Goal: Task Accomplishment & Management: Complete application form

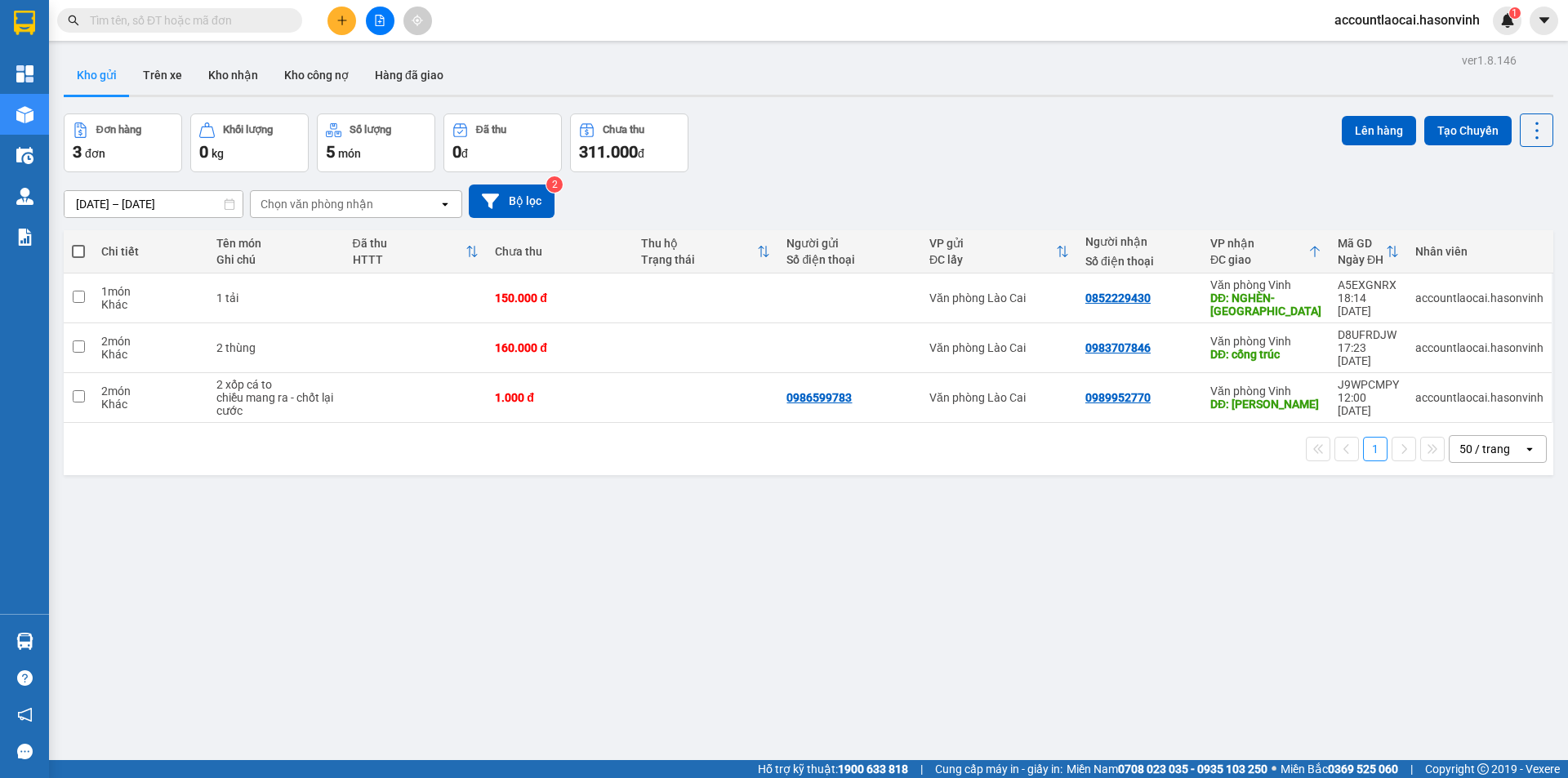
scroll to position [75, 0]
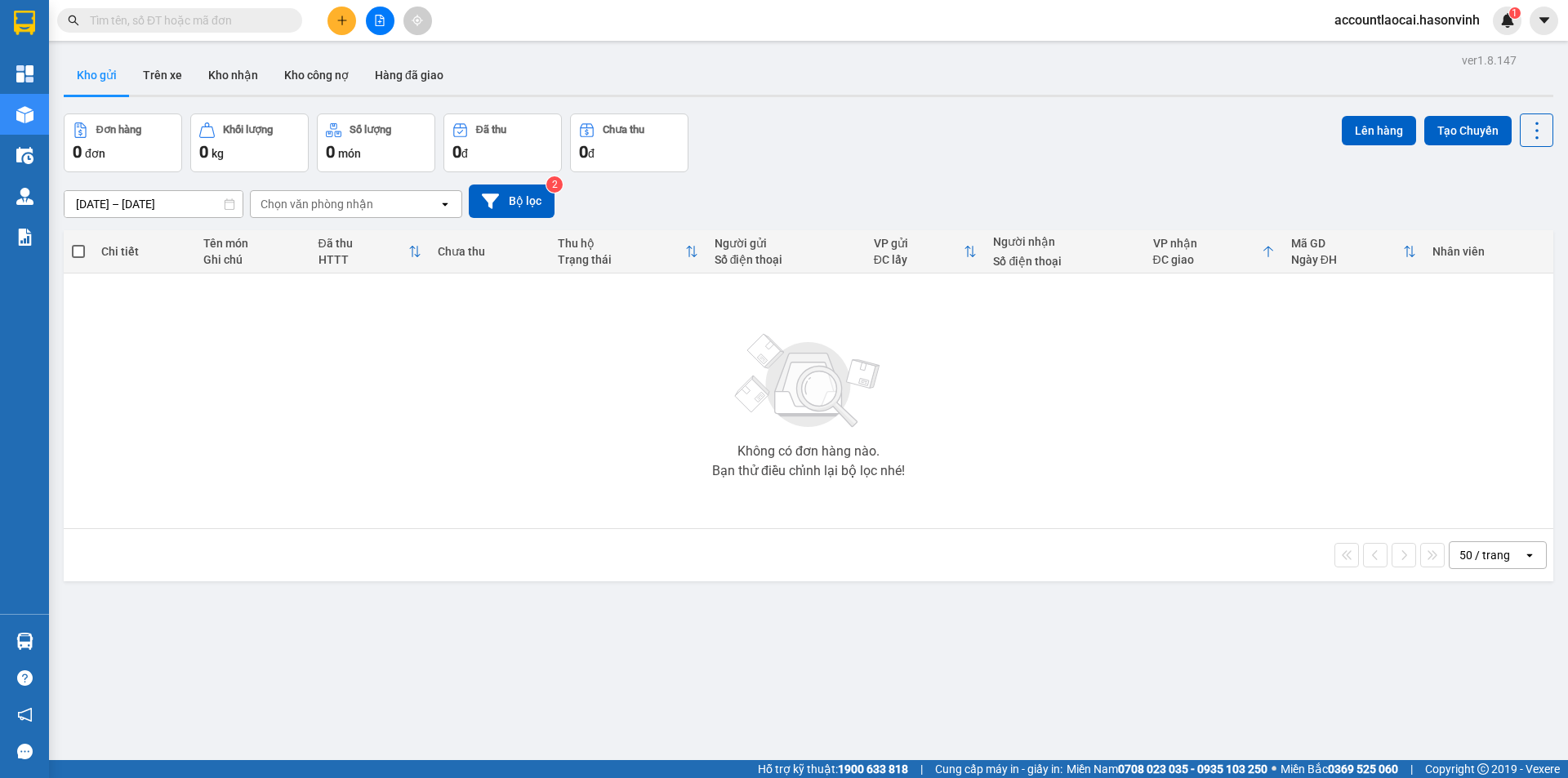
click at [391, 24] on button at bounding box center [380, 21] width 29 height 29
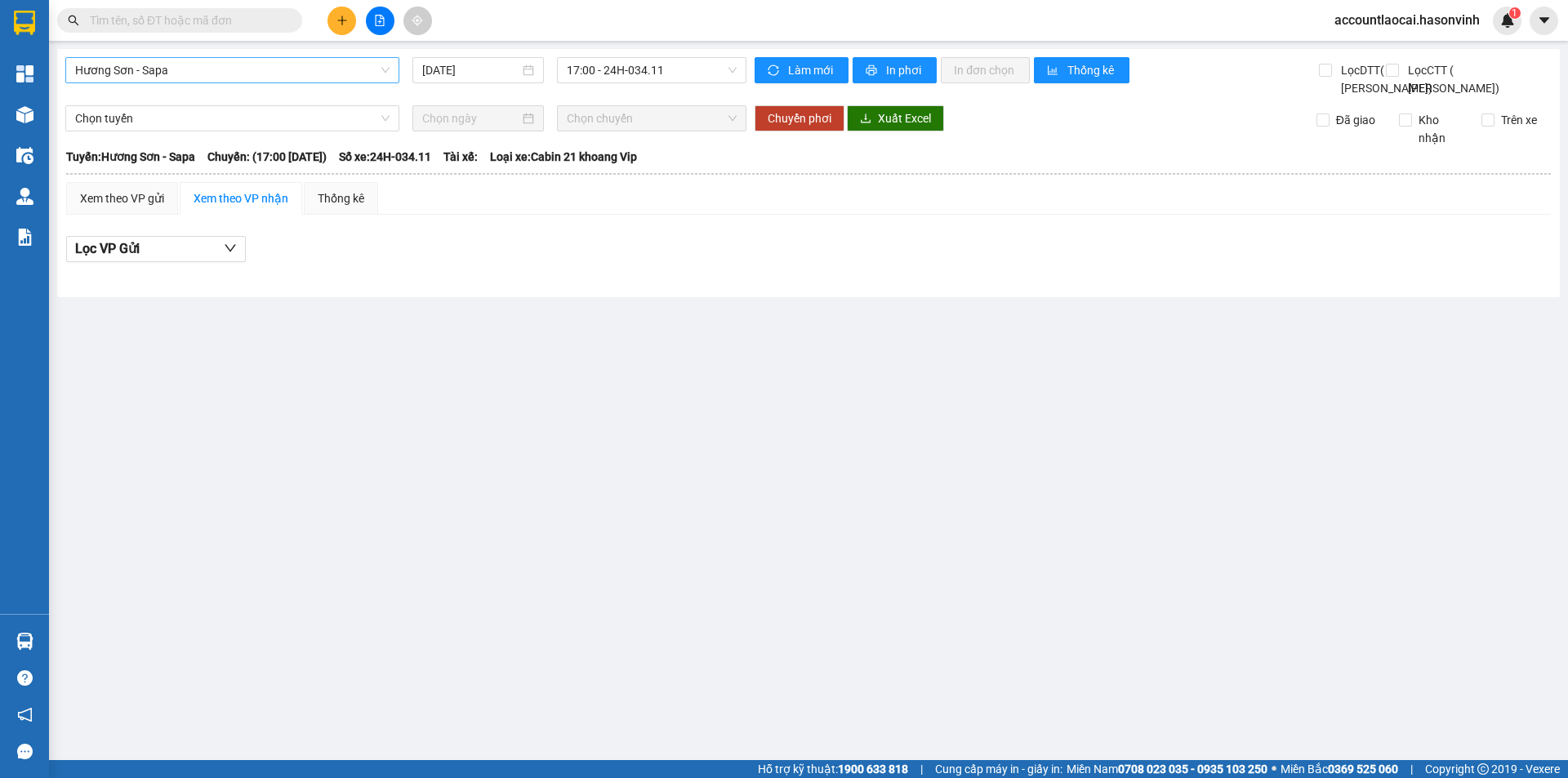
drag, startPoint x: 309, startPoint y: 54, endPoint x: 297, endPoint y: 69, distance: 19.2
click at [308, 55] on div "Hương Sơn - Sapa 13/10/2025 17:00 - 24H-034.11 Làm mới In phơi In đơn chọn Thốn…" at bounding box center [809, 173] width 1503 height 248
drag, startPoint x: 289, startPoint y: 73, endPoint x: 199, endPoint y: 143, distance: 114.0
click at [285, 75] on span "Hương Sơn - Sapa" at bounding box center [232, 70] width 315 height 24
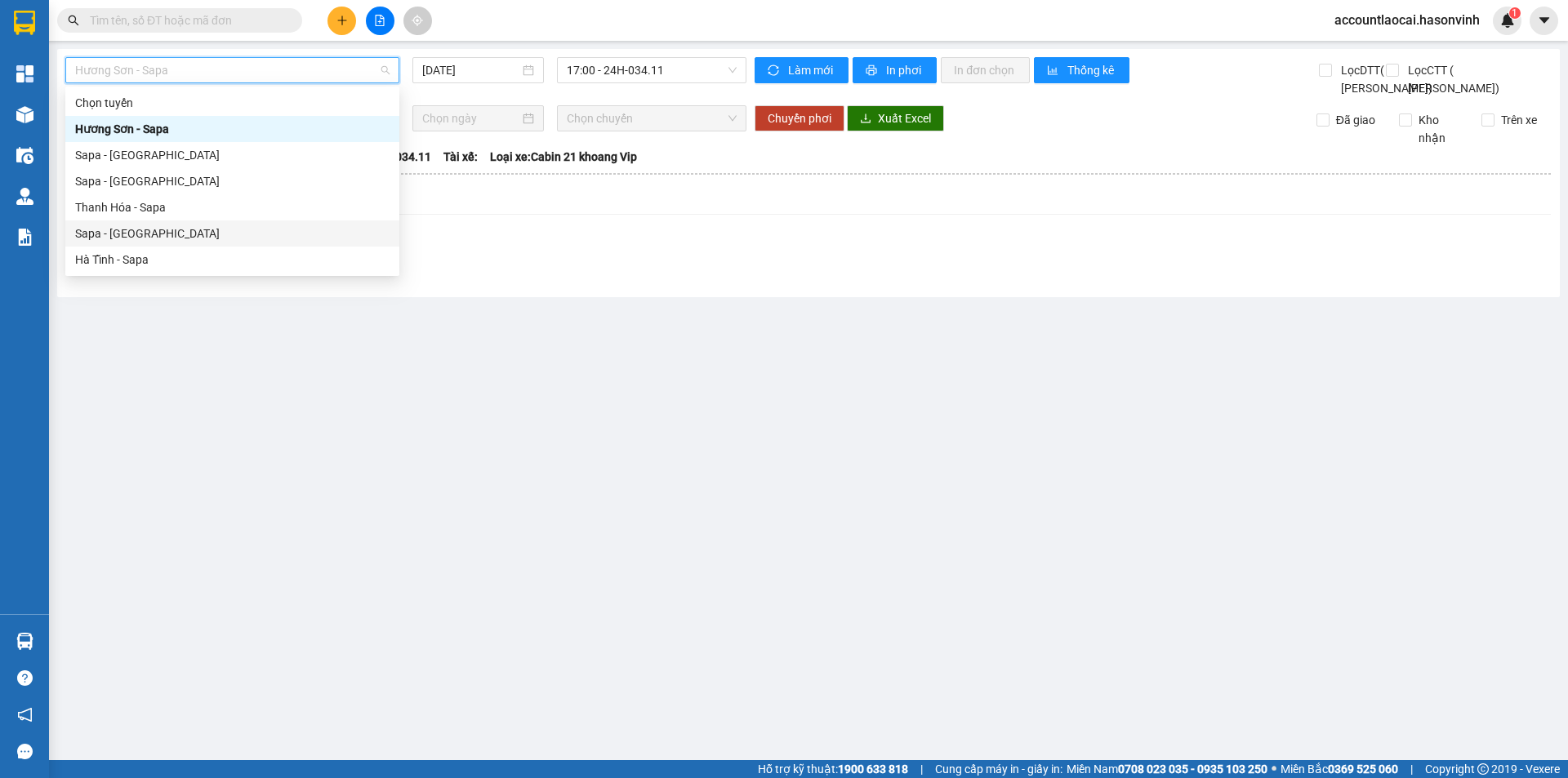
click at [210, 226] on div "Sapa - [GEOGRAPHIC_DATA]" at bounding box center [232, 233] width 315 height 18
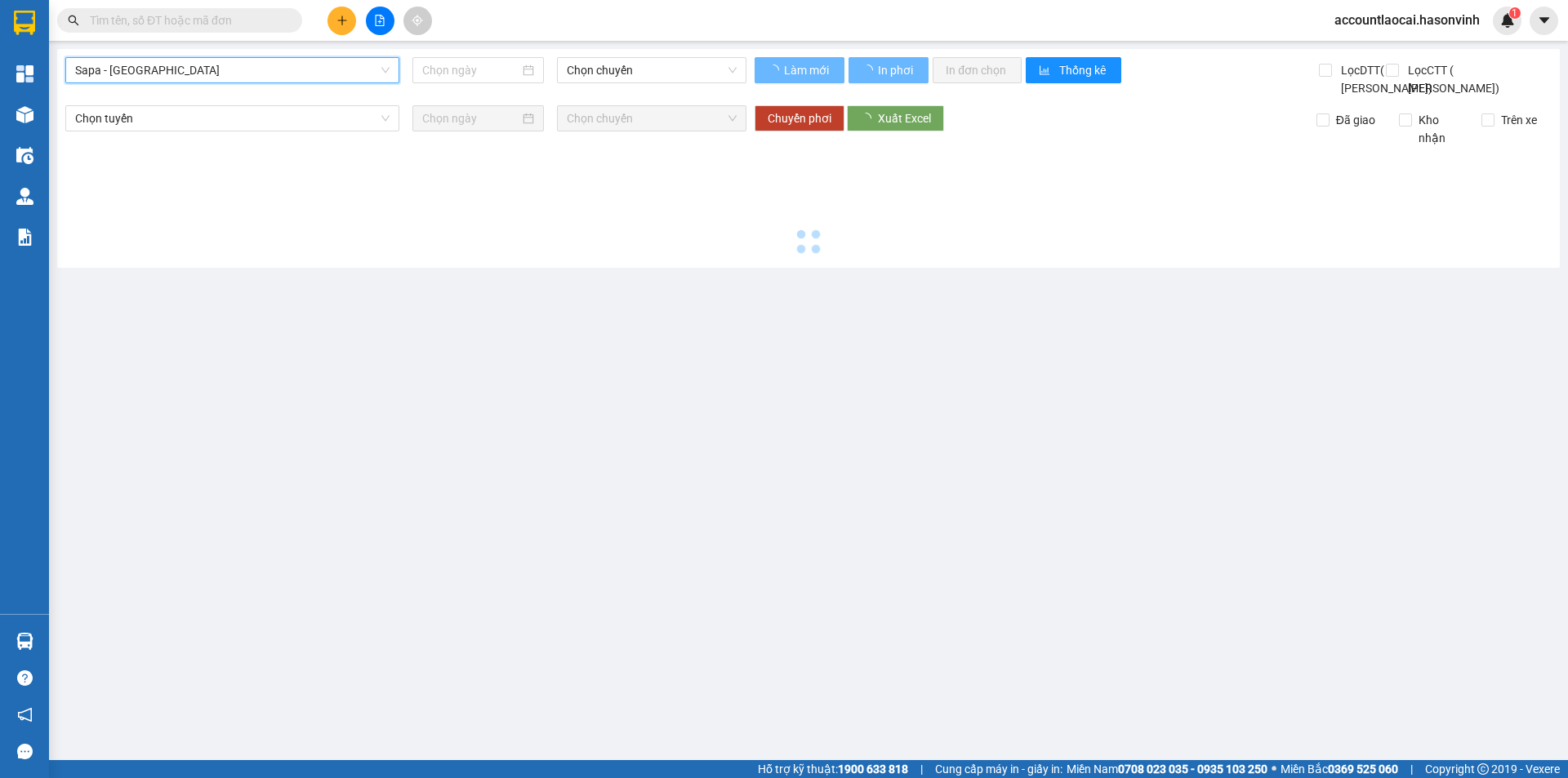
type input "[DATE]"
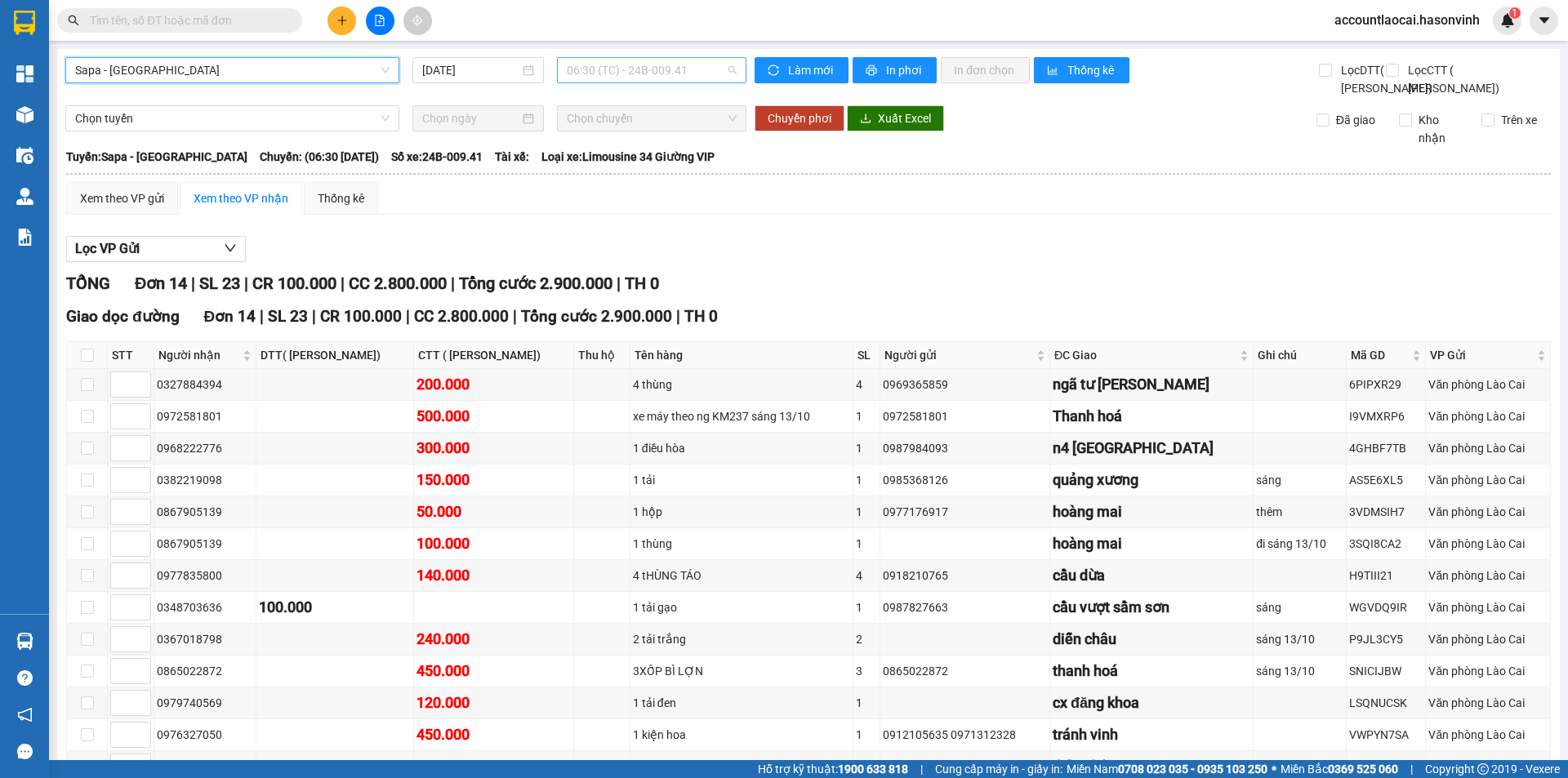
drag, startPoint x: 633, startPoint y: 78, endPoint x: 633, endPoint y: 90, distance: 12.0
click at [633, 79] on span "06:30 (TC) - 24B-009.41" at bounding box center [651, 70] width 169 height 24
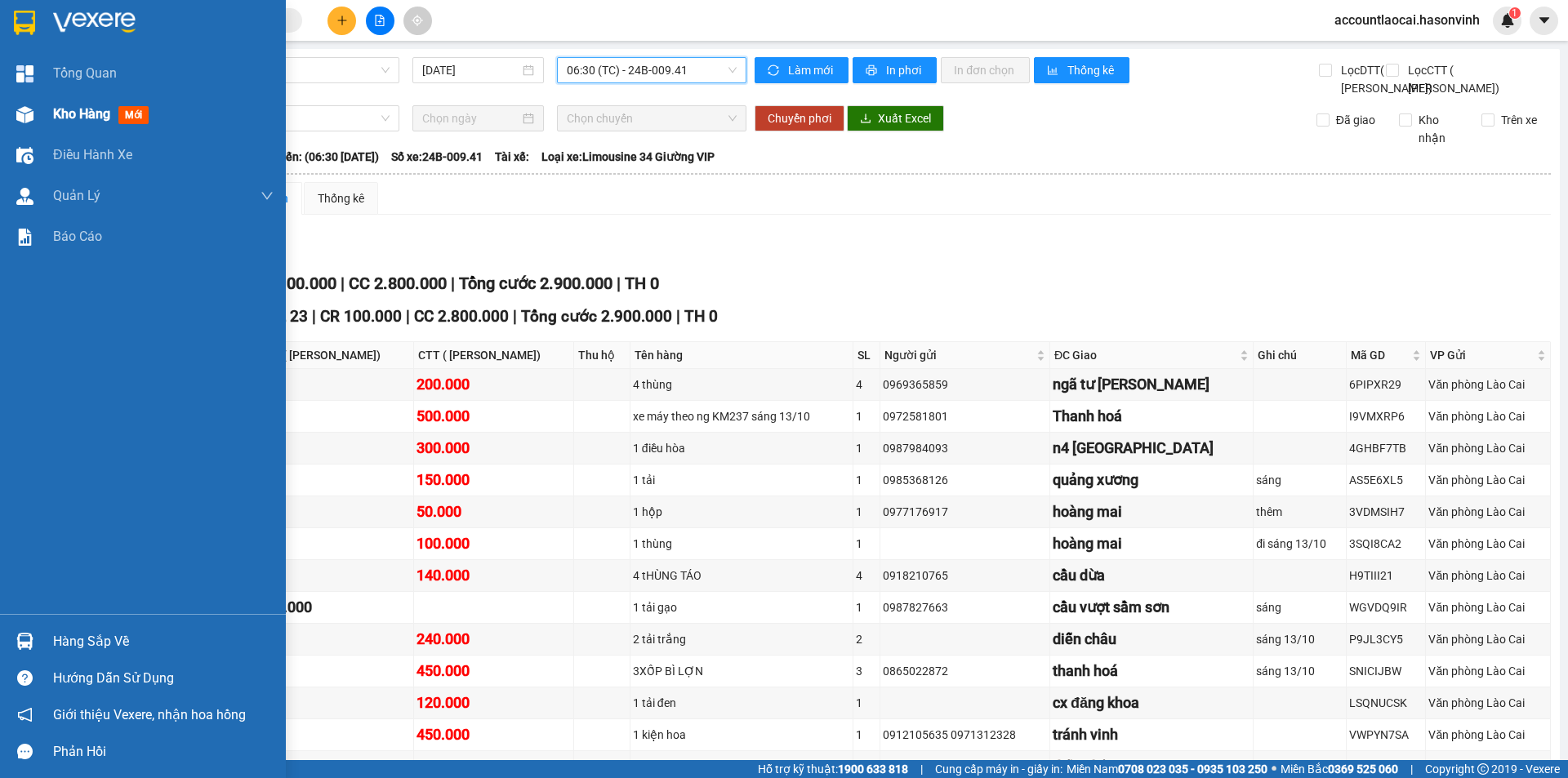
click at [27, 124] on div at bounding box center [25, 115] width 29 height 29
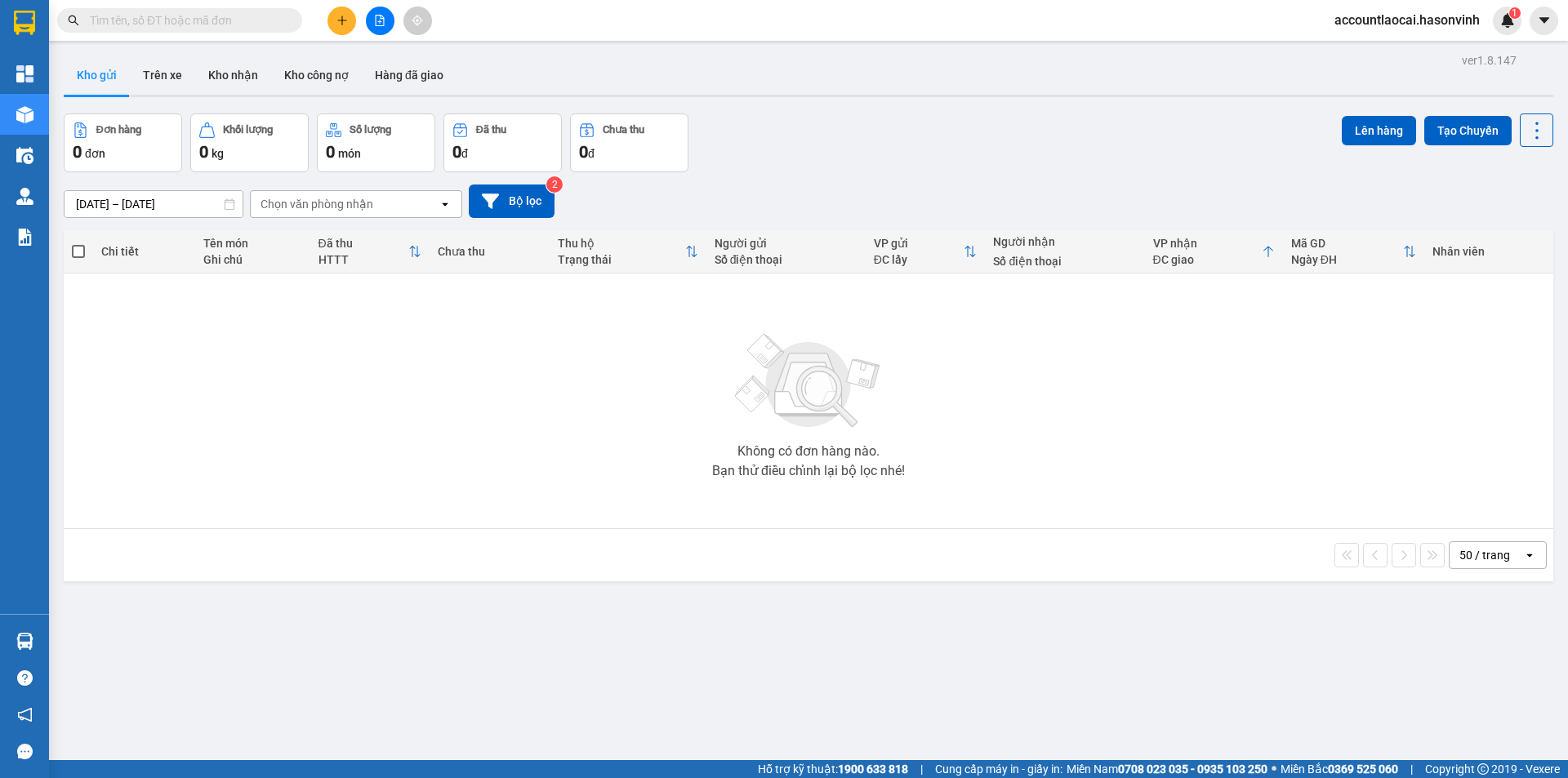
click at [381, 10] on button at bounding box center [380, 21] width 29 height 29
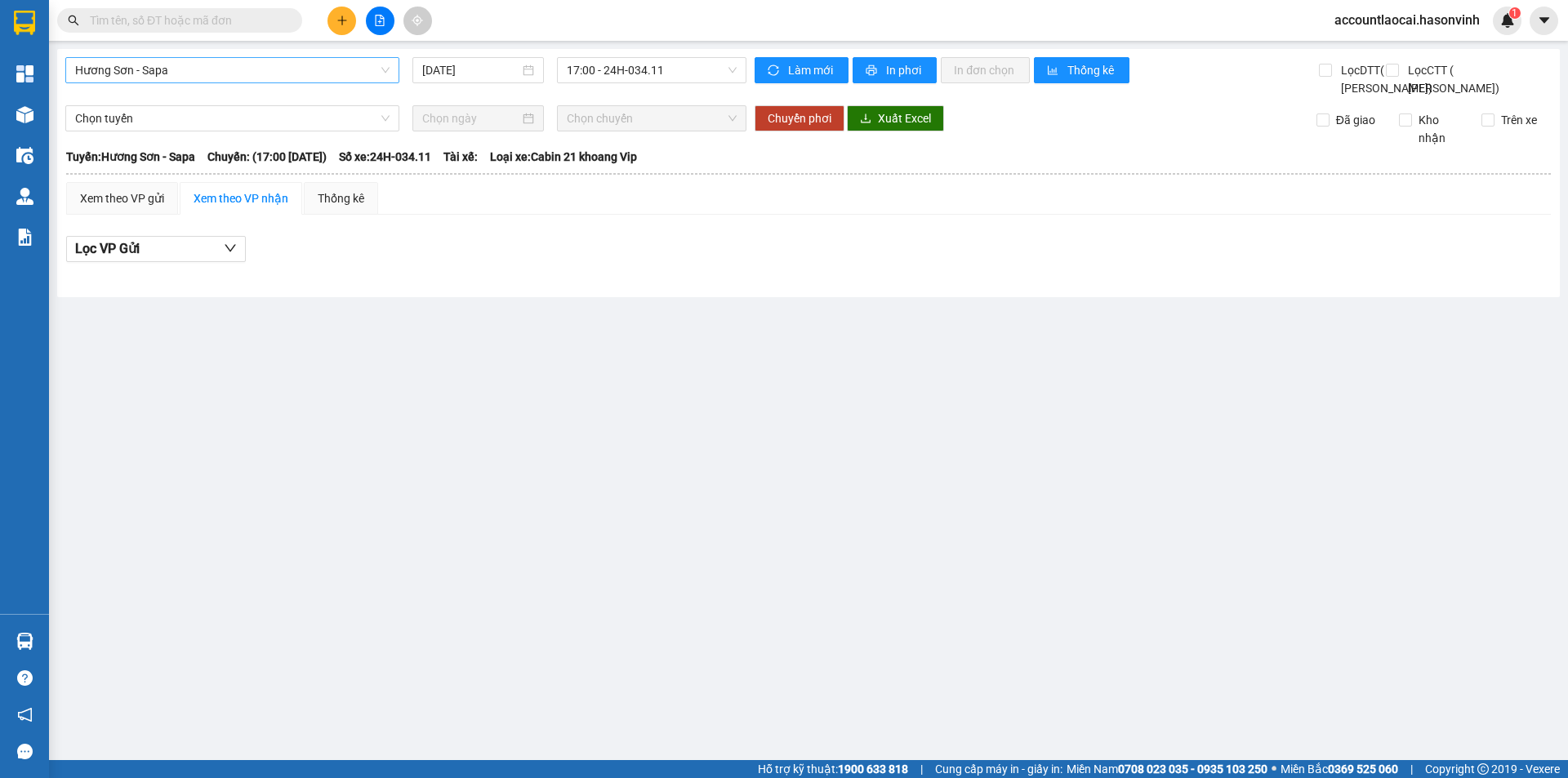
click at [311, 65] on span "Hương Sơn - Sapa" at bounding box center [232, 70] width 315 height 24
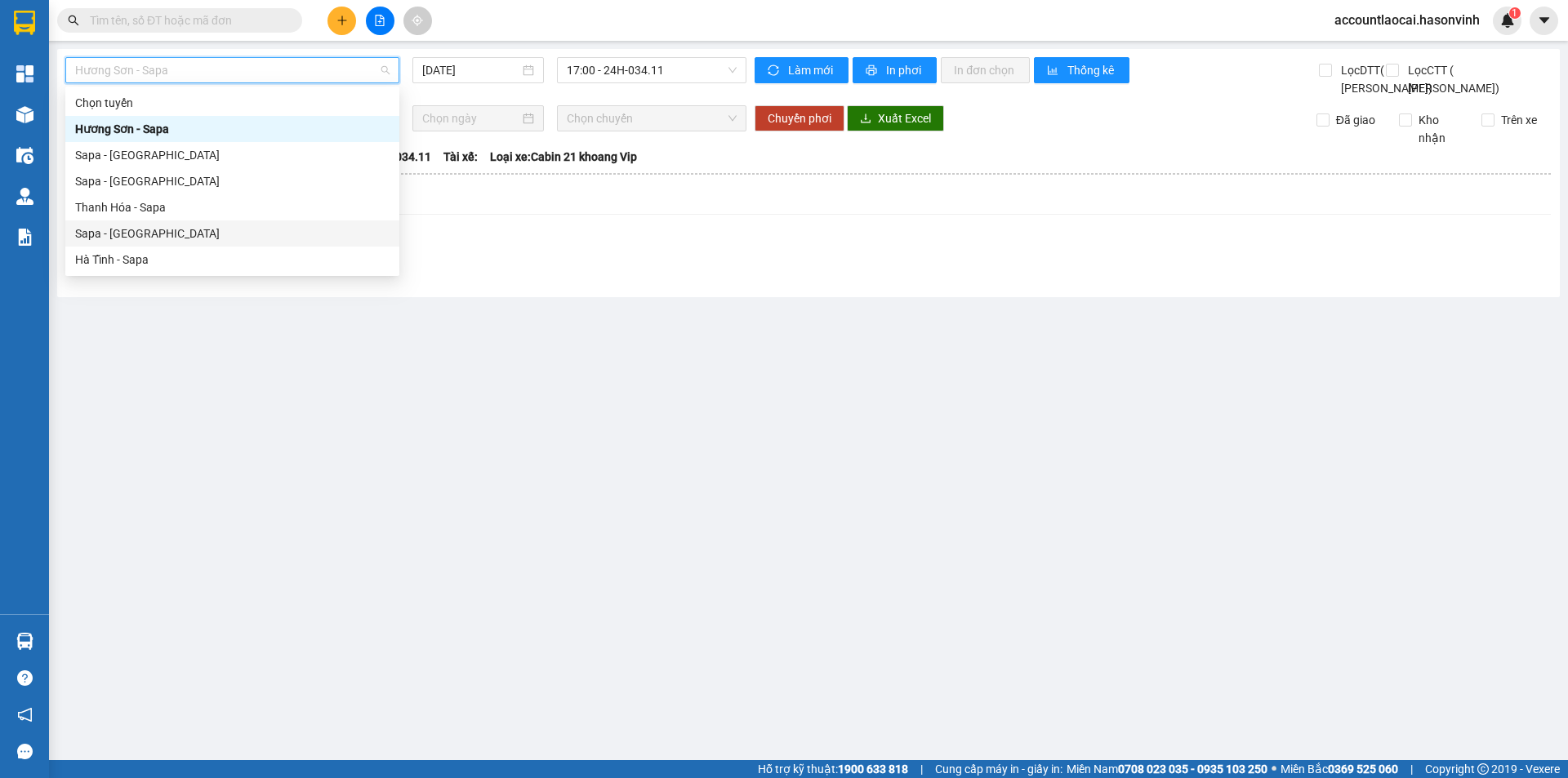
click at [155, 237] on div "Sapa - [GEOGRAPHIC_DATA]" at bounding box center [232, 233] width 315 height 18
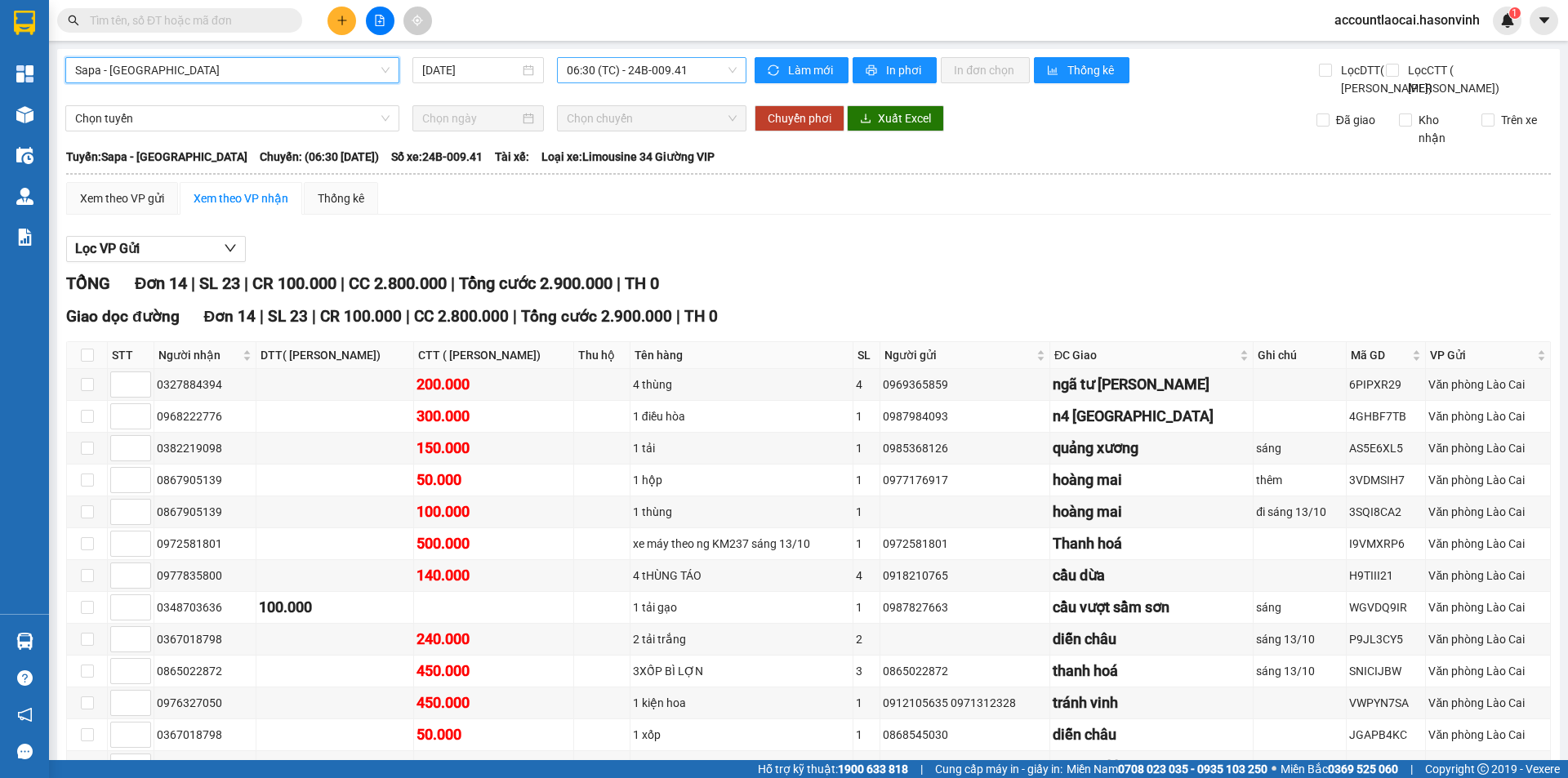
click at [633, 68] on span "06:30 (TC) - 24B-009.41" at bounding box center [651, 70] width 169 height 24
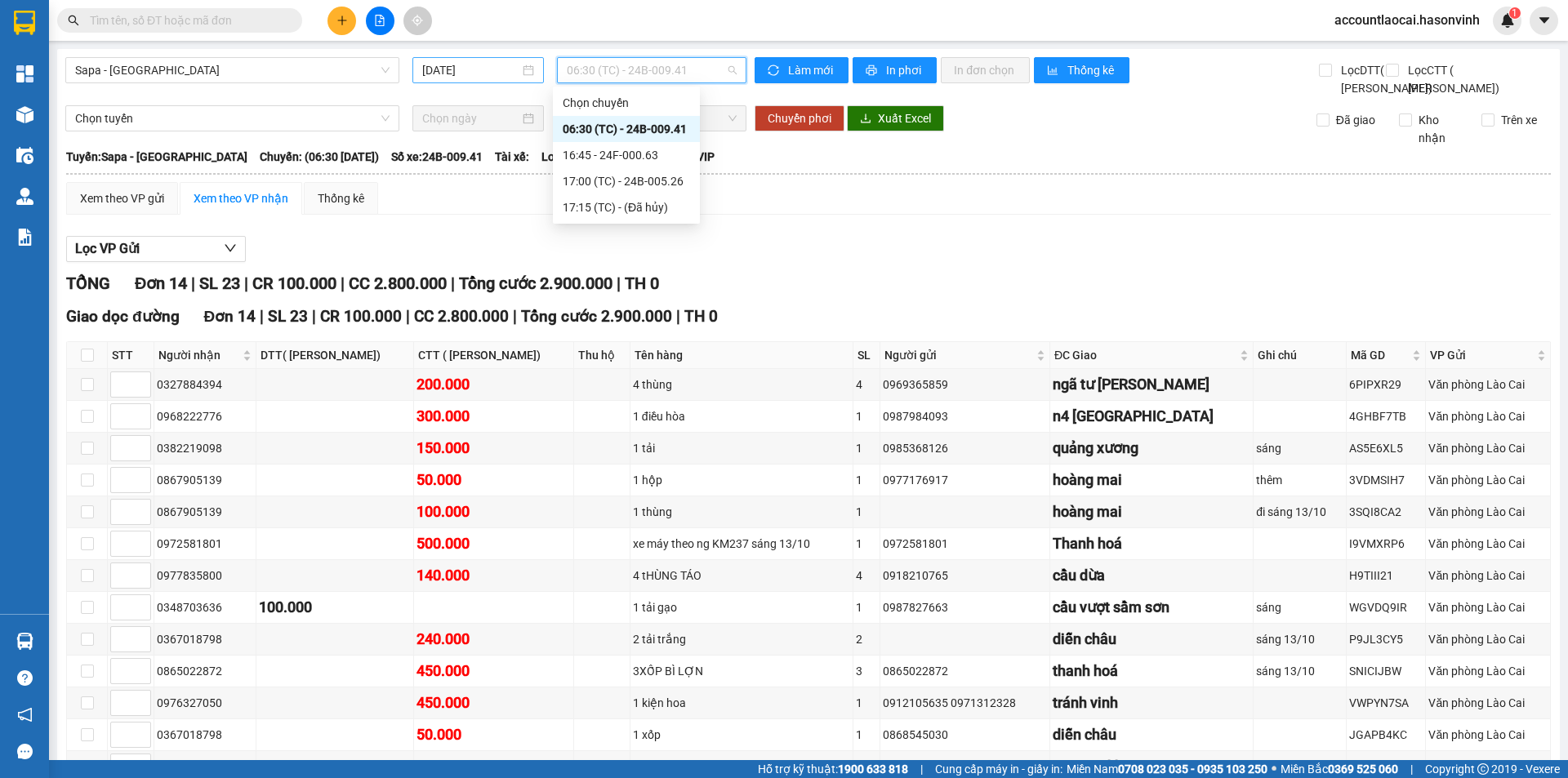
click at [481, 67] on input "[DATE]" at bounding box center [471, 70] width 97 height 18
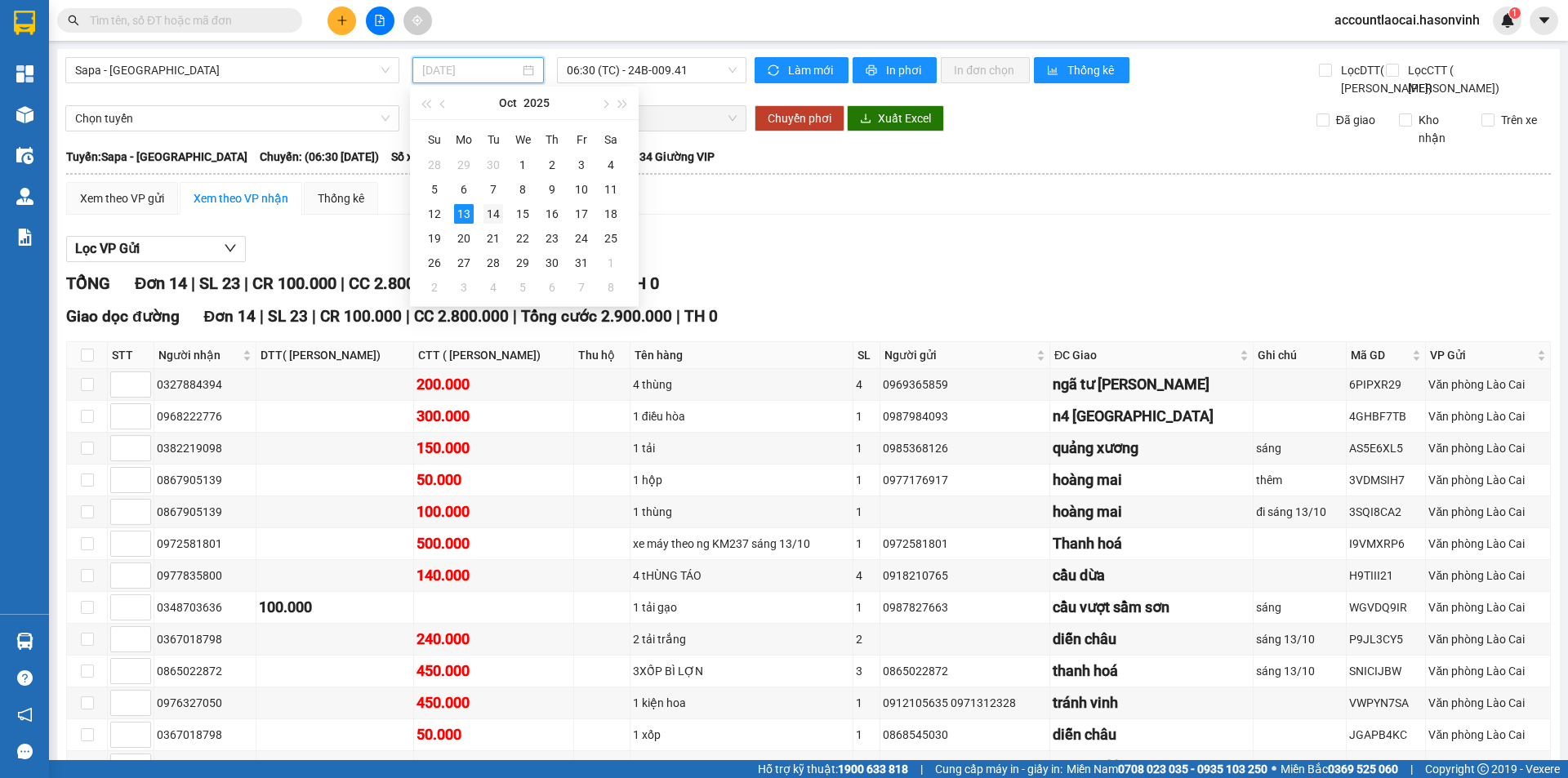
click at [498, 215] on div "14" at bounding box center [493, 214] width 20 height 20
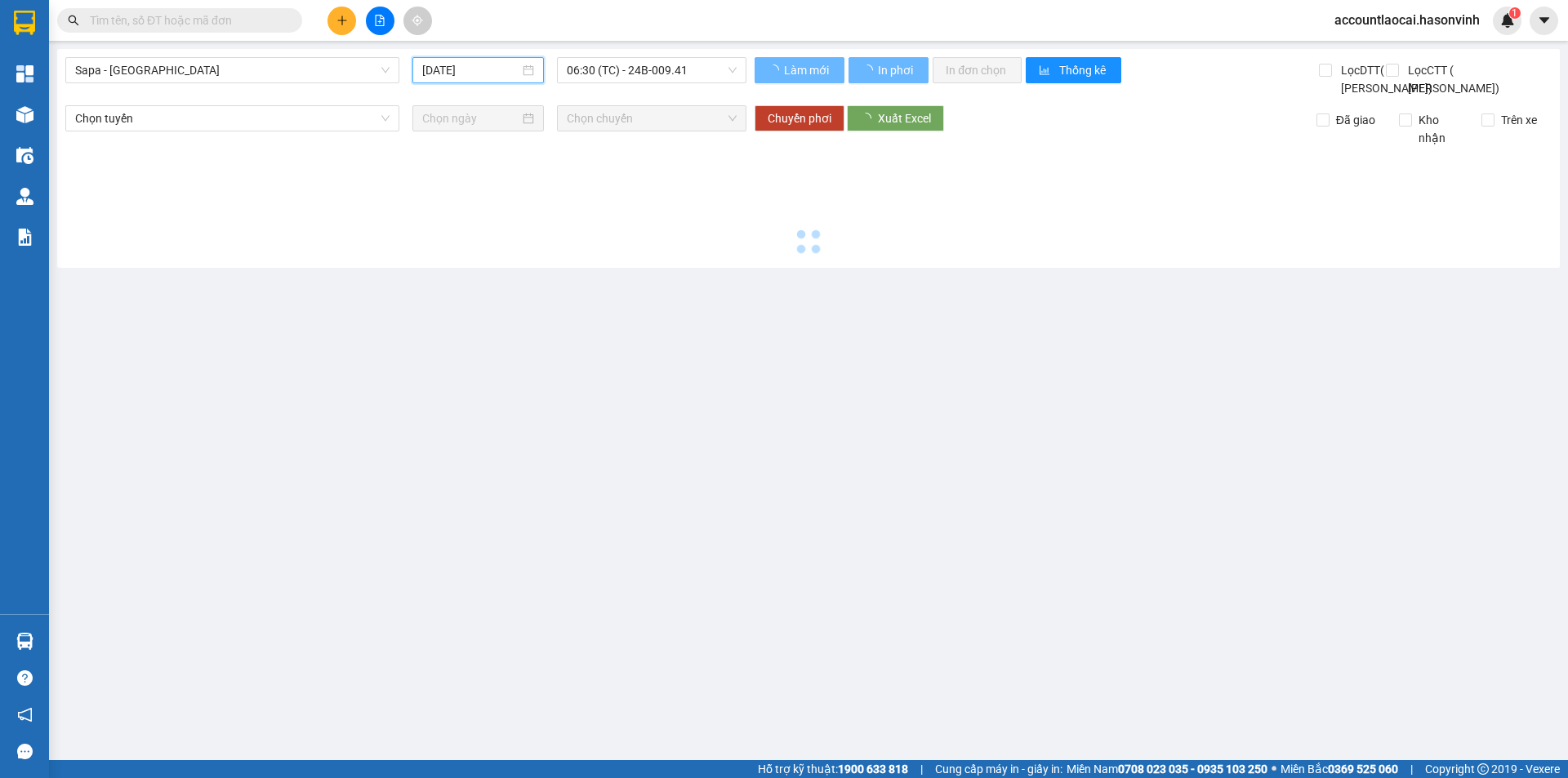
type input "[DATE]"
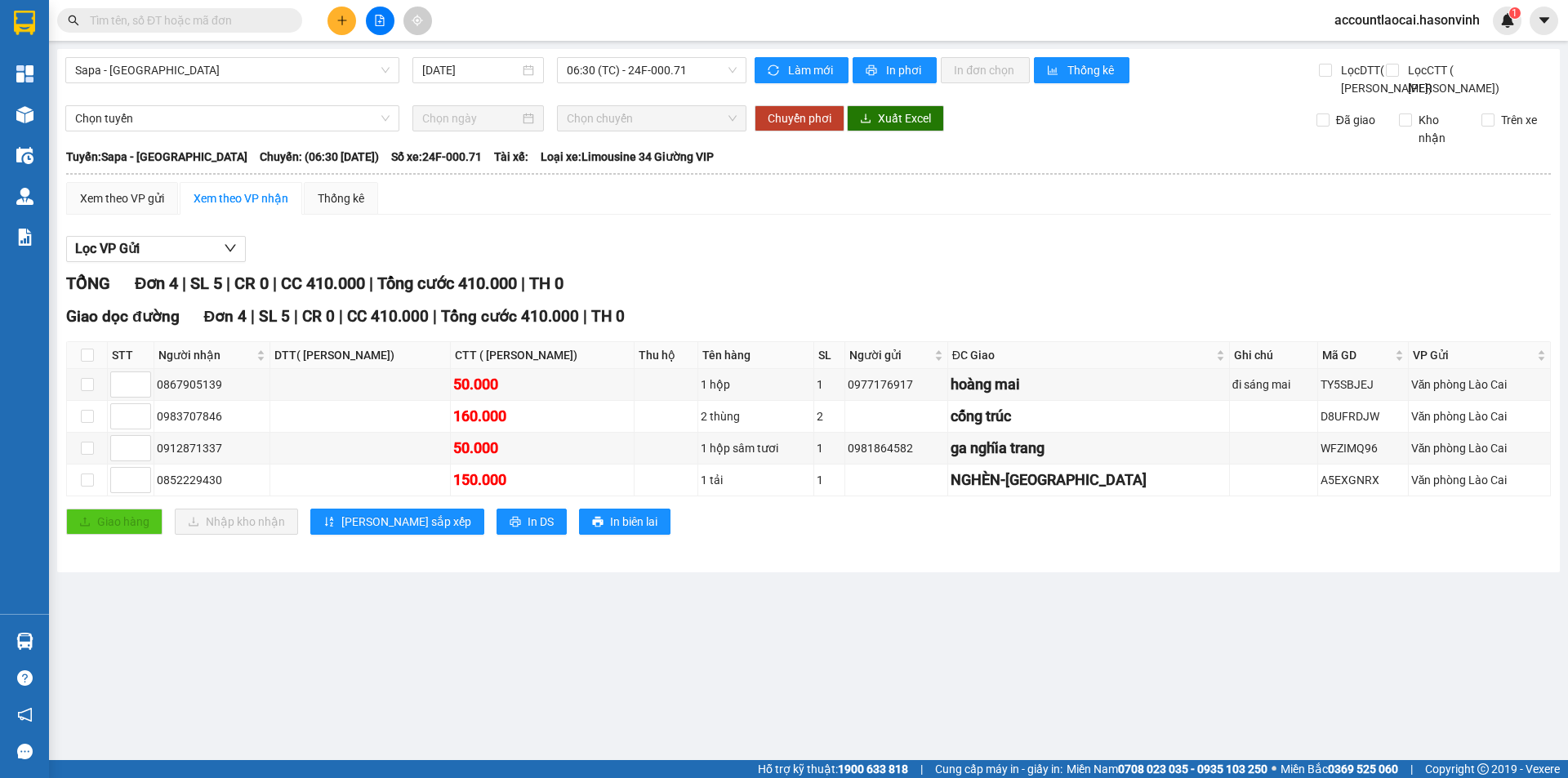
drag, startPoint x: 1104, startPoint y: 527, endPoint x: 811, endPoint y: 608, distance: 304.0
click at [818, 618] on main "Sapa - Hà Tĩnh 14/10/2025 06:30 (TC) - 24F-000.71 Làm mới In phơi In đơn chọn T…" at bounding box center [784, 380] width 1568 height 760
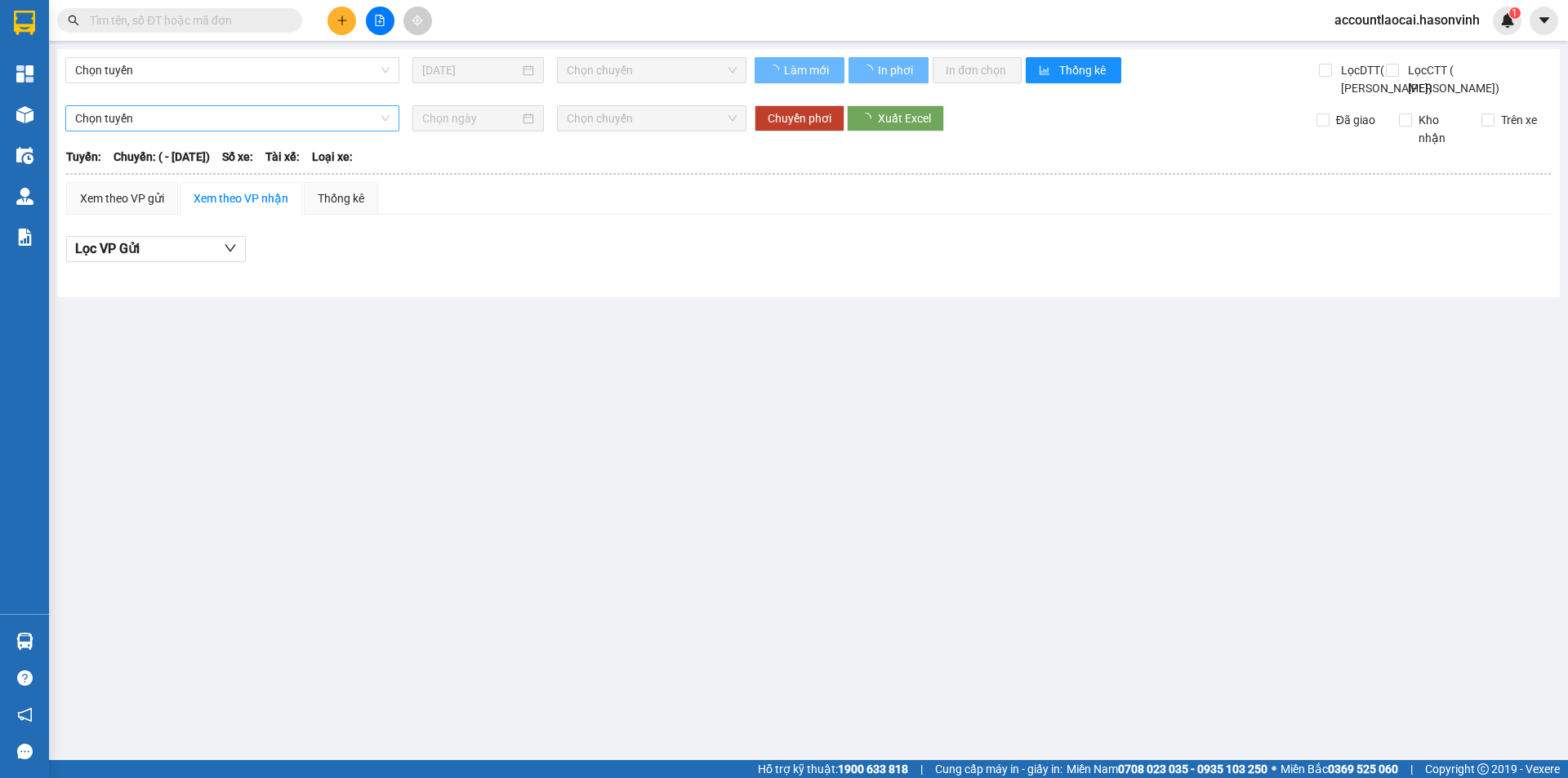
type input "[DATE]"
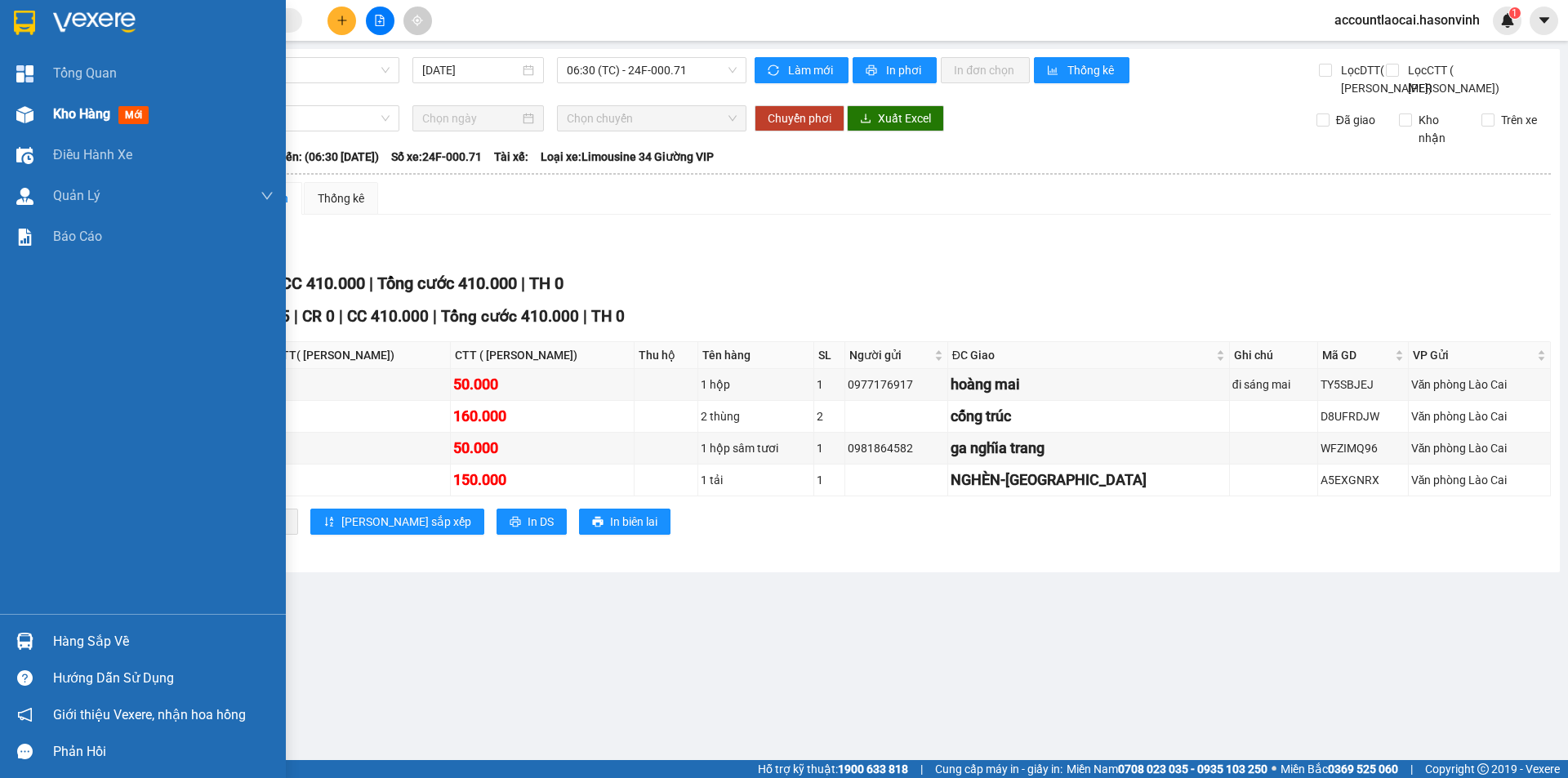
click at [37, 104] on div at bounding box center [25, 115] width 29 height 29
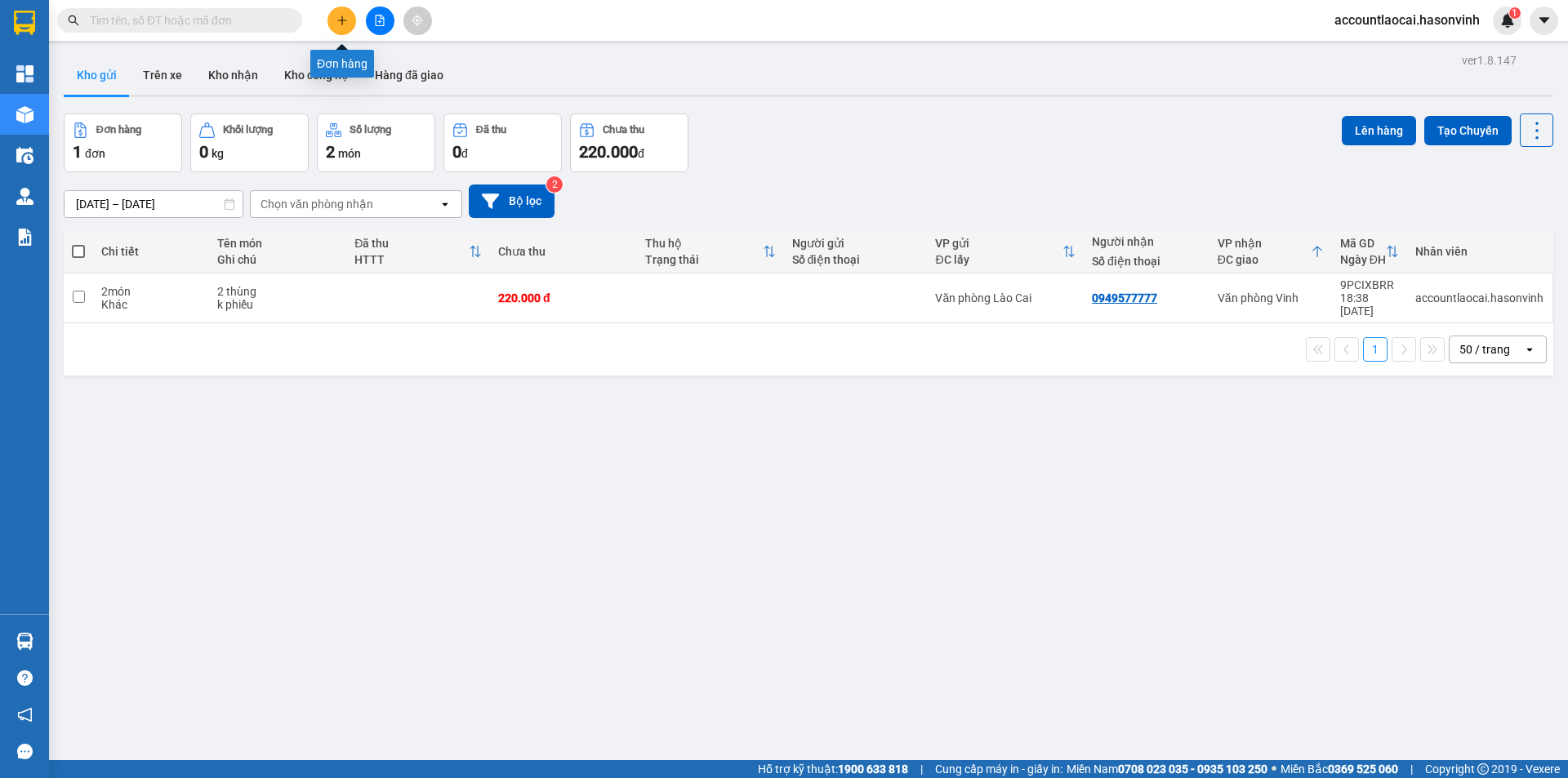
click at [369, 23] on button at bounding box center [380, 21] width 29 height 29
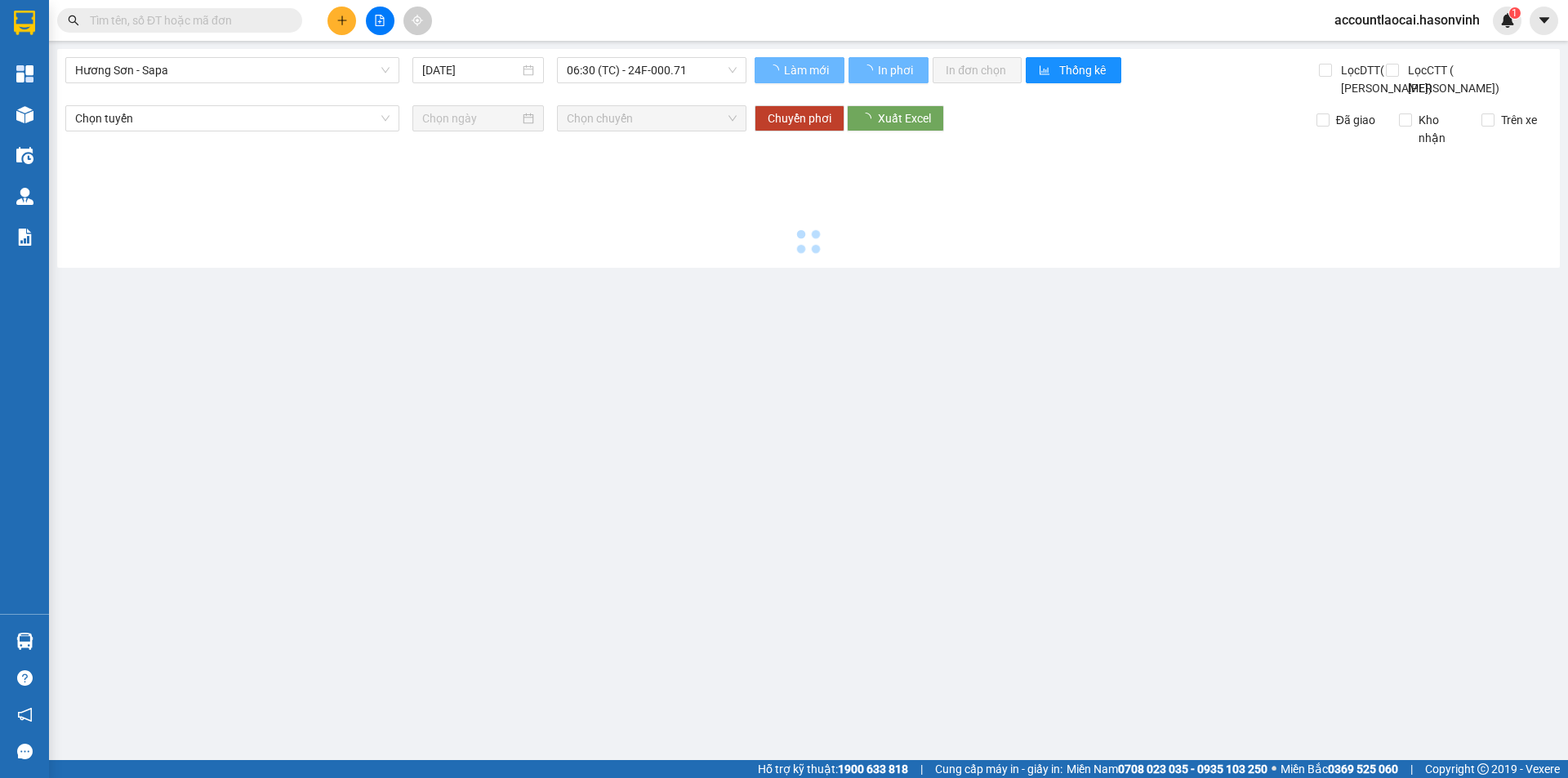
type input "[DATE]"
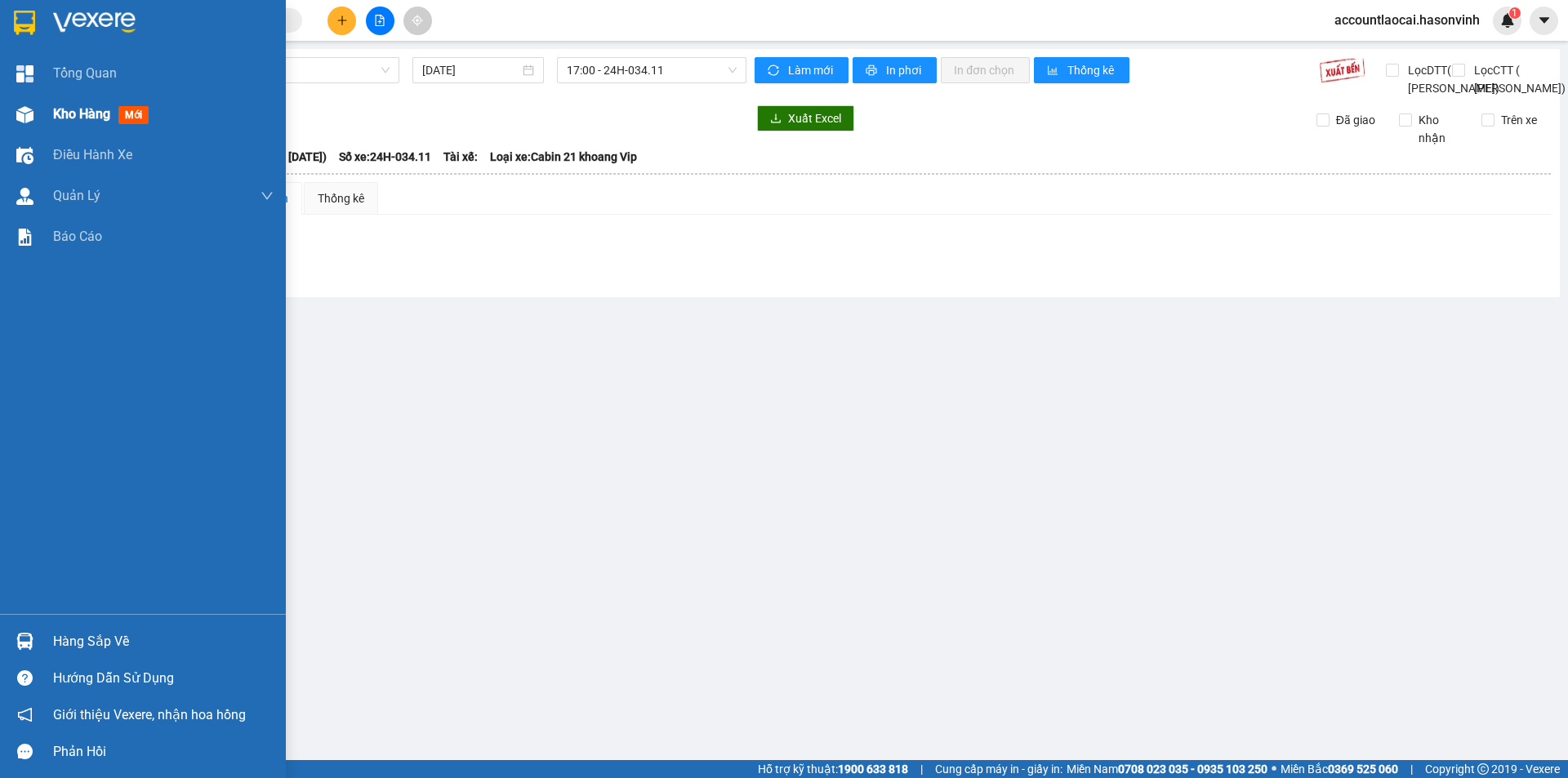
click at [44, 116] on div "Kho hàng mới" at bounding box center [143, 115] width 286 height 41
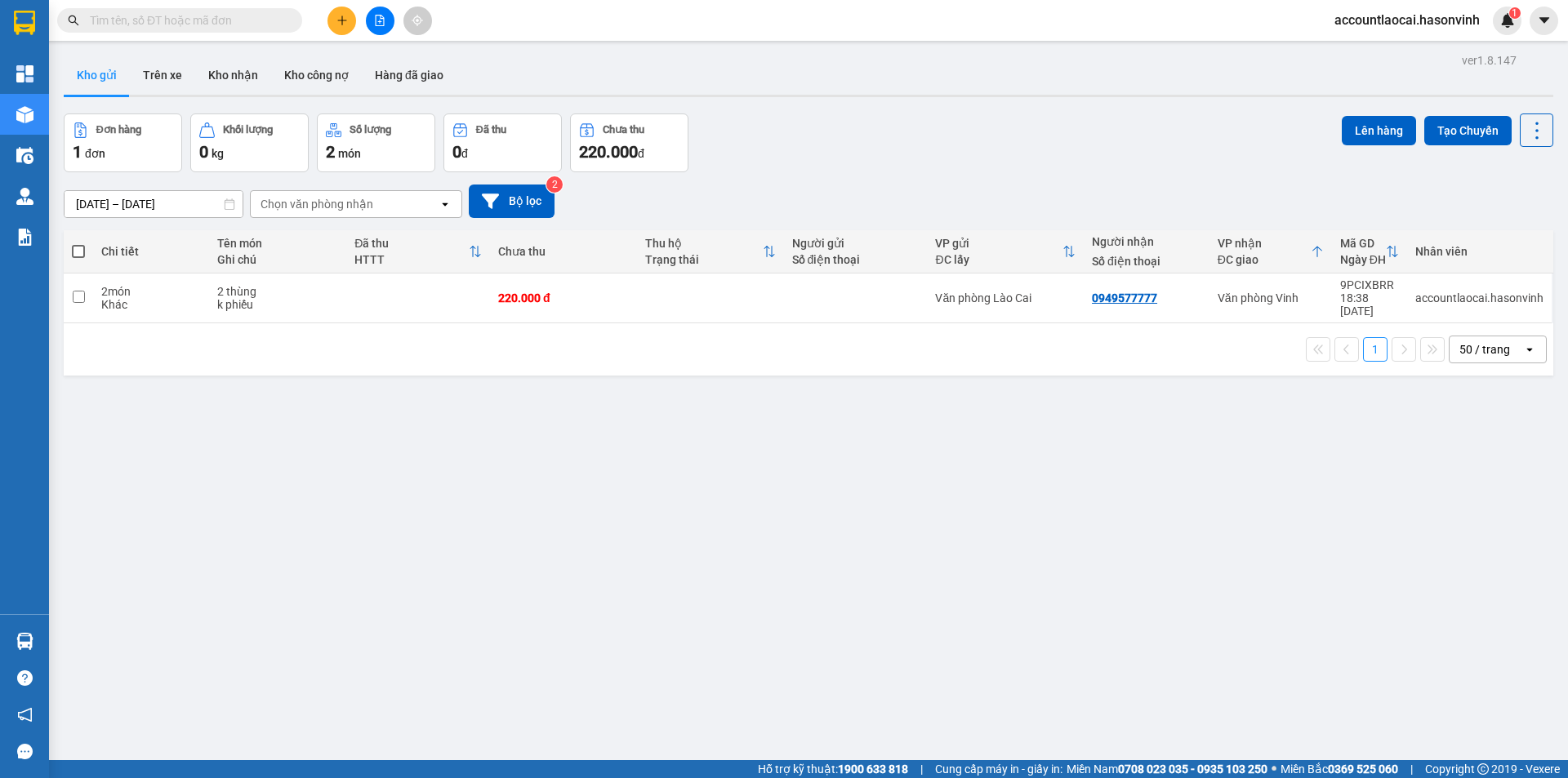
click at [359, 22] on div at bounding box center [379, 21] width 123 height 29
click at [354, 27] on button at bounding box center [342, 21] width 29 height 29
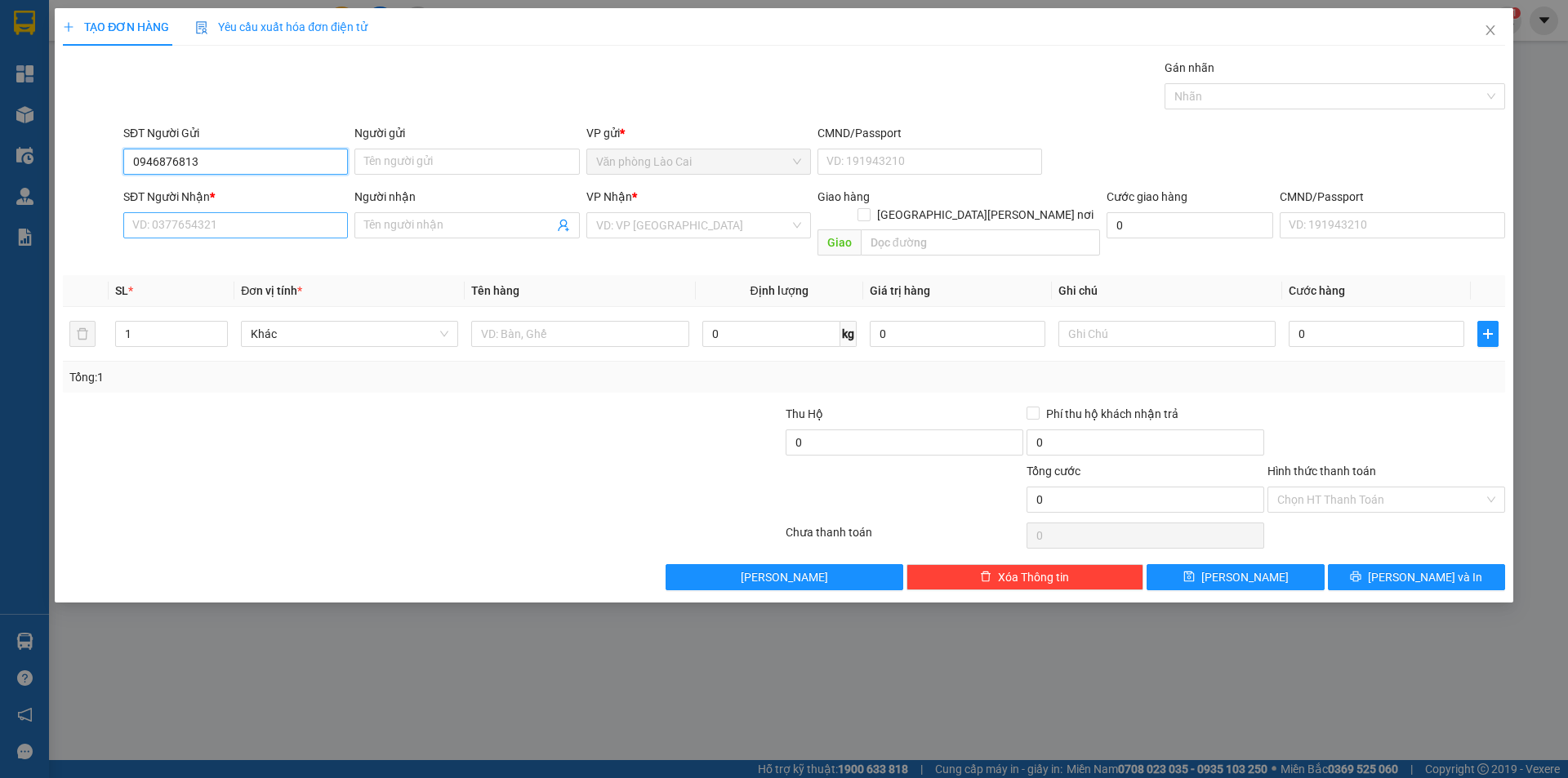
type input "0946876813"
click at [292, 236] on input "SĐT Người Nhận *" at bounding box center [236, 225] width 224 height 26
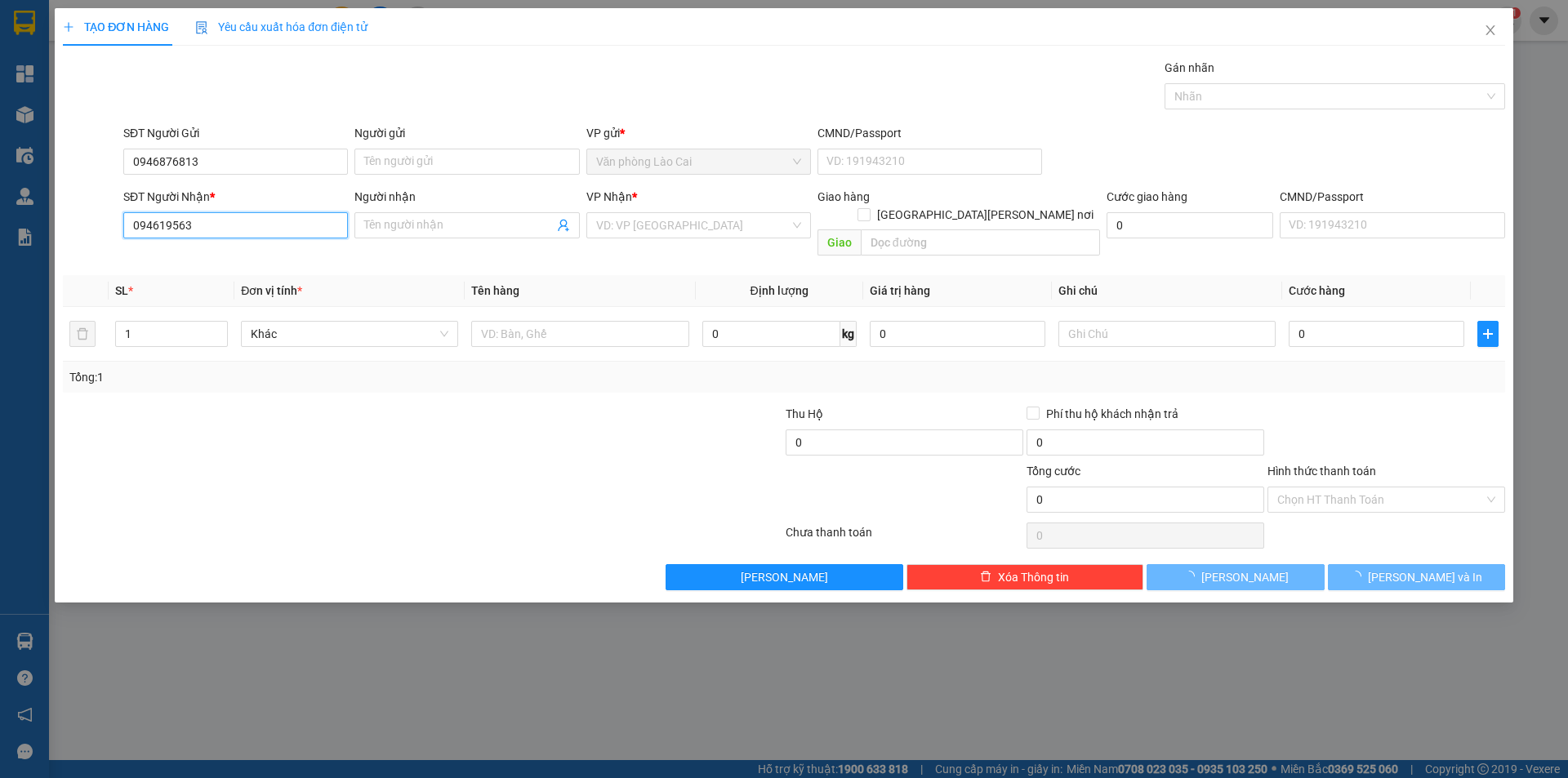
type input "0946195638"
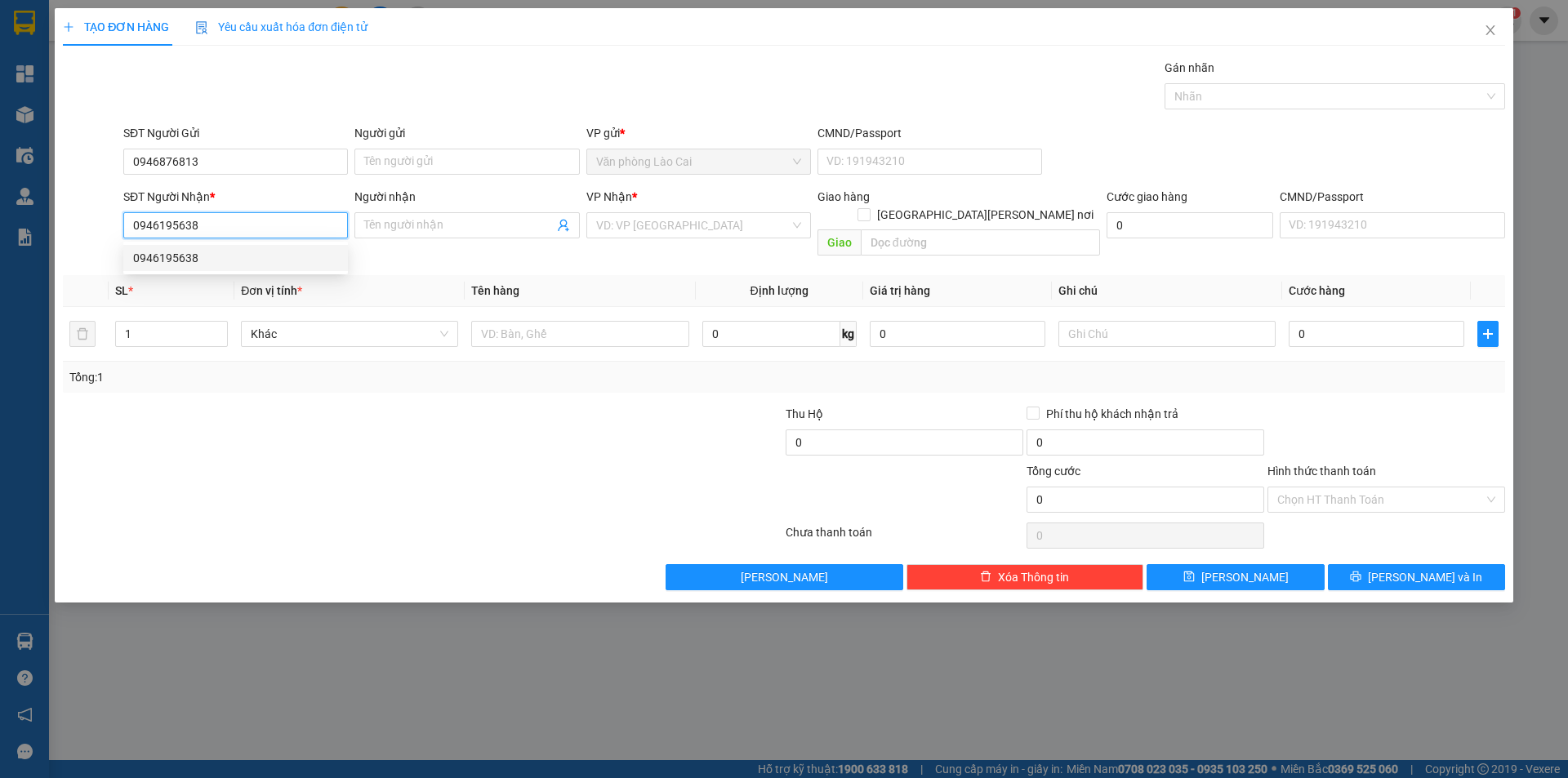
click at [271, 252] on div "0946195638" at bounding box center [235, 258] width 205 height 18
type input "thanh hoá"
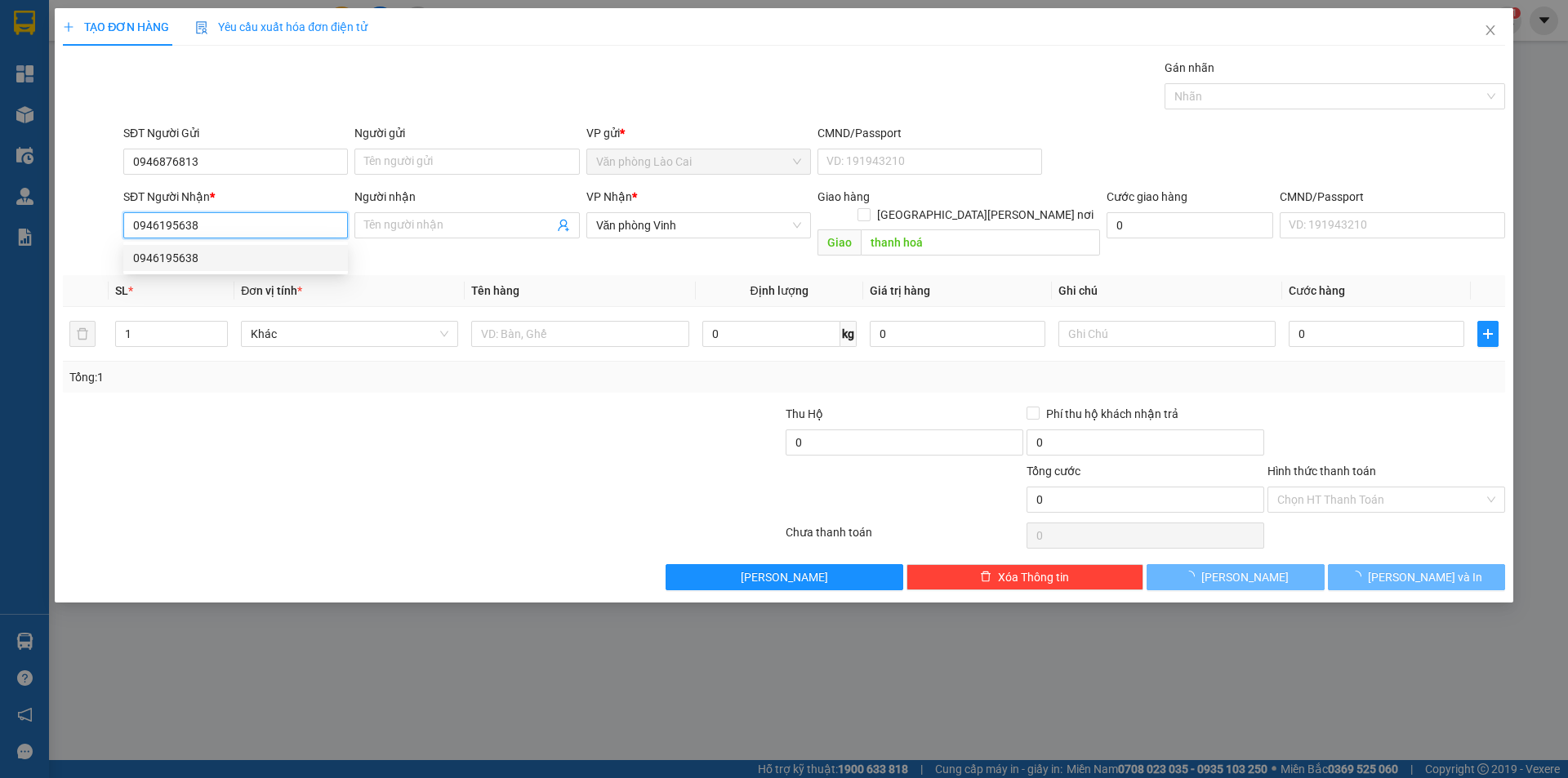
type input "50.000"
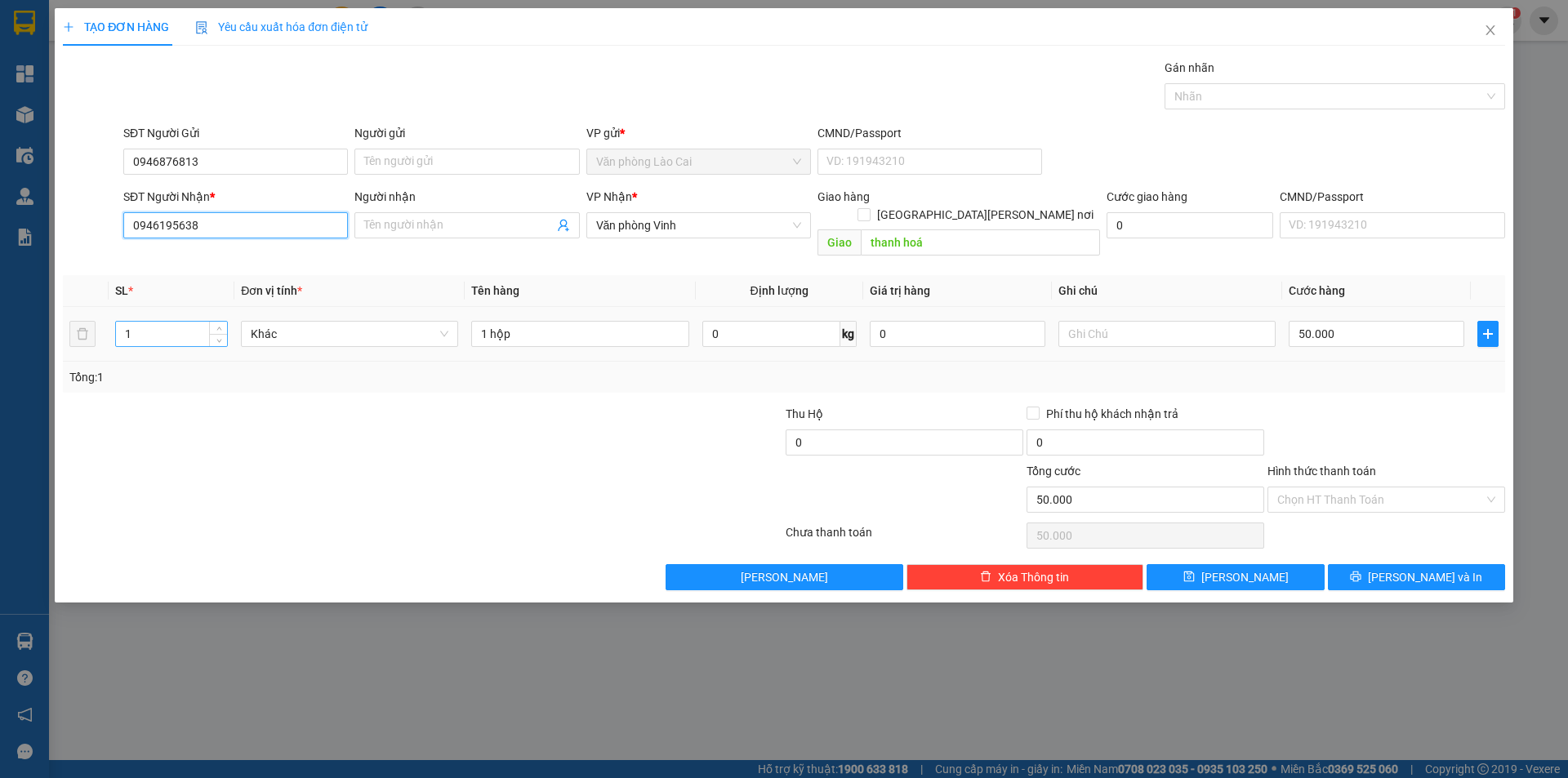
type input "0946195638"
click at [197, 322] on input "1" at bounding box center [171, 333] width 111 height 24
drag, startPoint x: 546, startPoint y: 302, endPoint x: 457, endPoint y: 316, distance: 90.1
click at [457, 316] on tr "1 Khác 1 hộp 0 kg 0 50.000" at bounding box center [784, 333] width 1442 height 55
drag, startPoint x: 573, startPoint y: 316, endPoint x: 476, endPoint y: 317, distance: 97.0
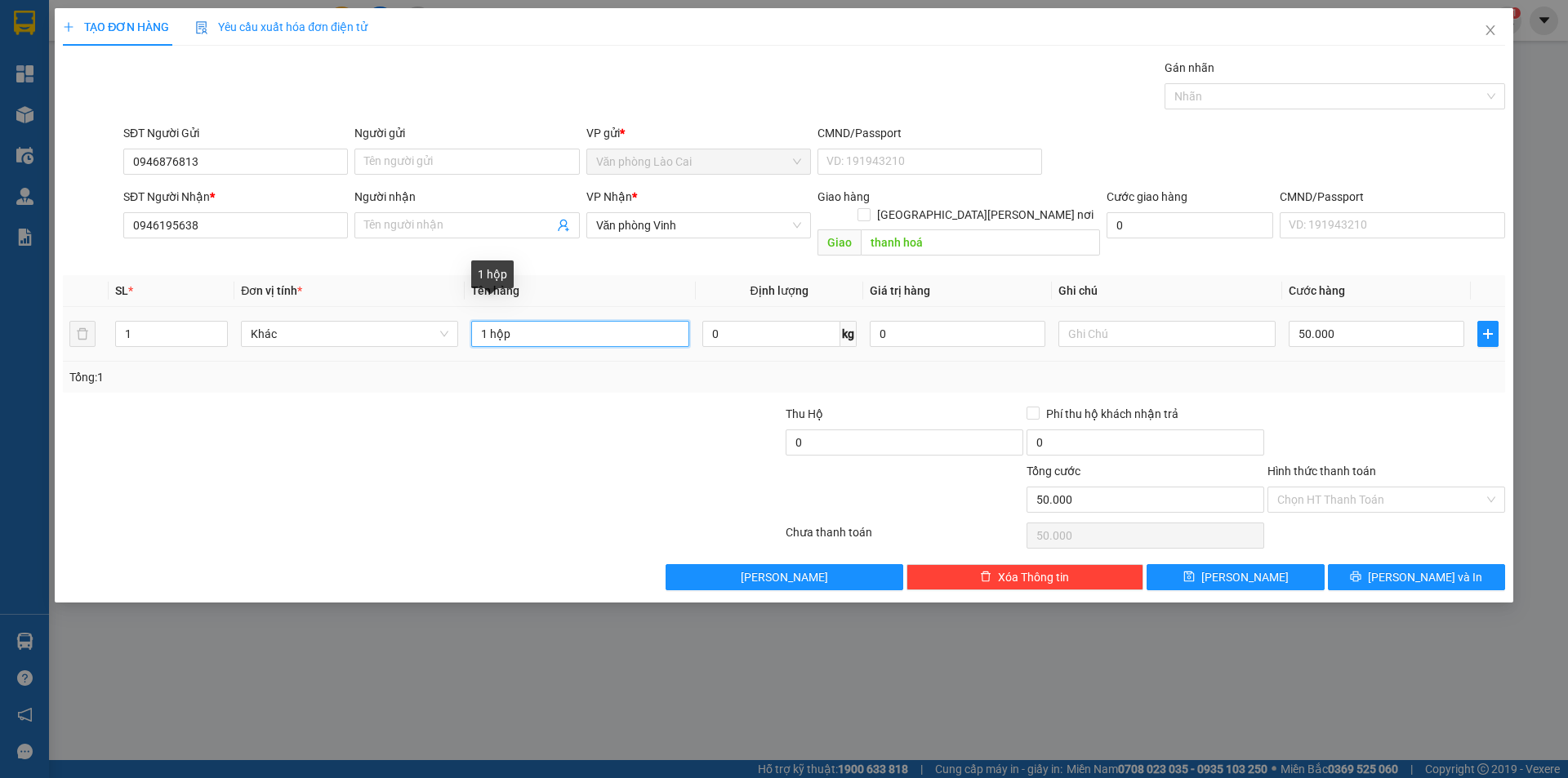
click at [476, 321] on input "1 hộp" at bounding box center [580, 333] width 217 height 26
type input "1 xốp"
click at [1213, 326] on input "text" at bounding box center [1167, 333] width 217 height 26
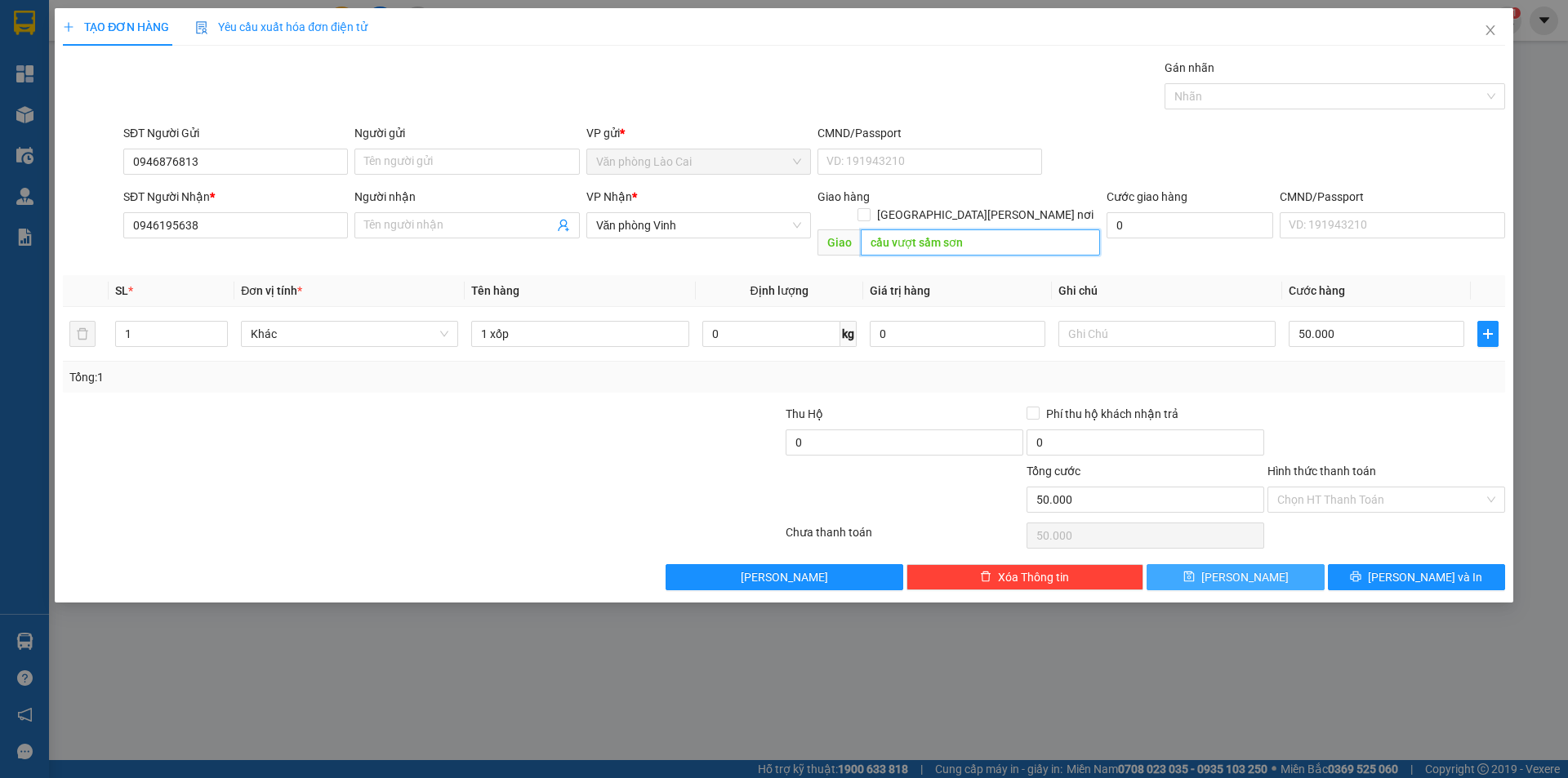
type input "cầu vượt sầm sơn"
click at [1212, 569] on button "[PERSON_NAME]" at bounding box center [1235, 576] width 178 height 26
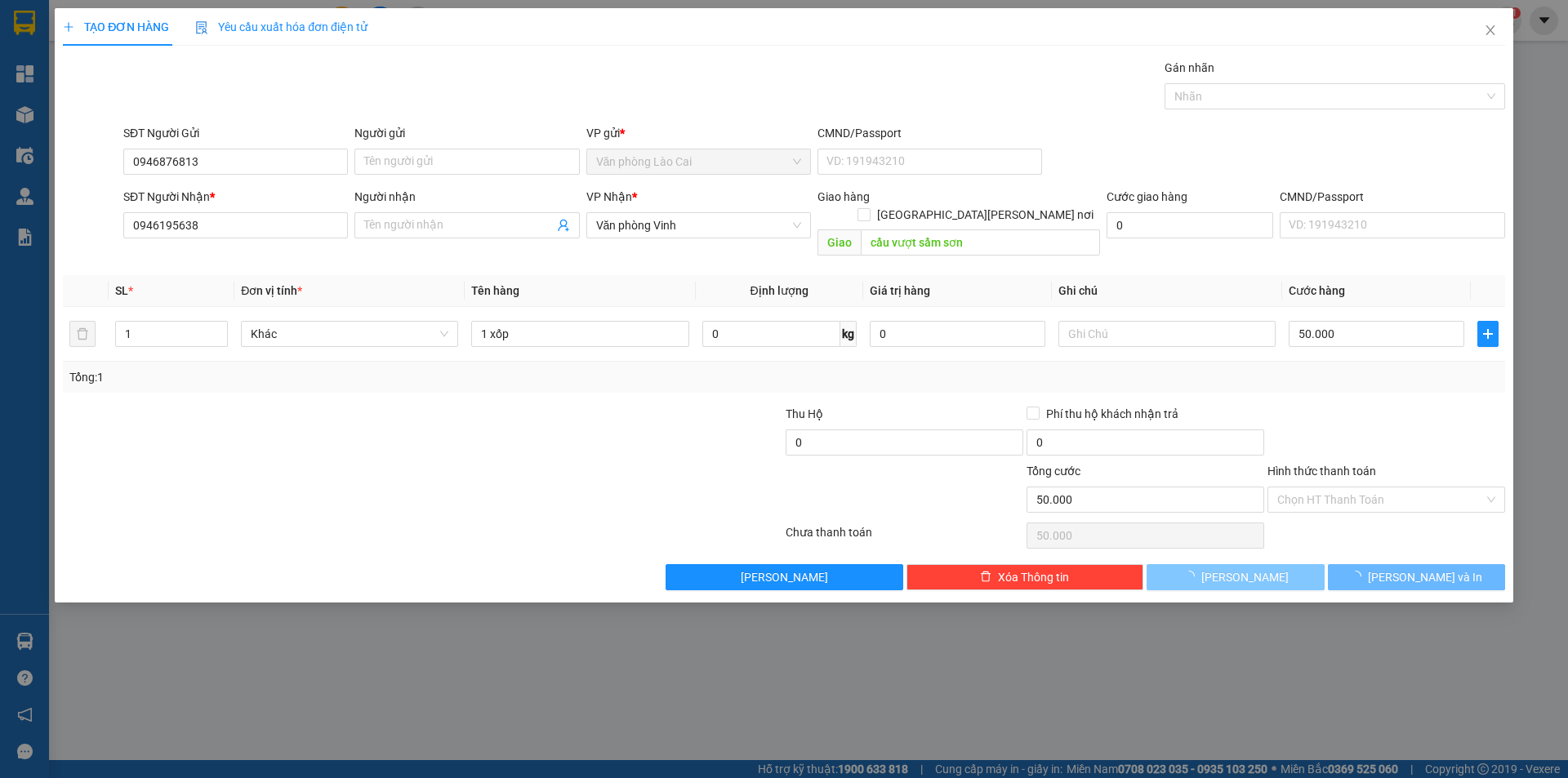
type input "0"
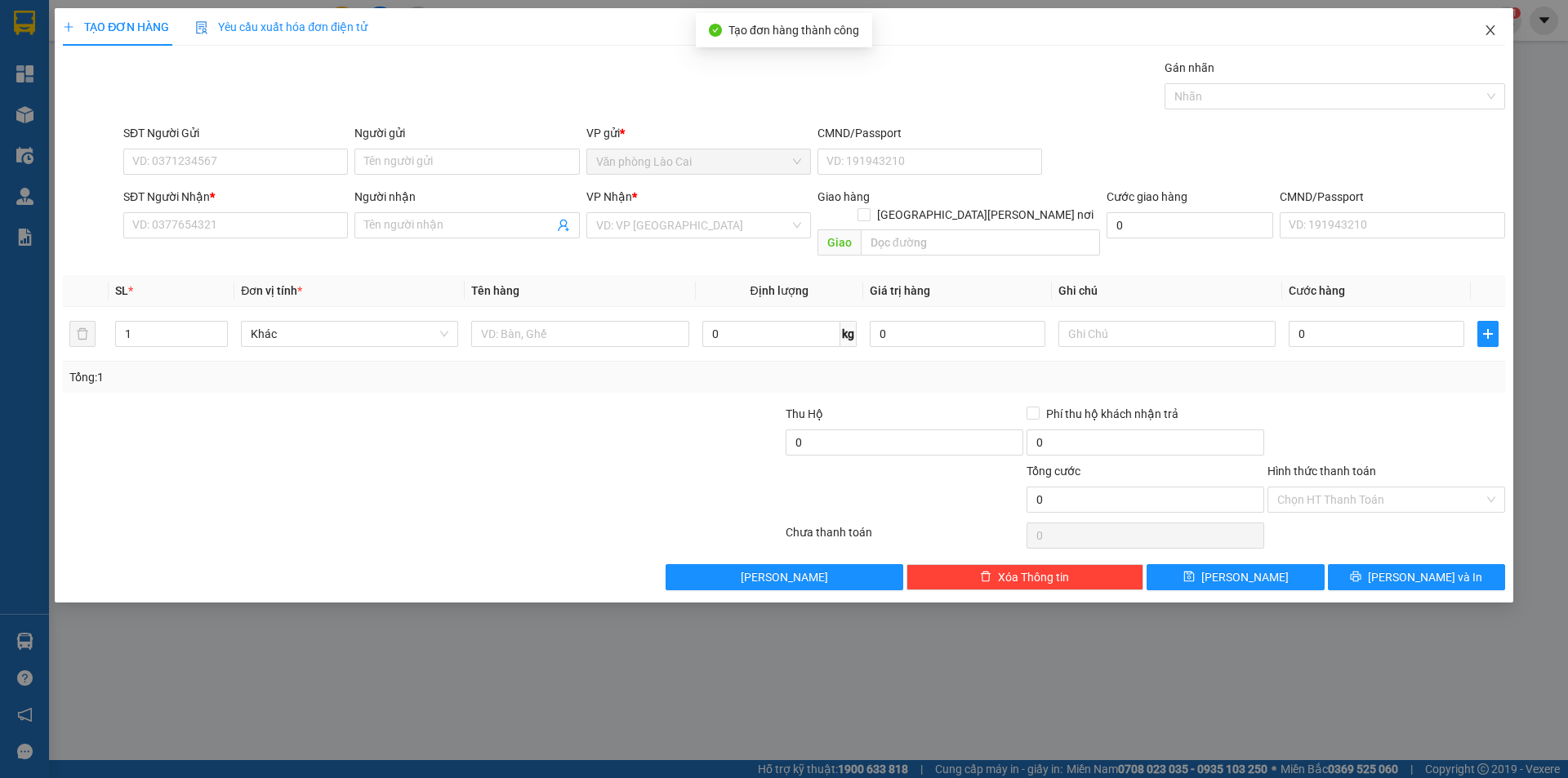
click at [1485, 34] on icon "close" at bounding box center [1490, 30] width 13 height 13
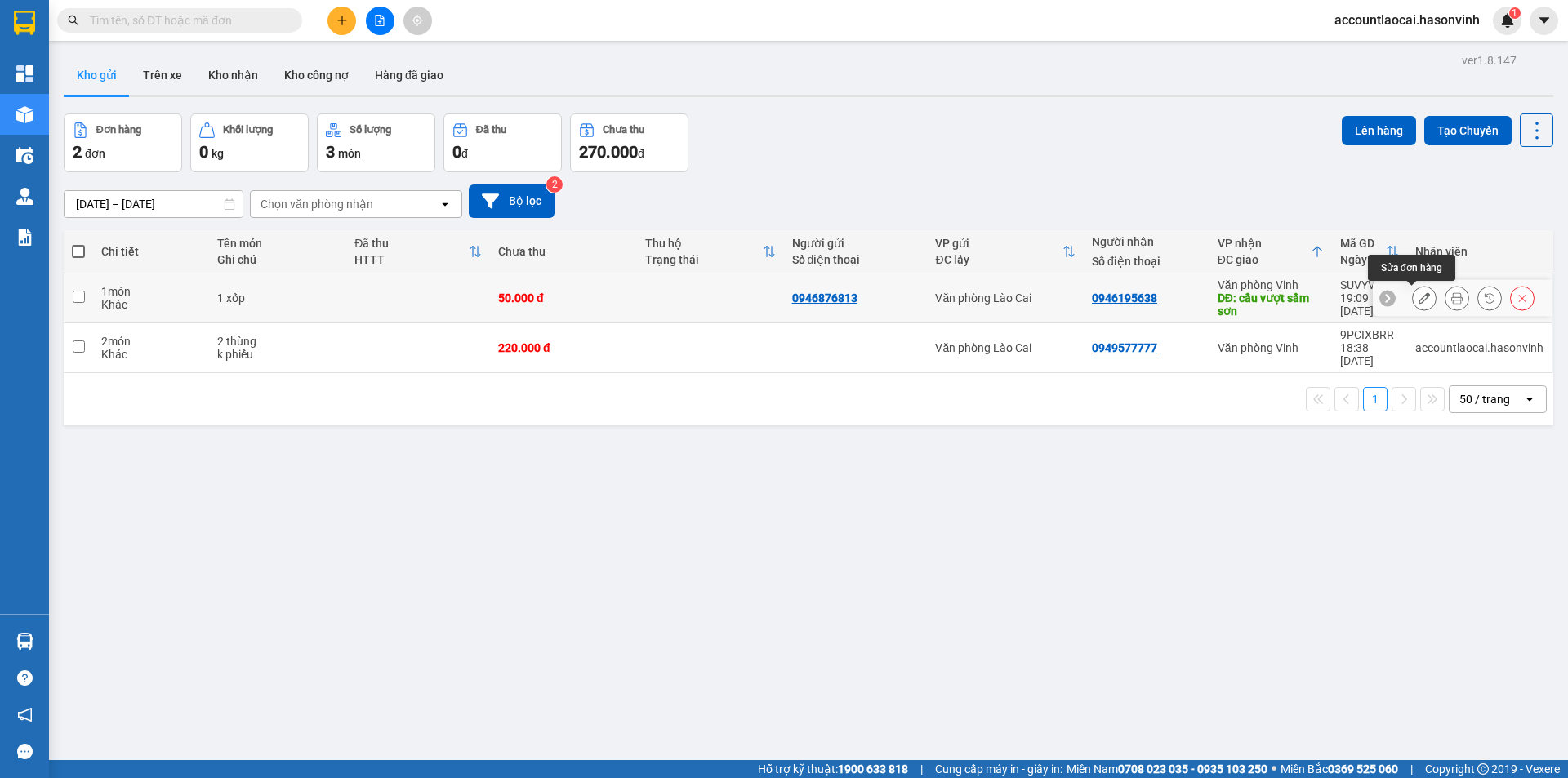
click at [1418, 298] on icon at bounding box center [1424, 298] width 12 height 12
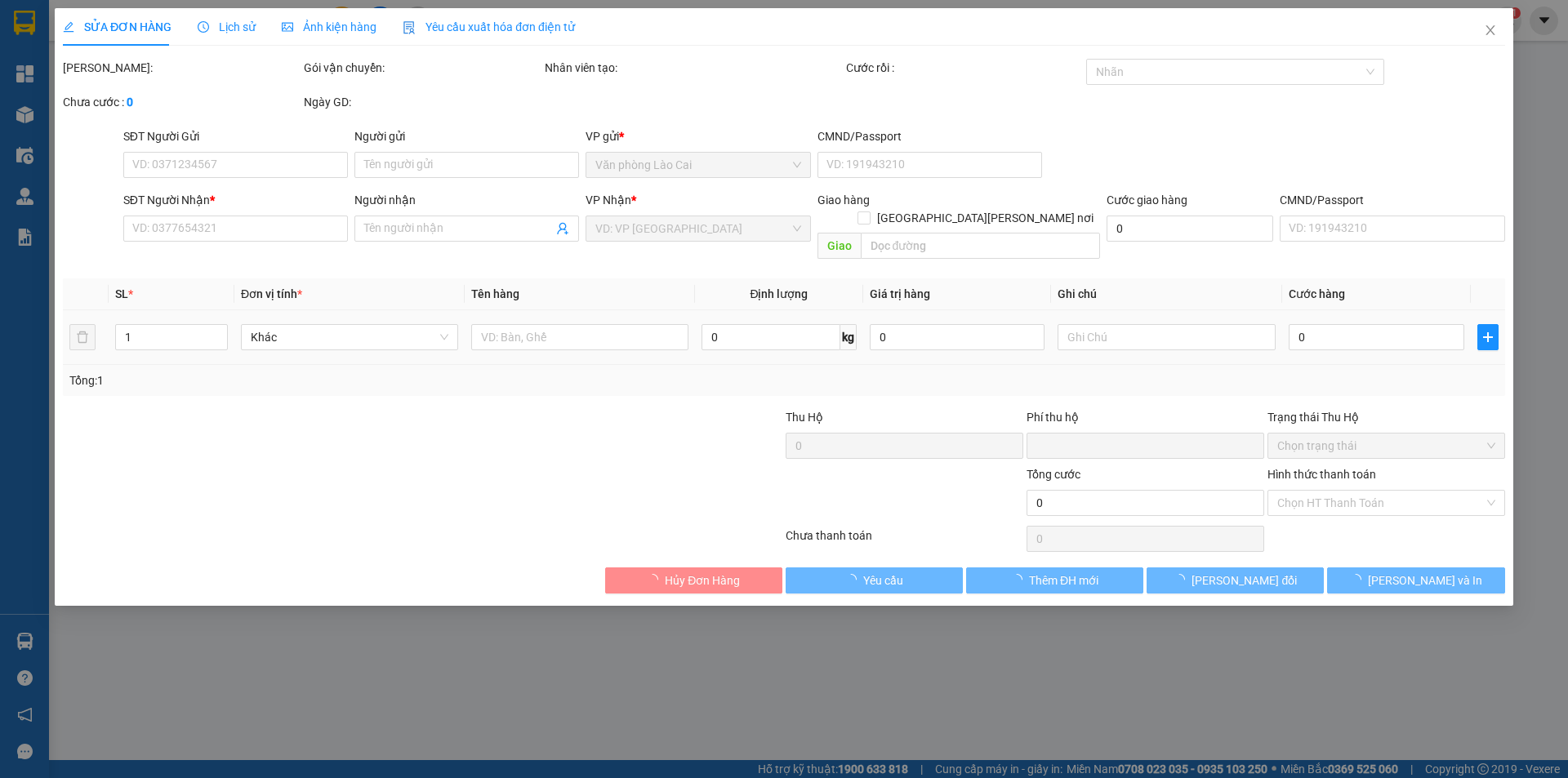
type input "0946876813"
type input "0946195638"
type input "cầu vượt sầm sơn"
type input "0"
type input "50.000"
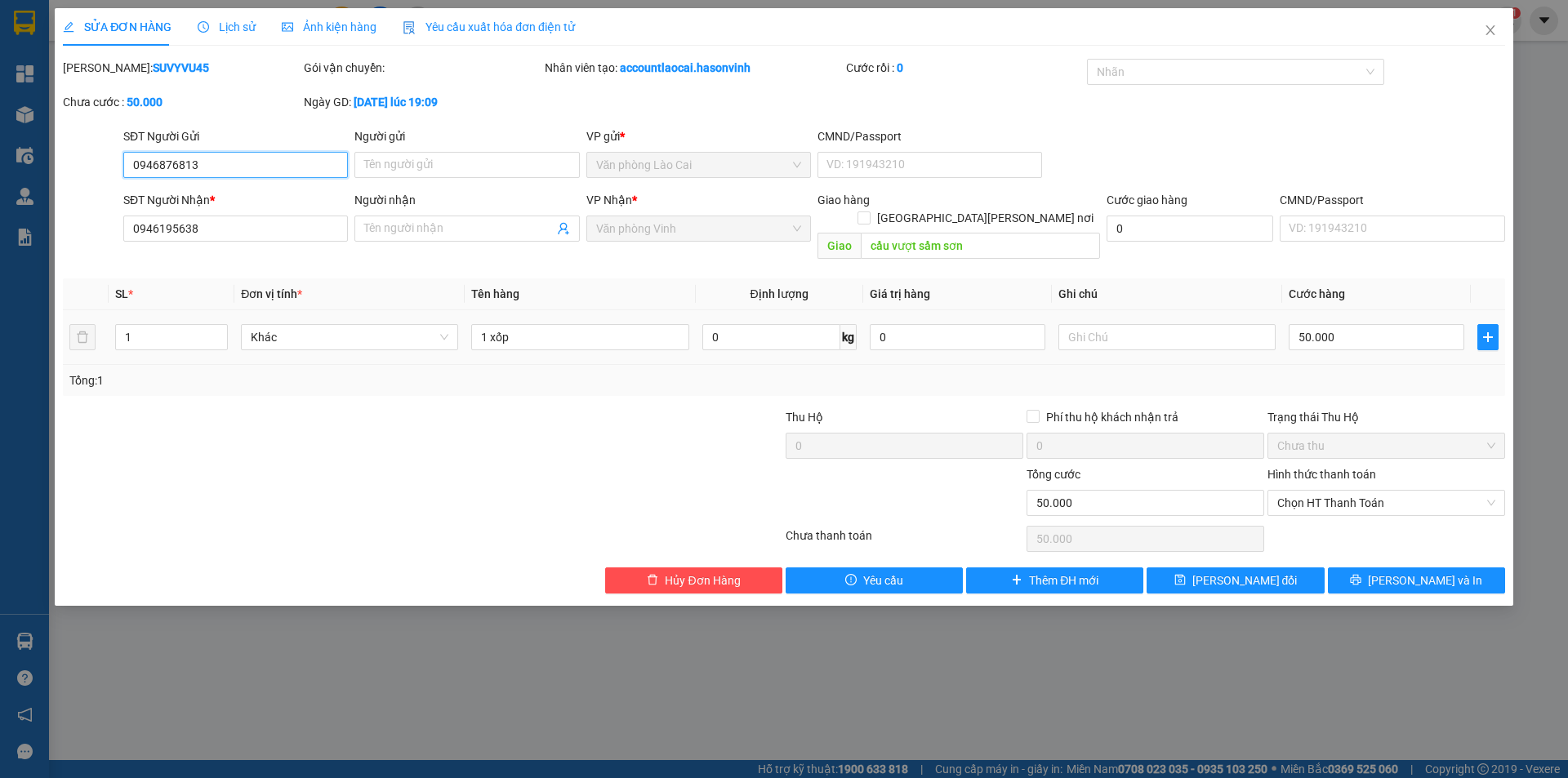
click at [1333, 434] on span "Chưa thu" at bounding box center [1386, 445] width 218 height 24
click at [929, 288] on th "Giá trị hàng" at bounding box center [957, 295] width 188 height 32
click at [1334, 490] on span "Chọn HT Thanh Toán" at bounding box center [1386, 502] width 218 height 24
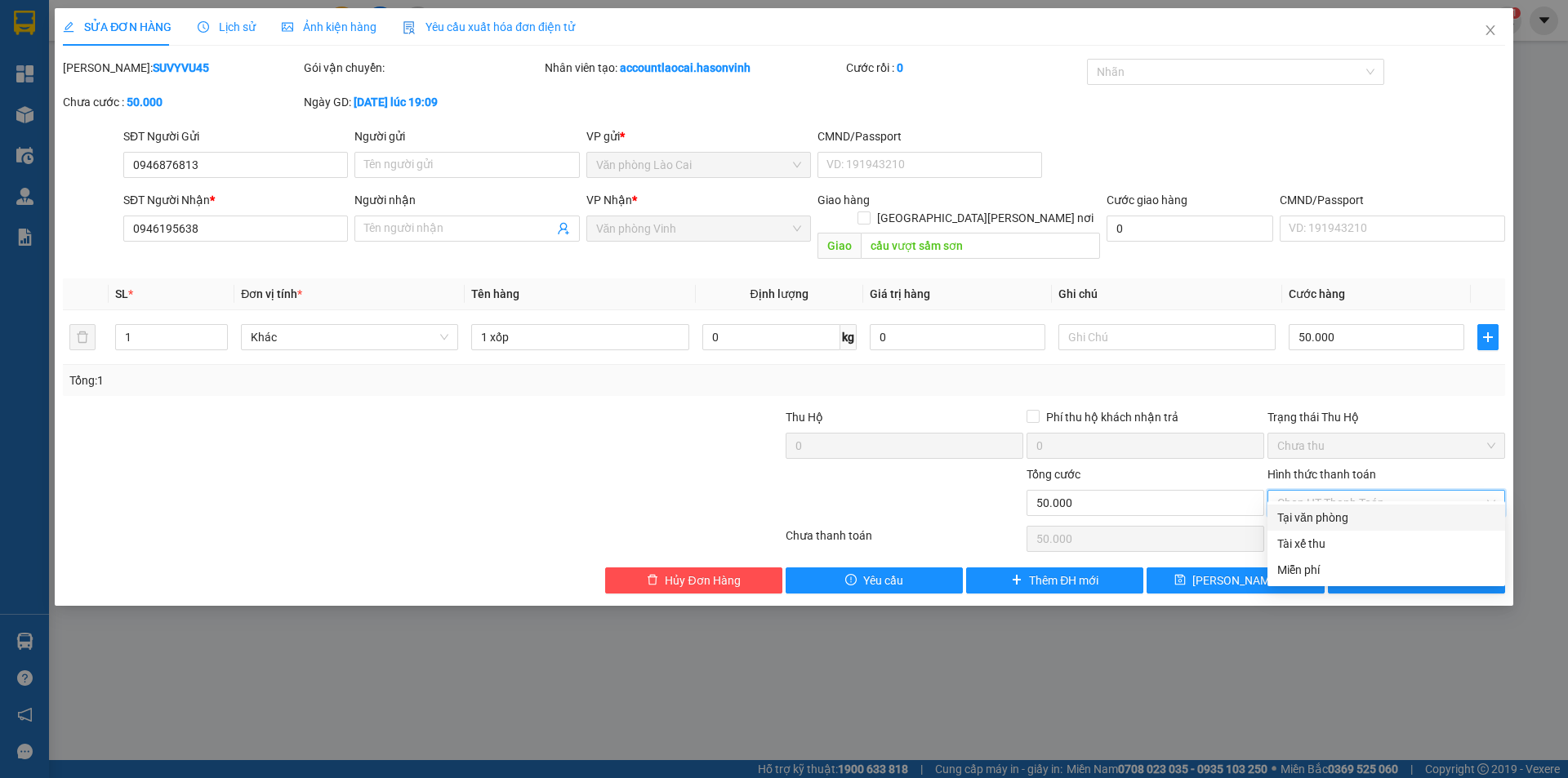
click at [1330, 514] on div "Tại văn phòng" at bounding box center [1386, 517] width 218 height 18
type input "0"
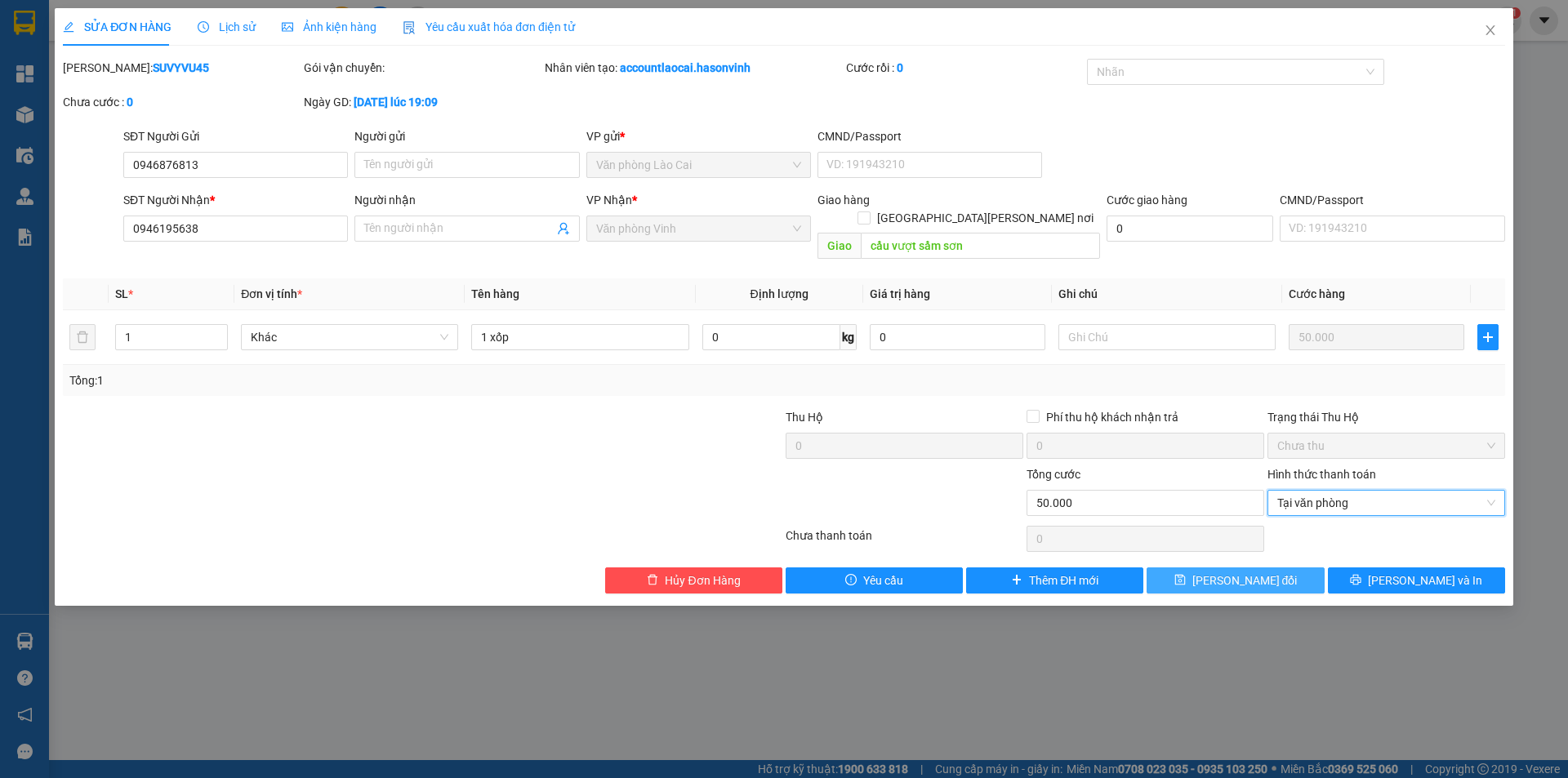
click at [1252, 572] on span "Lưu thay đổi" at bounding box center [1245, 581] width 106 height 18
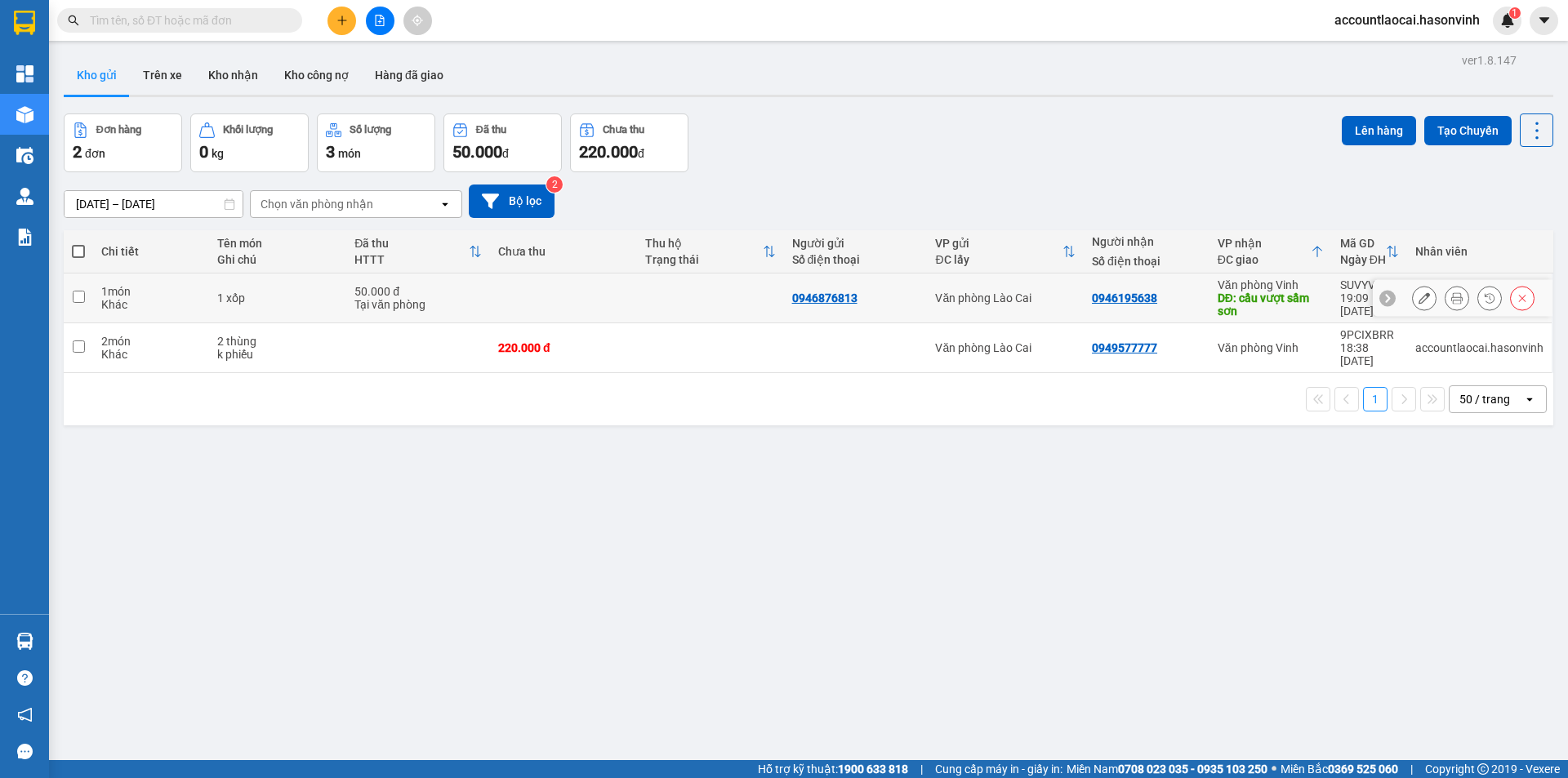
click at [82, 297] on input "checkbox" at bounding box center [79, 297] width 13 height 13
checkbox input "true"
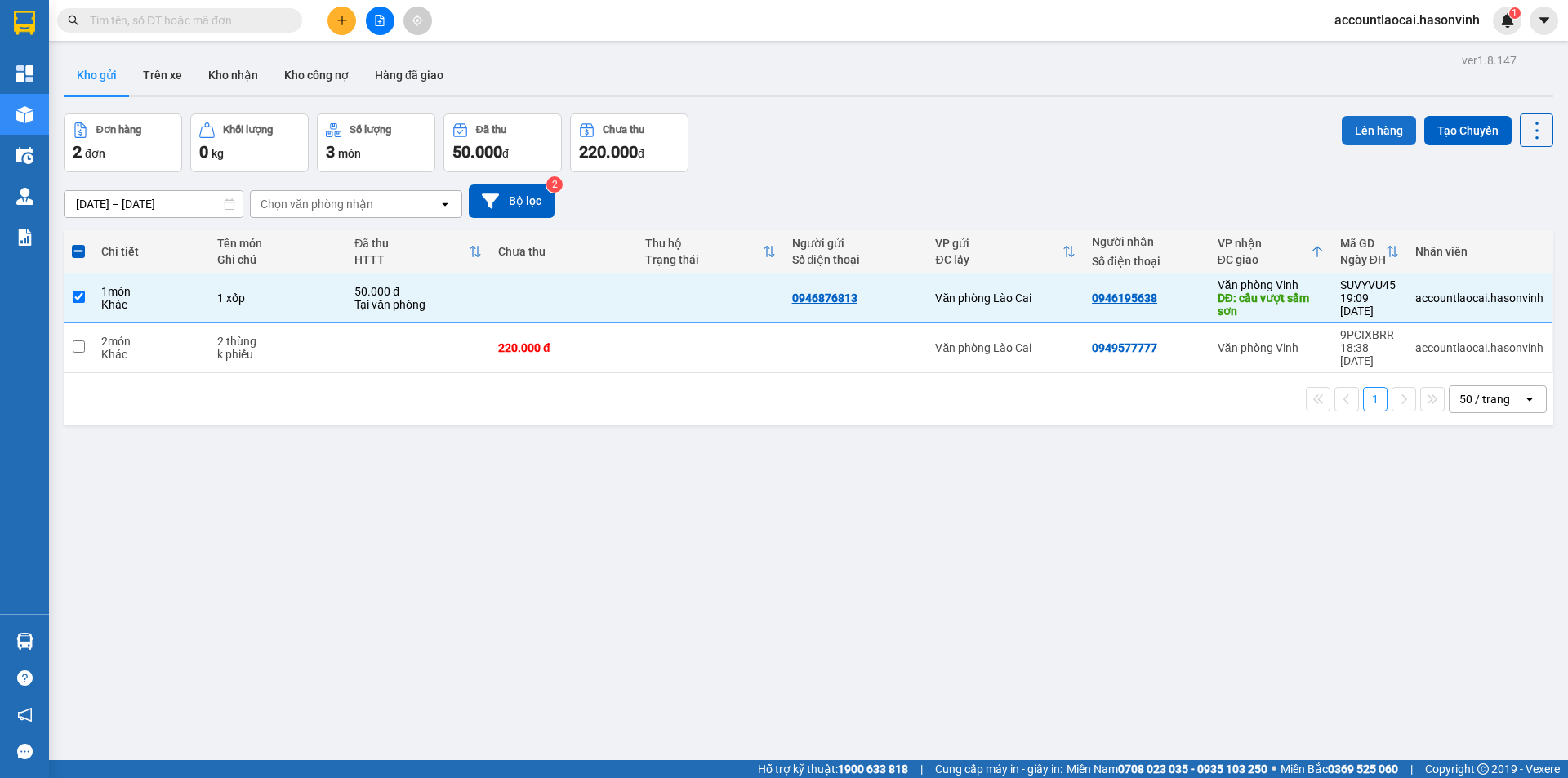
click at [1376, 124] on button "Lên hàng" at bounding box center [1379, 130] width 74 height 30
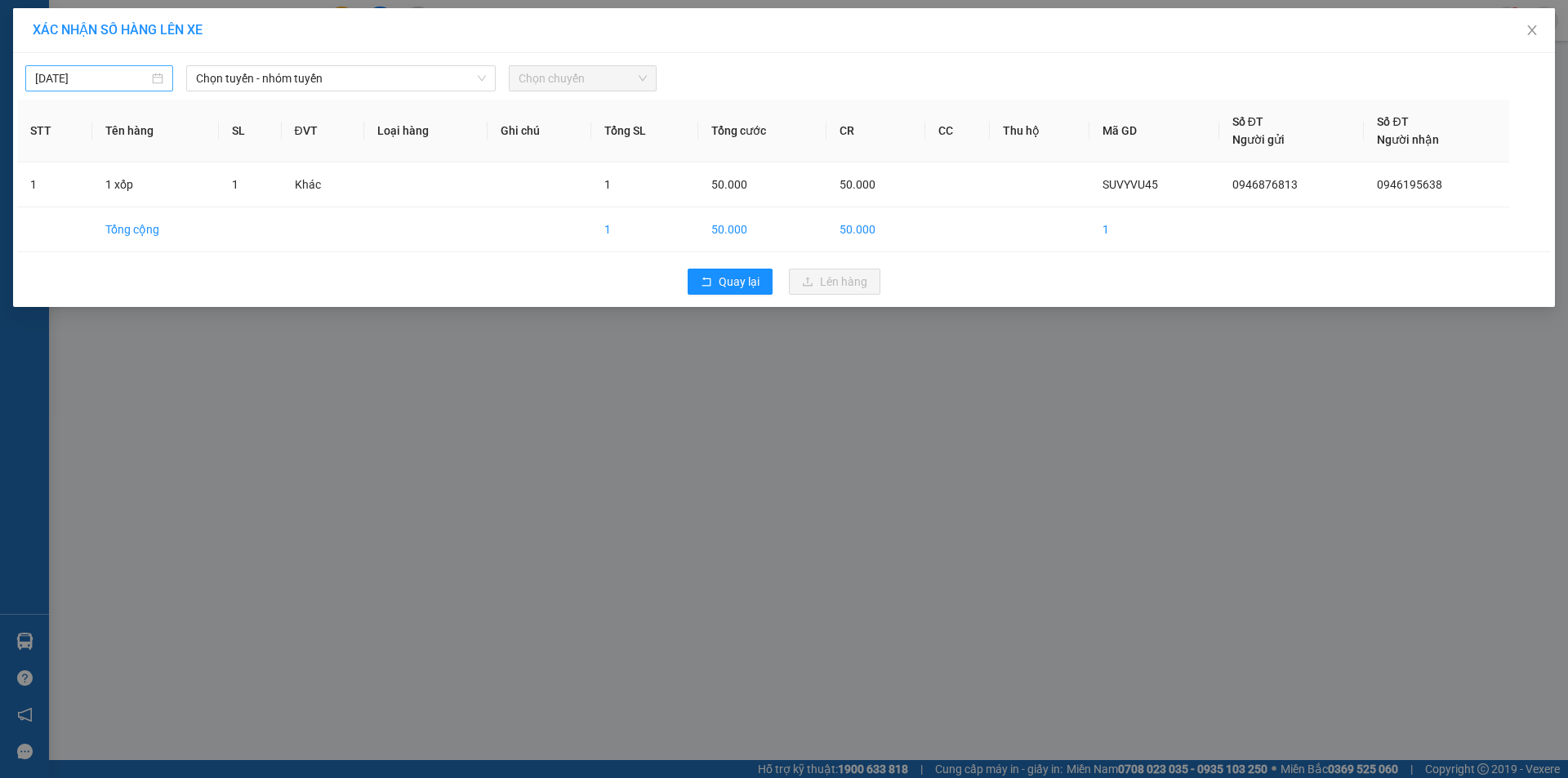
click at [107, 86] on input "[DATE]" at bounding box center [91, 78] width 114 height 18
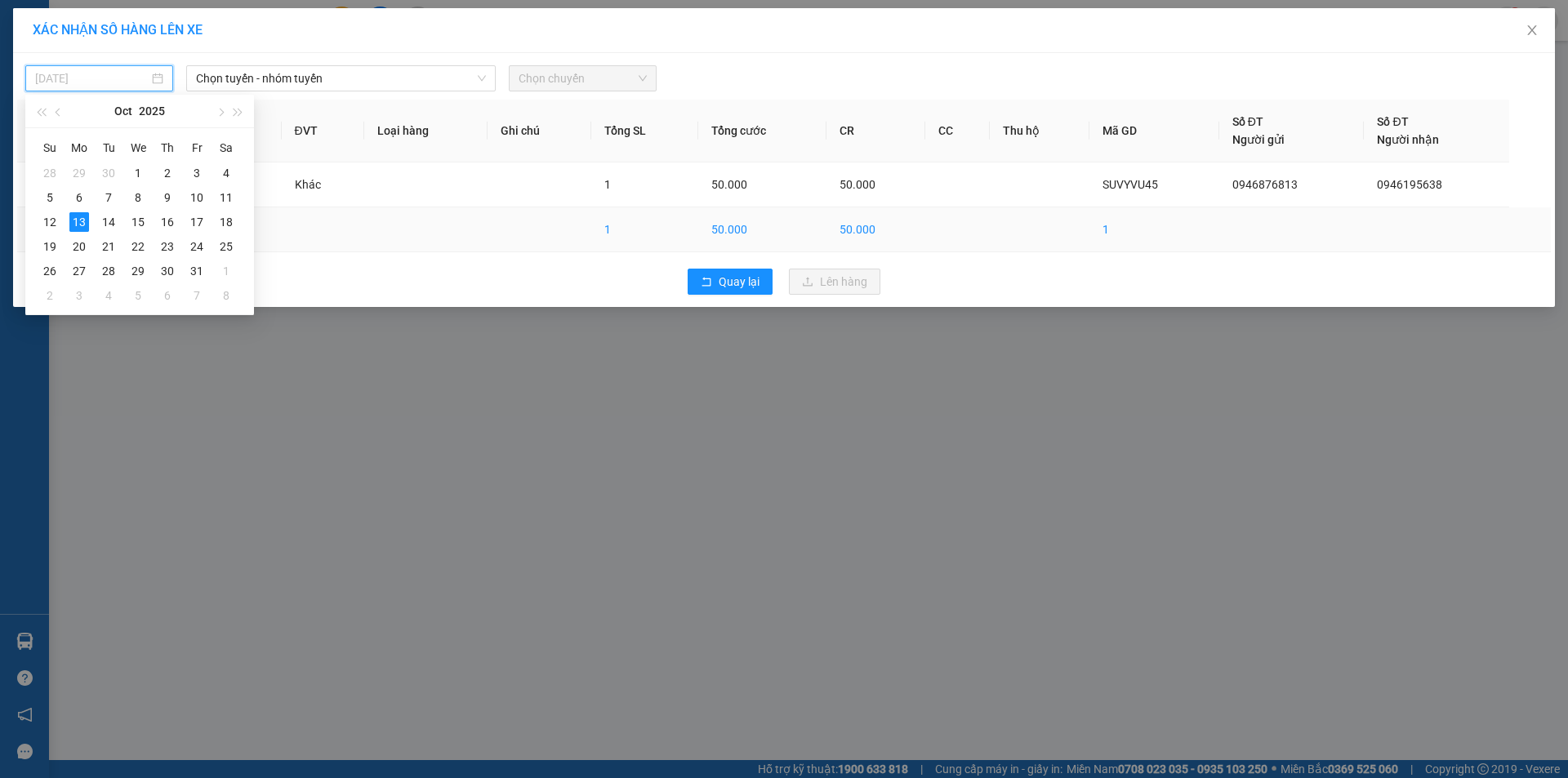
click at [108, 218] on div "14" at bounding box center [108, 222] width 20 height 20
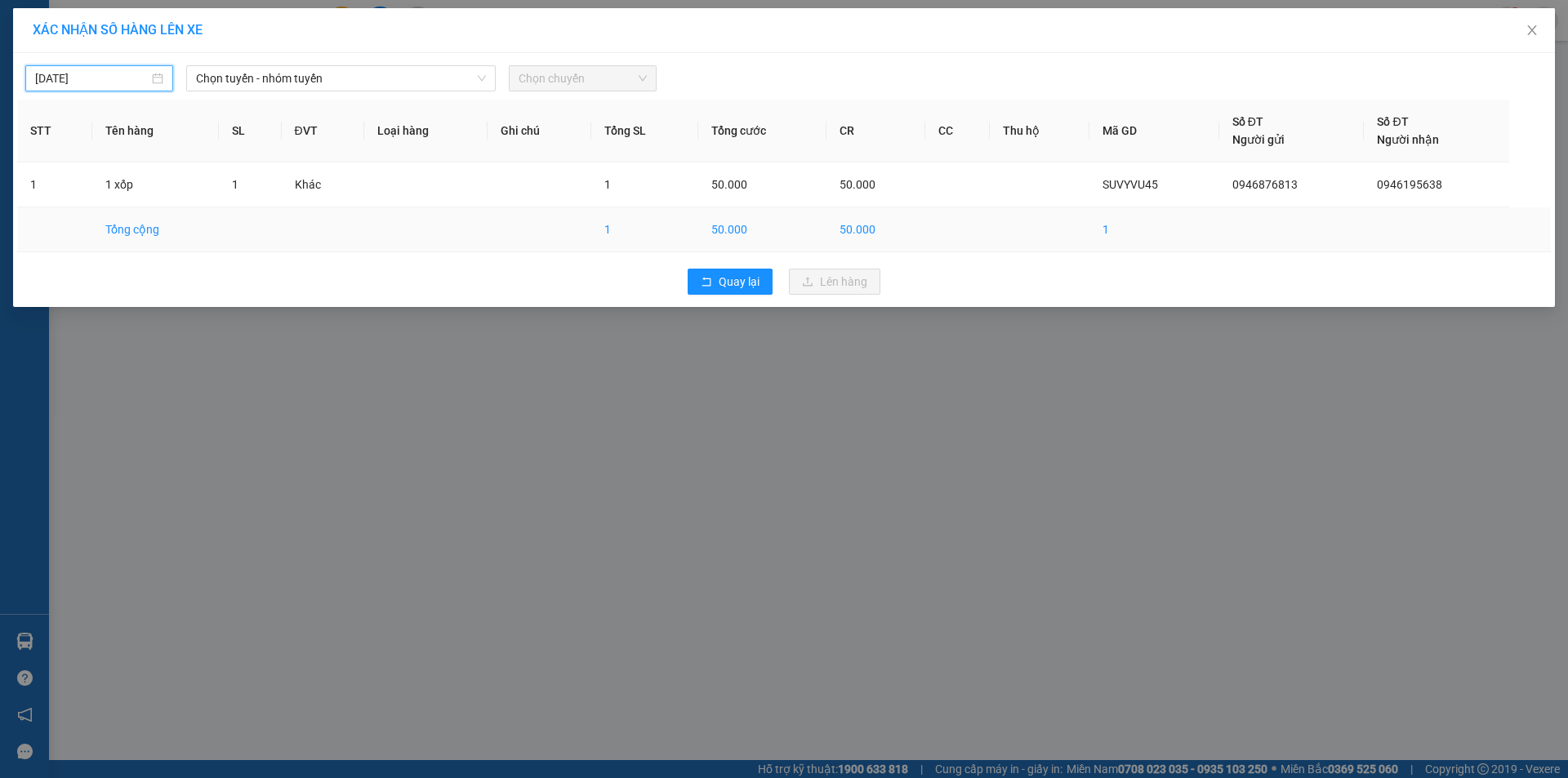
type input "[DATE]"
click at [252, 66] on span "Chọn tuyến - nhóm tuyến" at bounding box center [341, 78] width 290 height 24
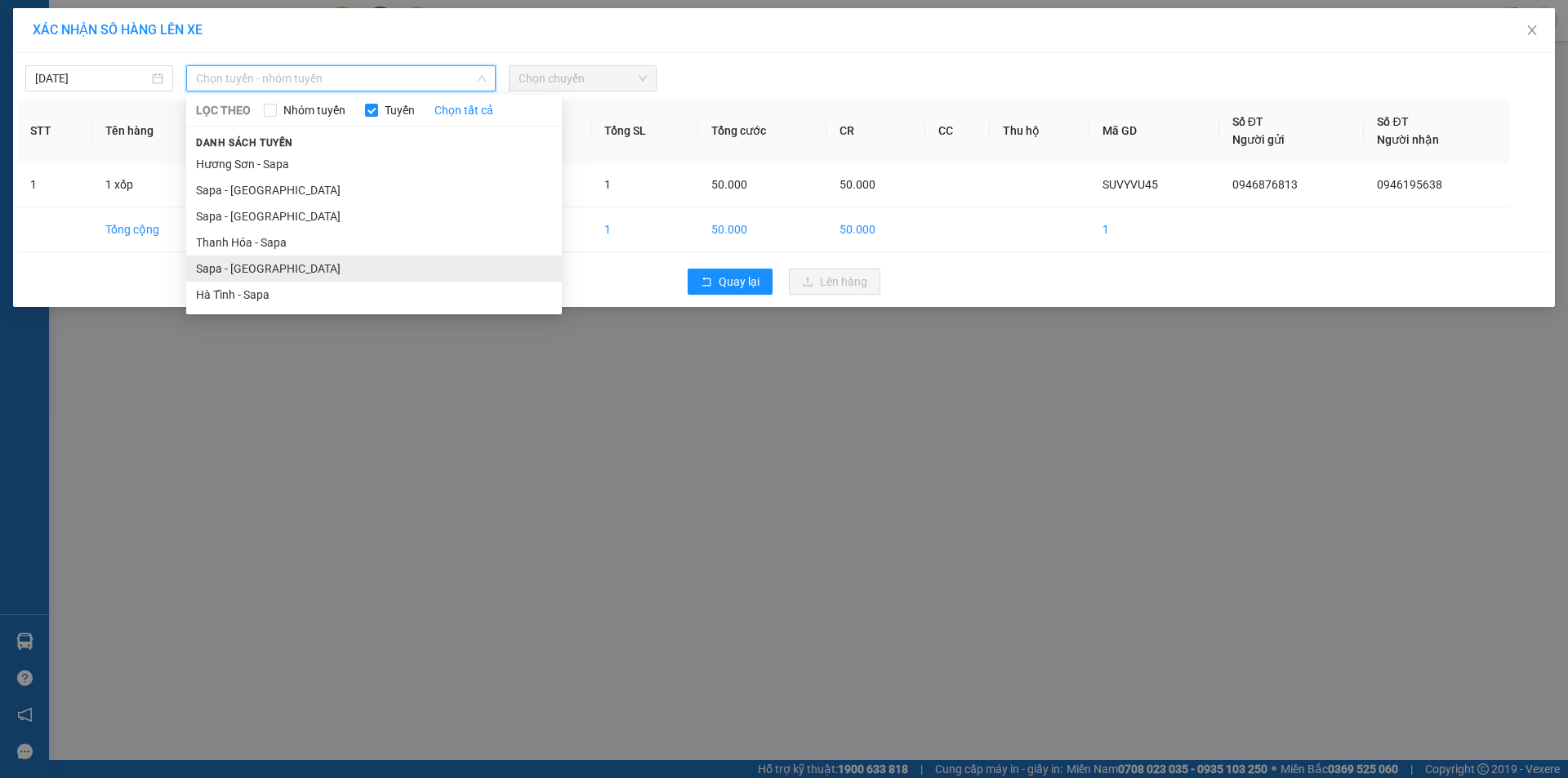
click at [245, 273] on li "Sapa - [GEOGRAPHIC_DATA]" at bounding box center [374, 268] width 376 height 26
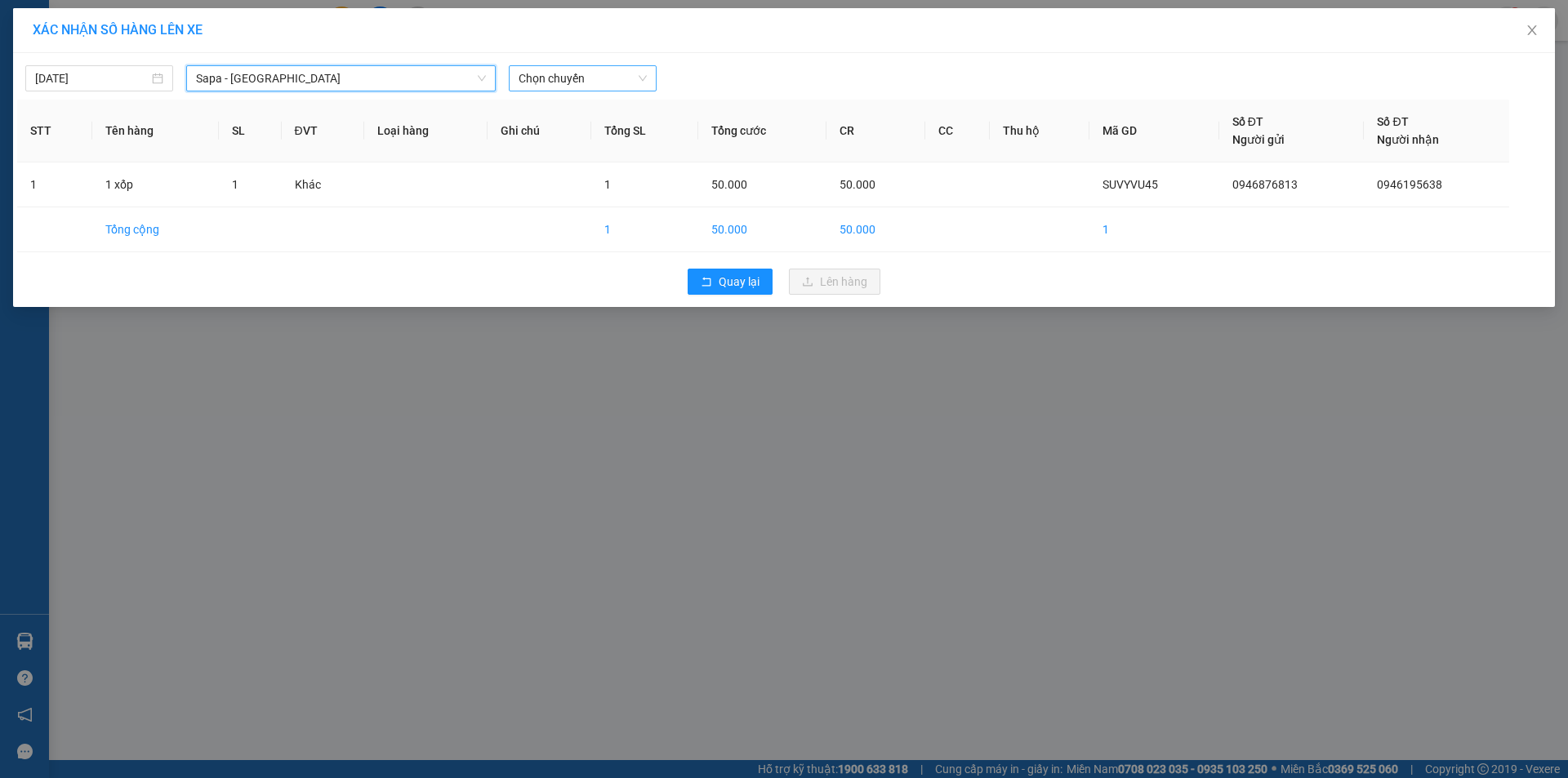
click at [543, 72] on span "Chọn chuyến" at bounding box center [582, 78] width 128 height 24
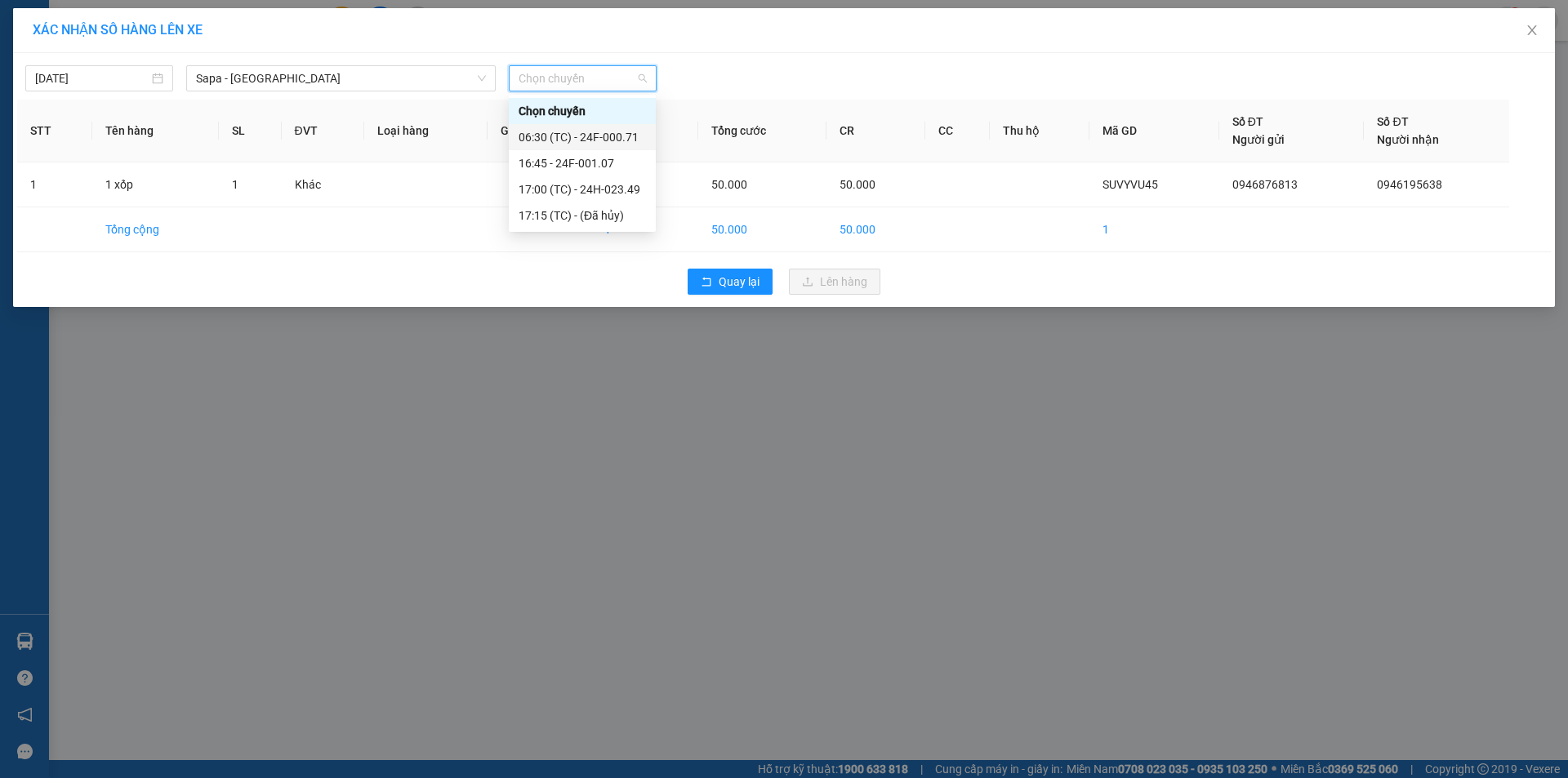
click at [544, 129] on div "06:30 (TC) - 24F-000.71" at bounding box center [582, 137] width 127 height 18
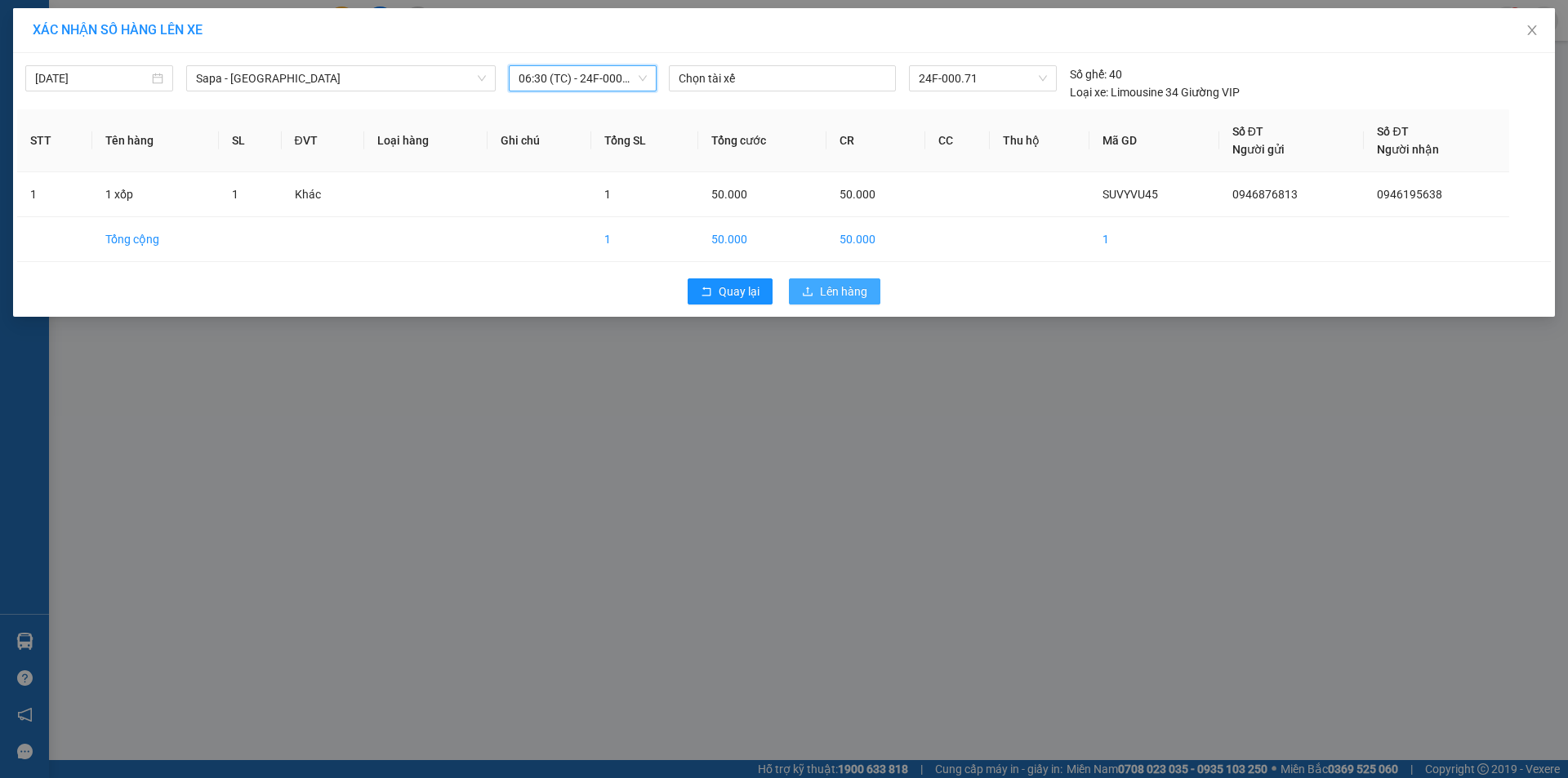
click at [820, 288] on span "Lên hàng" at bounding box center [844, 291] width 48 height 18
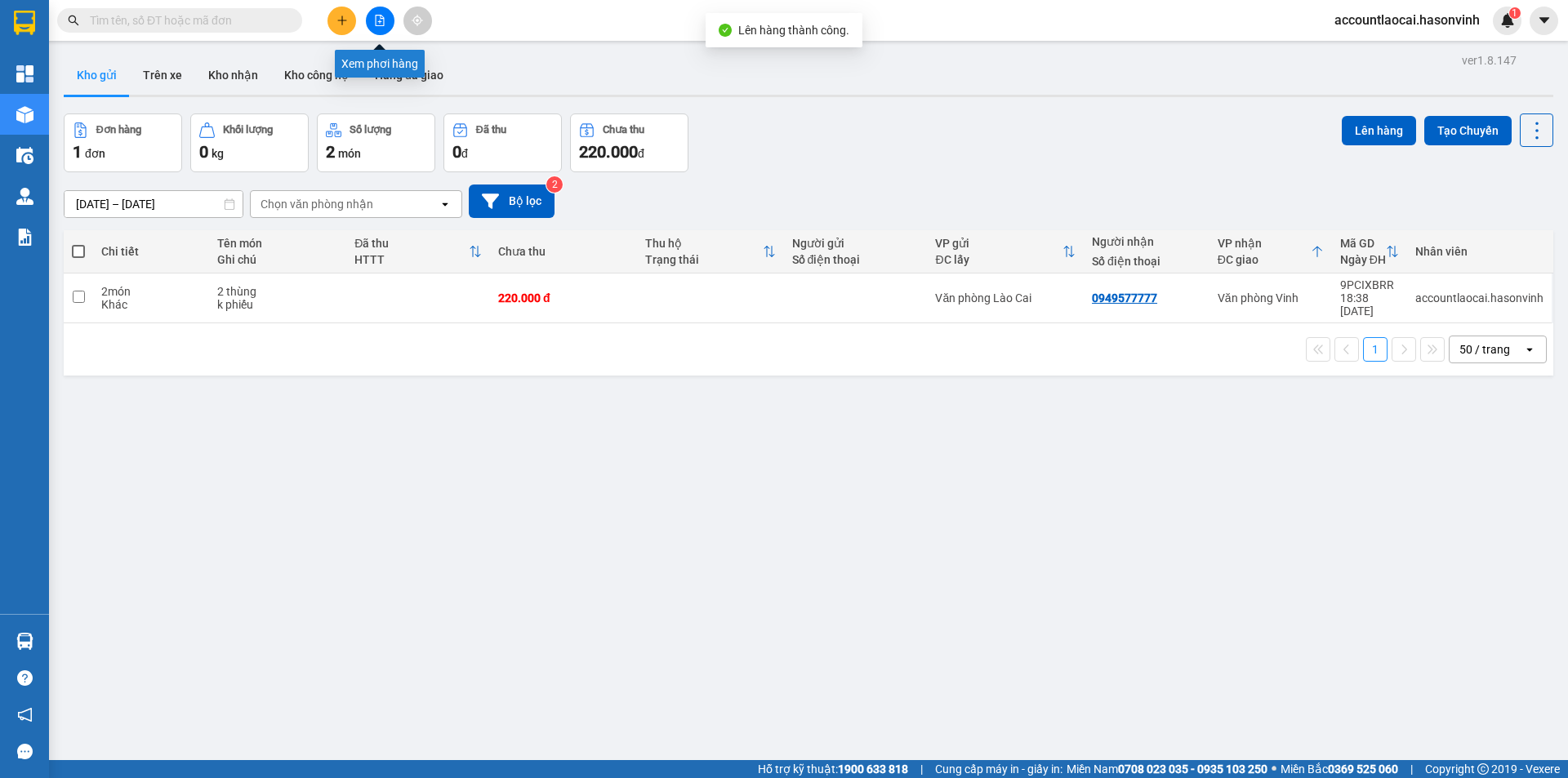
click at [387, 18] on button at bounding box center [380, 21] width 29 height 29
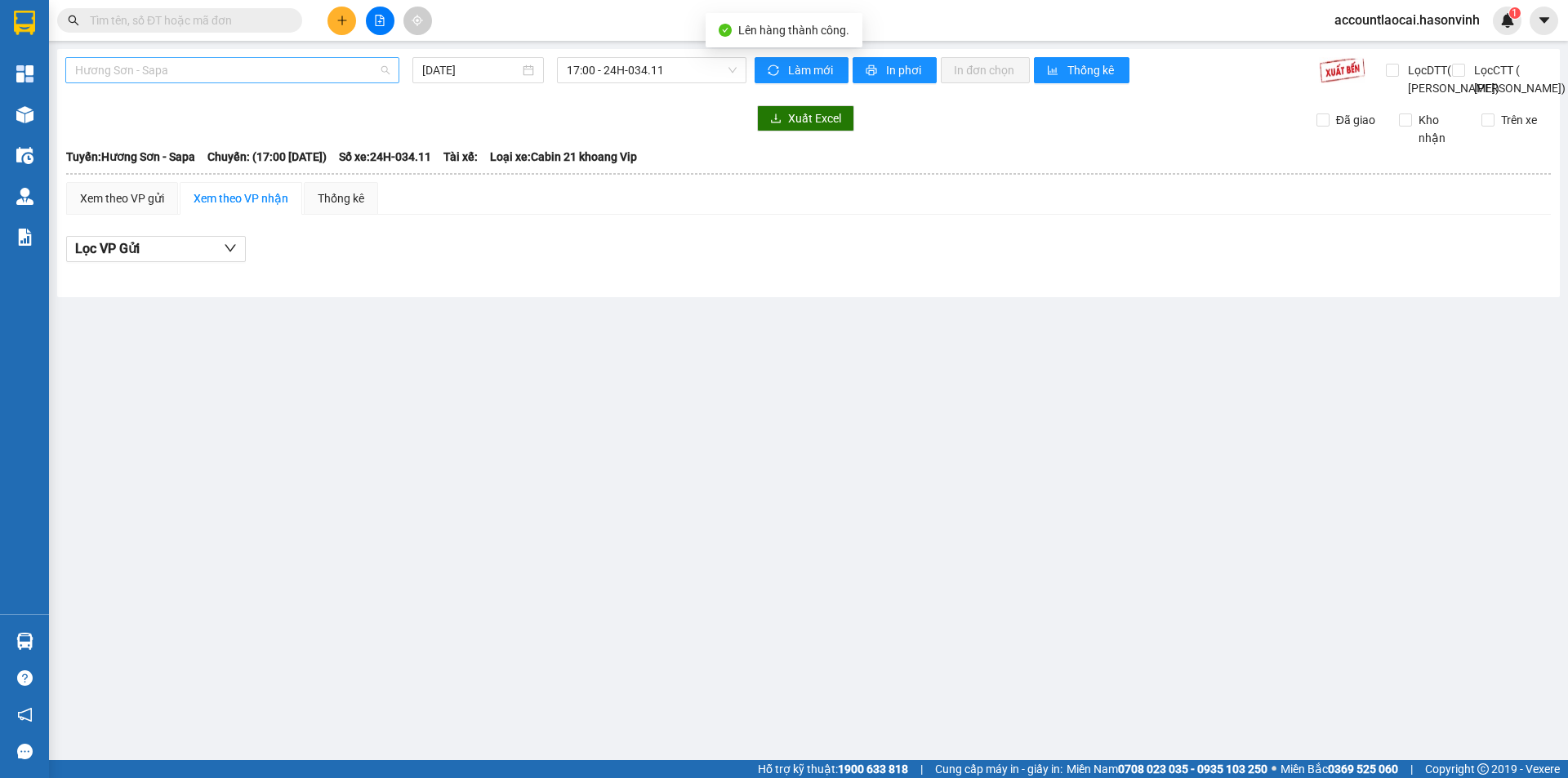
drag, startPoint x: 221, startPoint y: 65, endPoint x: 188, endPoint y: 151, distance: 92.1
click at [221, 65] on span "Hương Sơn - Sapa" at bounding box center [232, 70] width 315 height 24
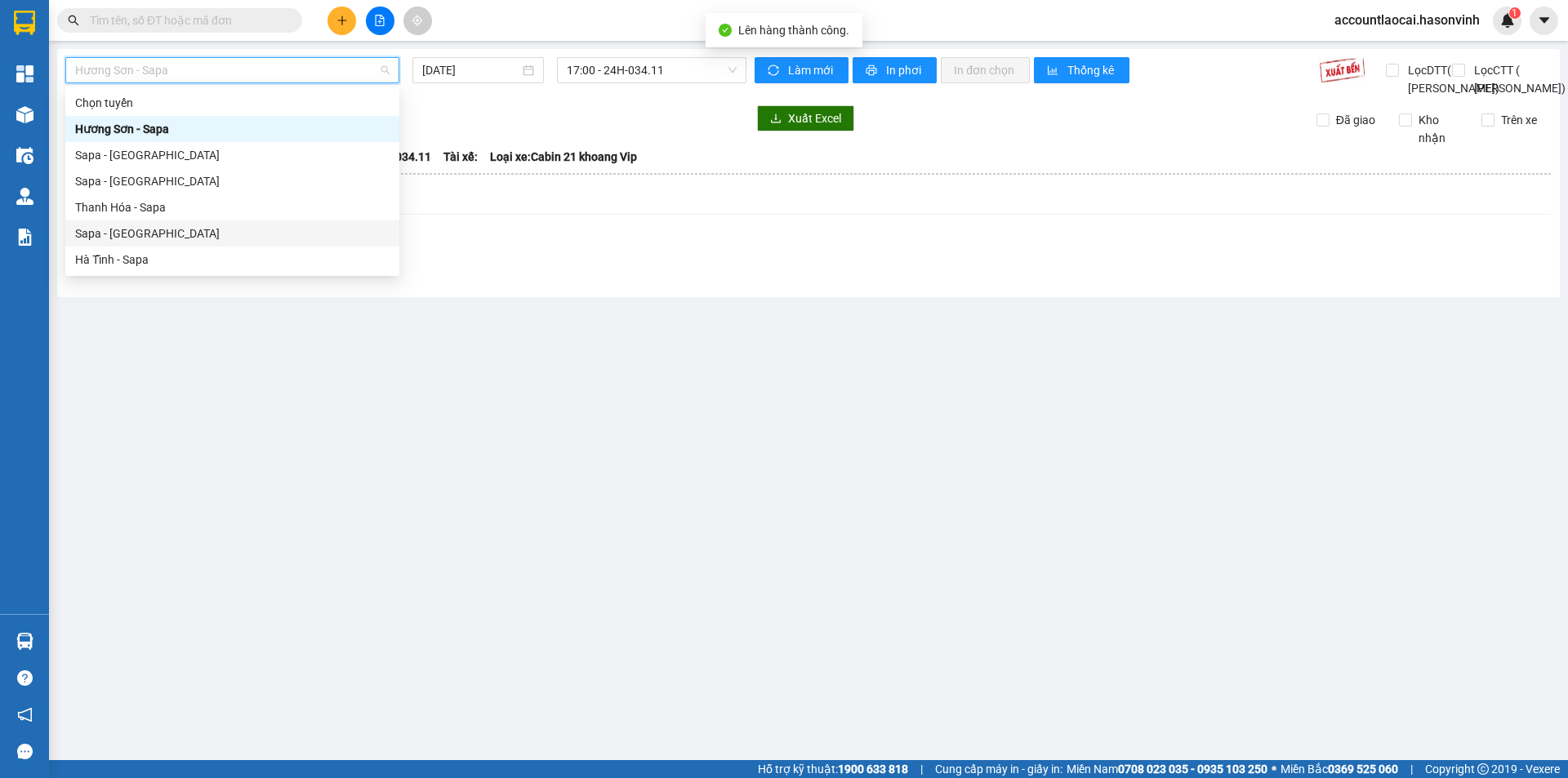
click at [147, 225] on div "Sapa - [GEOGRAPHIC_DATA]" at bounding box center [232, 233] width 315 height 18
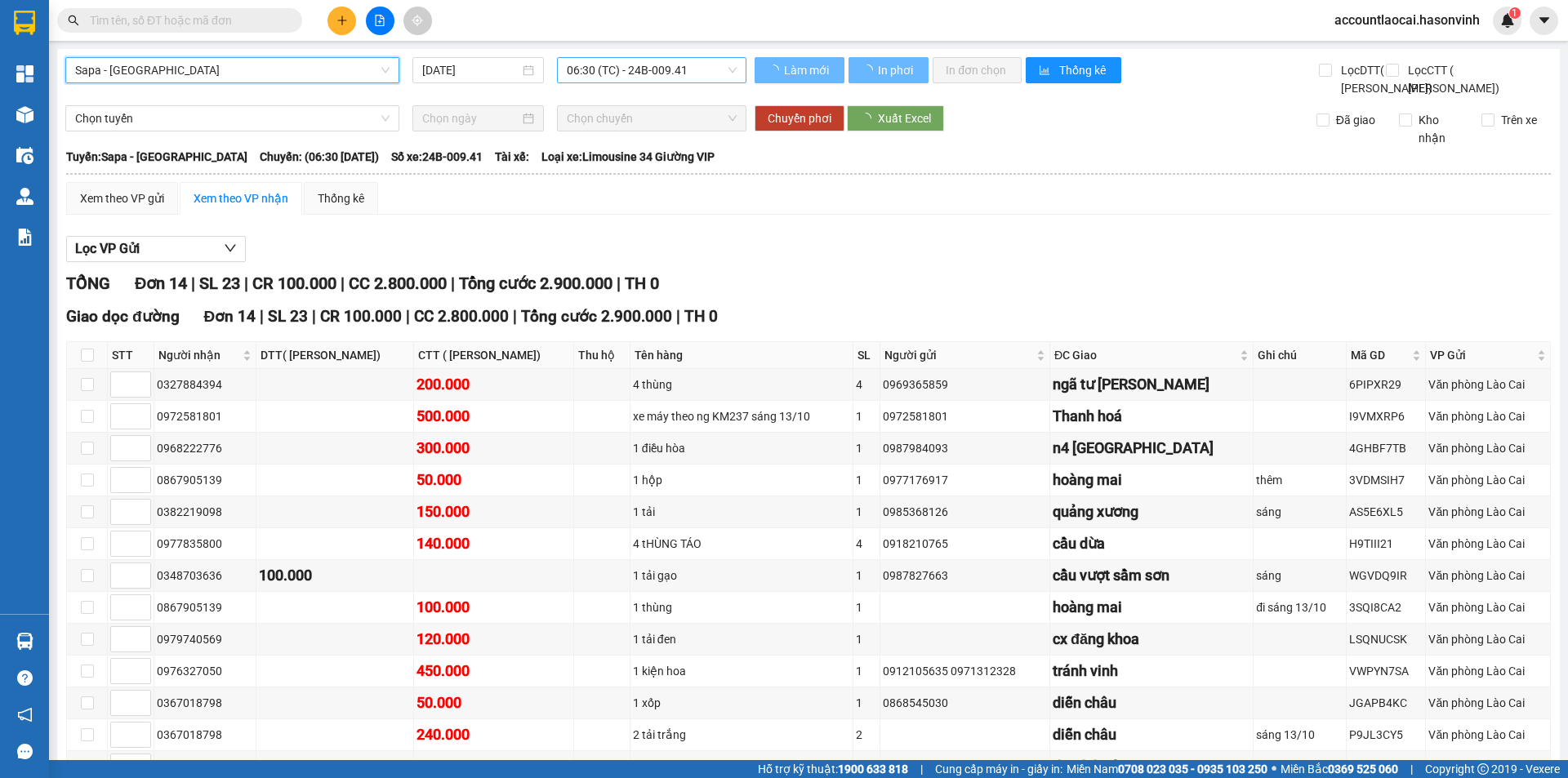
drag, startPoint x: 623, startPoint y: 71, endPoint x: 592, endPoint y: 93, distance: 38.0
click at [623, 70] on span "06:30 (TC) - 24B-009.41" at bounding box center [651, 70] width 169 height 24
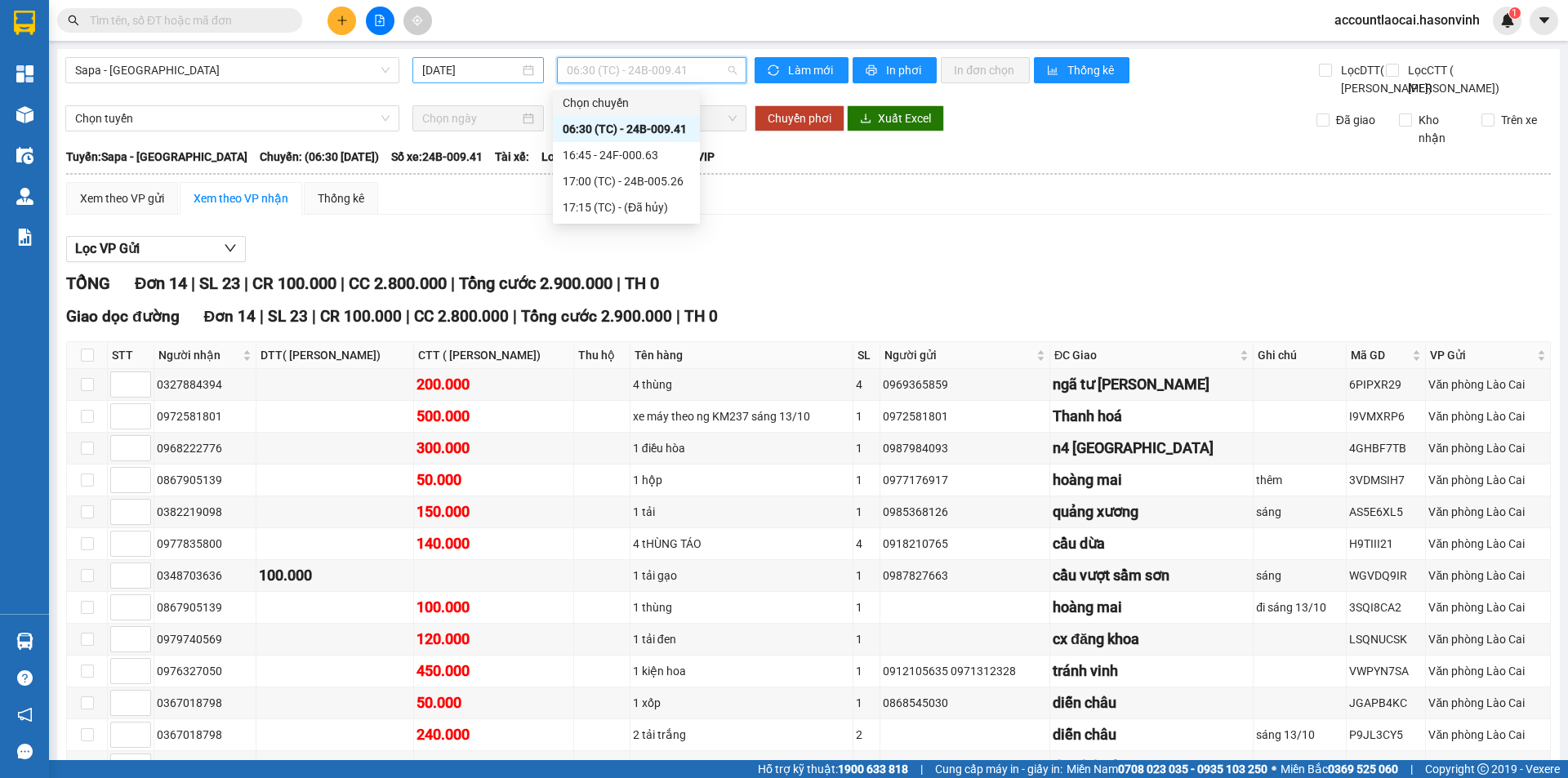
click at [482, 67] on input "[DATE]" at bounding box center [471, 70] width 97 height 18
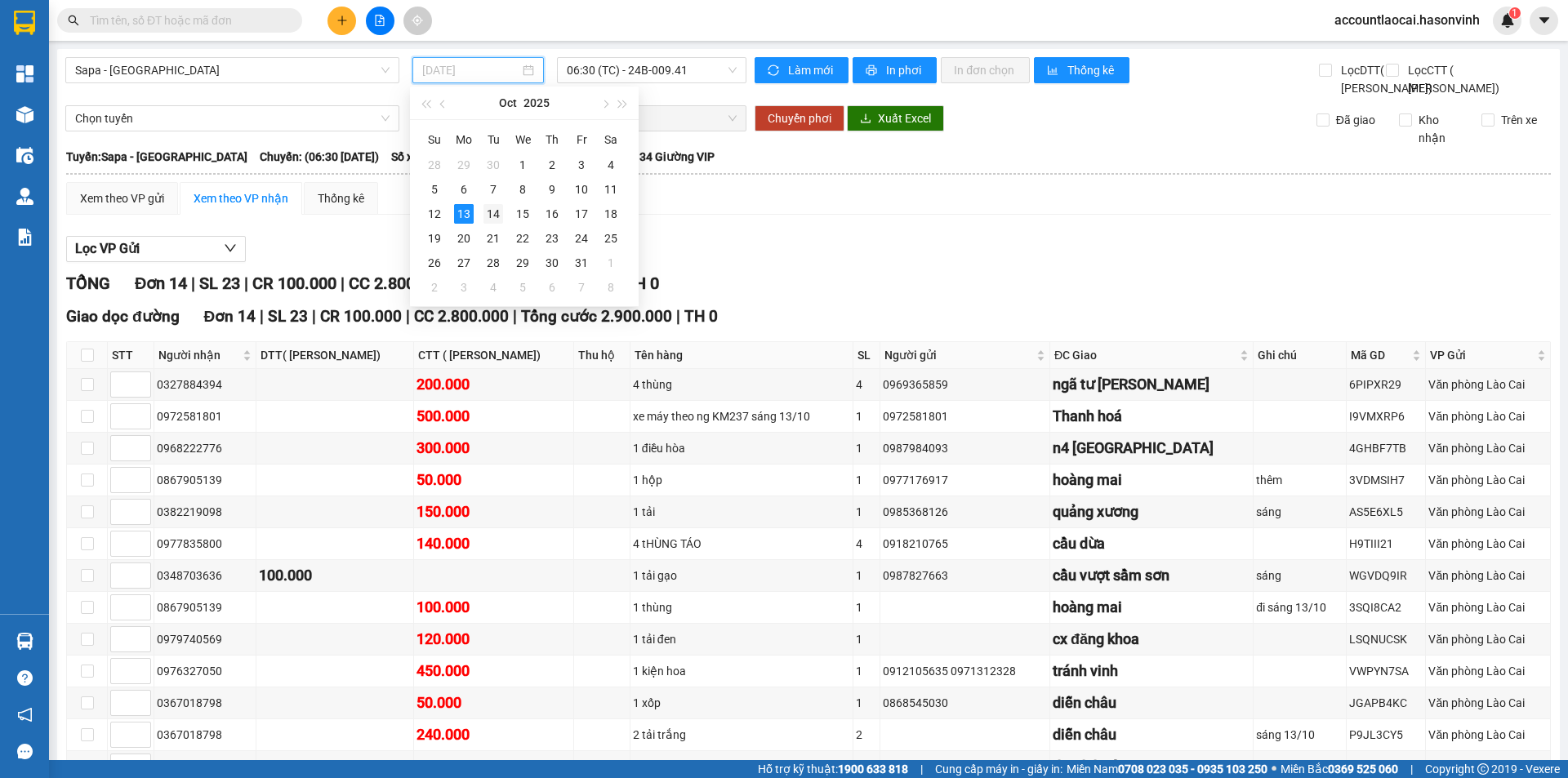
click at [490, 206] on div "14" at bounding box center [493, 214] width 20 height 20
type input "[DATE]"
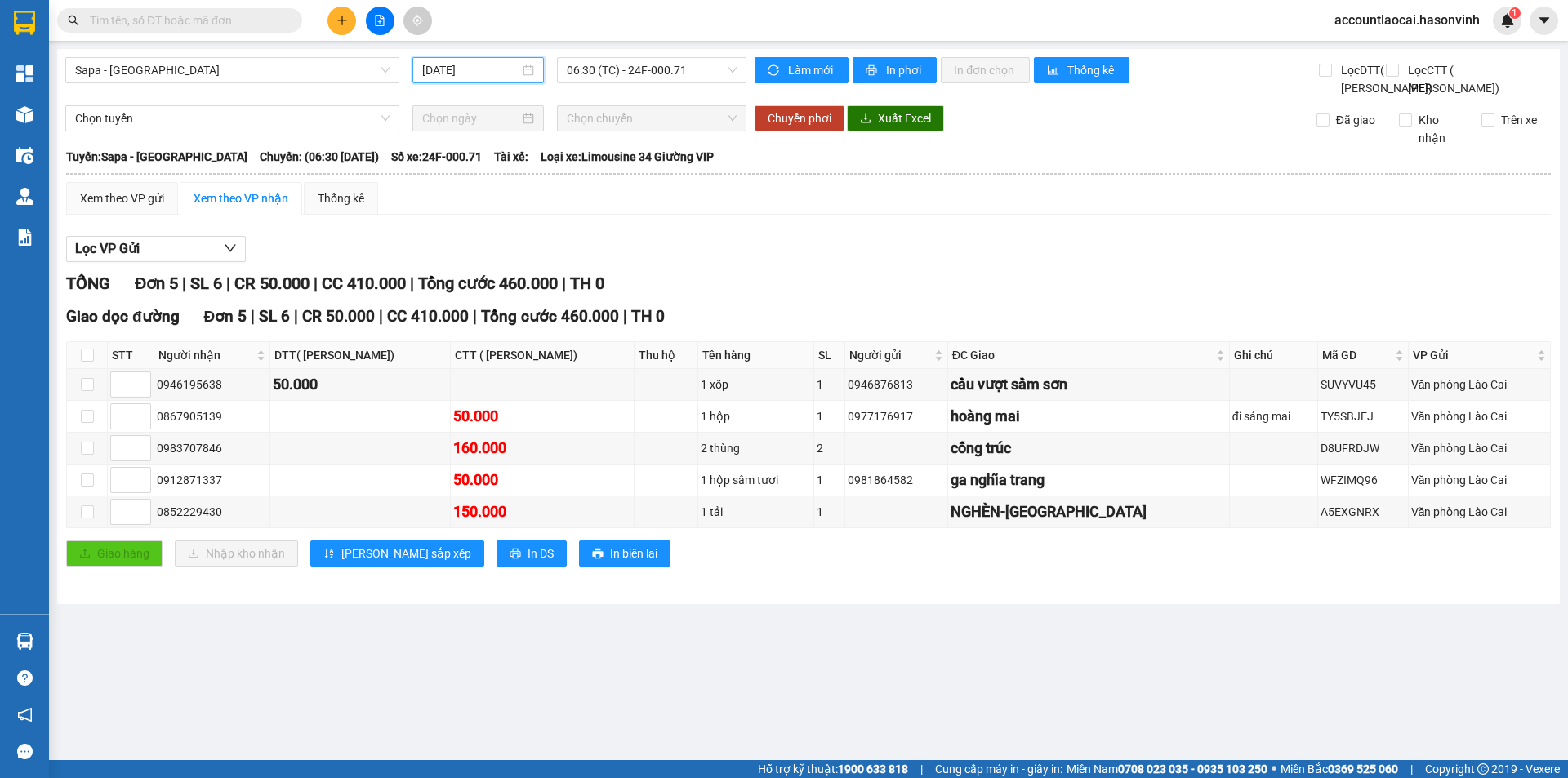
click at [608, 96] on div "Sapa - [GEOGRAPHIC_DATA] [DATE] 06:30 (TC) - 24F-000.71" at bounding box center [406, 77] width 681 height 40
click at [605, 76] on span "06:30 (TC) - 24F-000.71" at bounding box center [651, 70] width 169 height 24
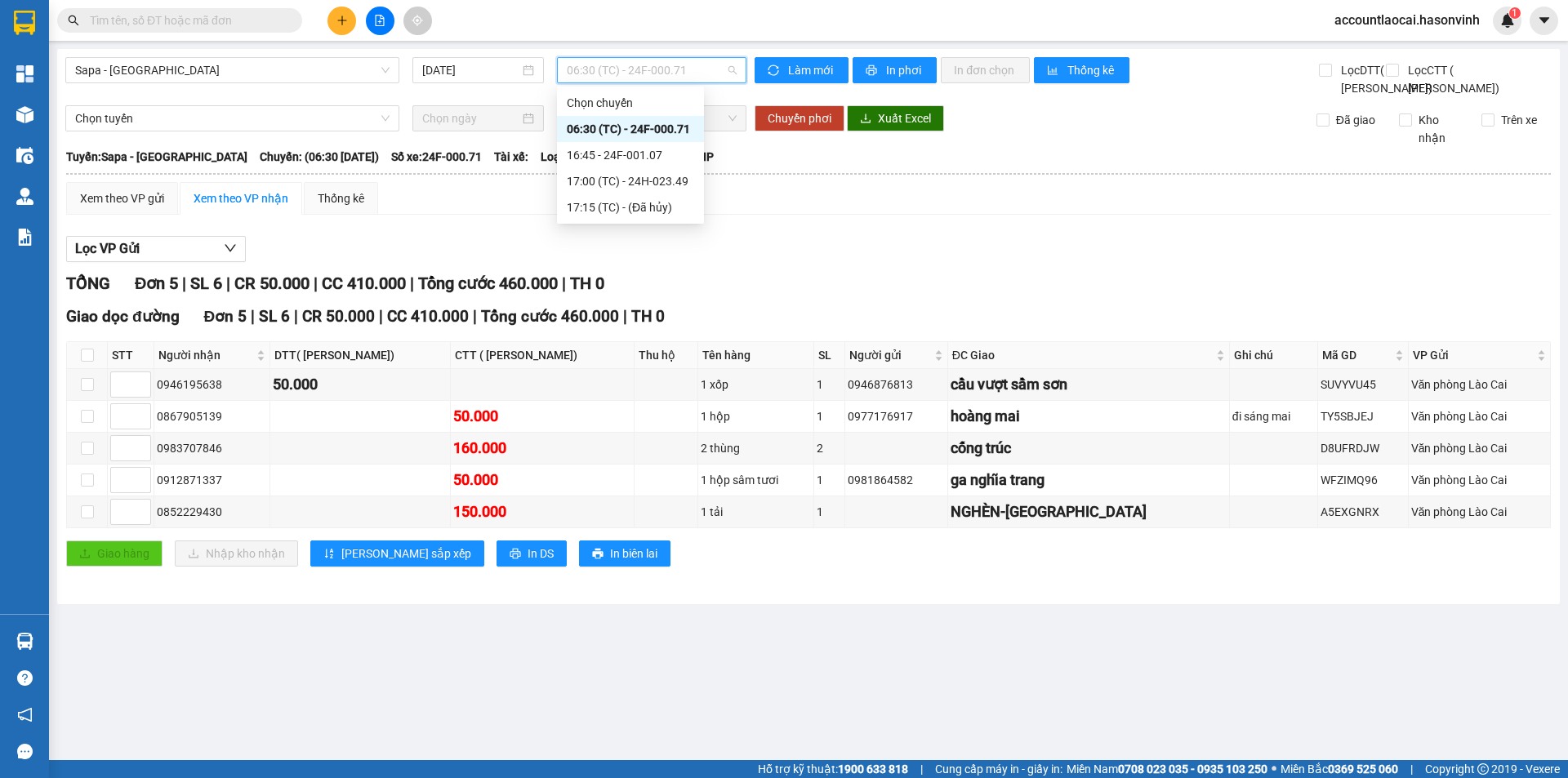
click at [580, 134] on div "06:30 (TC) - 24F-000.71" at bounding box center [630, 129] width 127 height 18
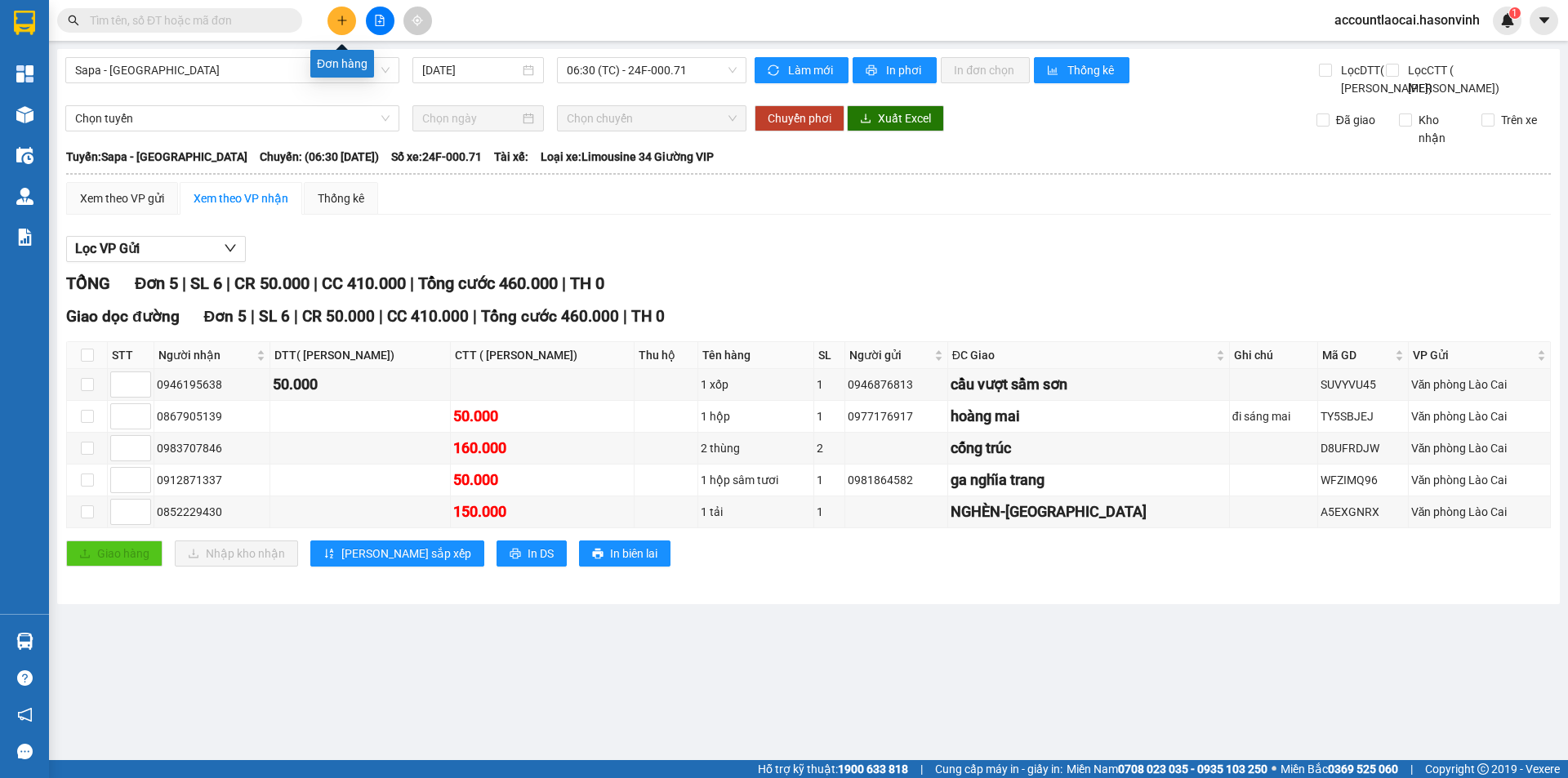
click at [339, 28] on button at bounding box center [342, 21] width 29 height 29
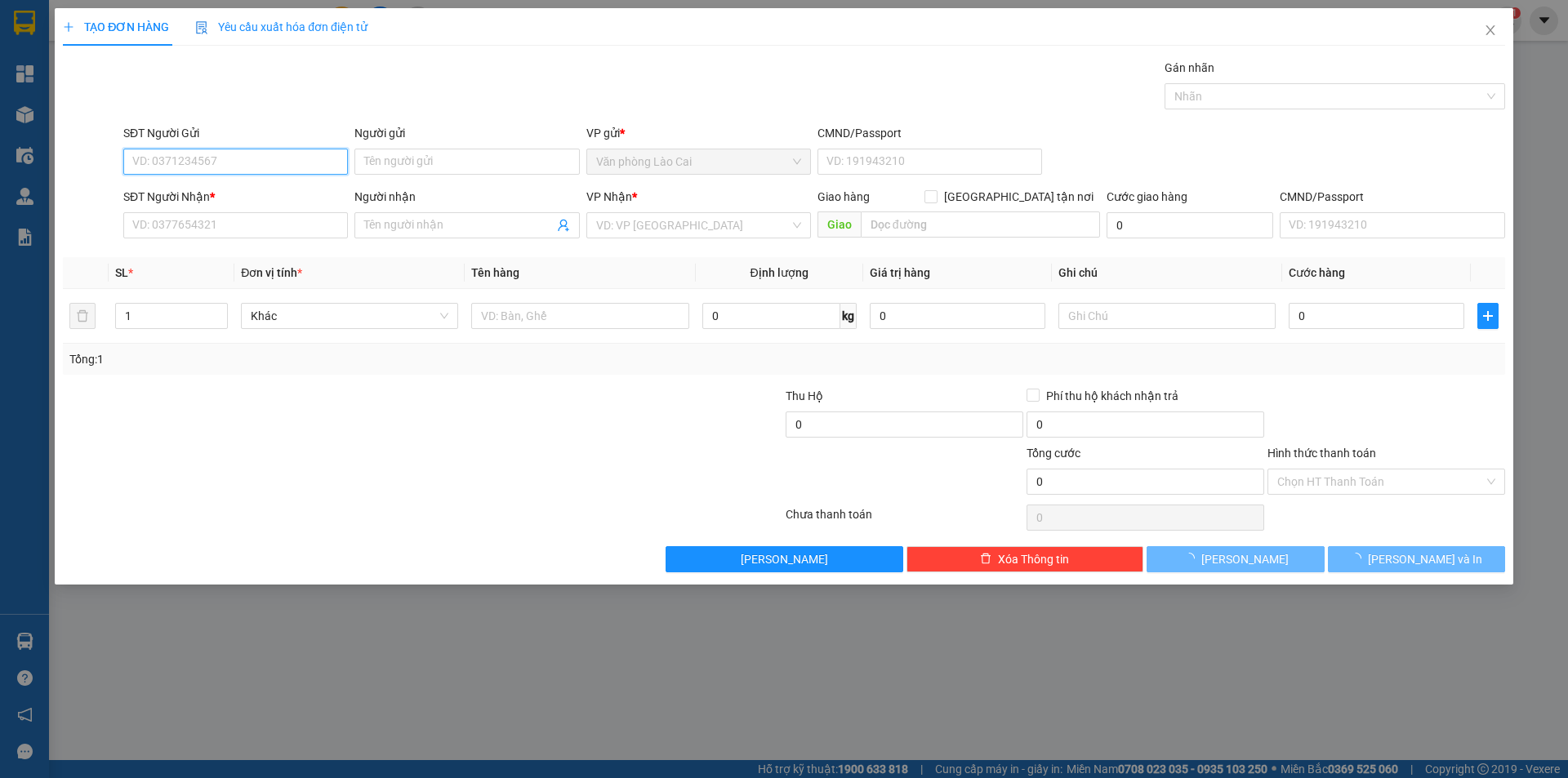
click at [189, 170] on input "SĐT Người Gửi" at bounding box center [236, 161] width 224 height 26
paste input "0962859666"
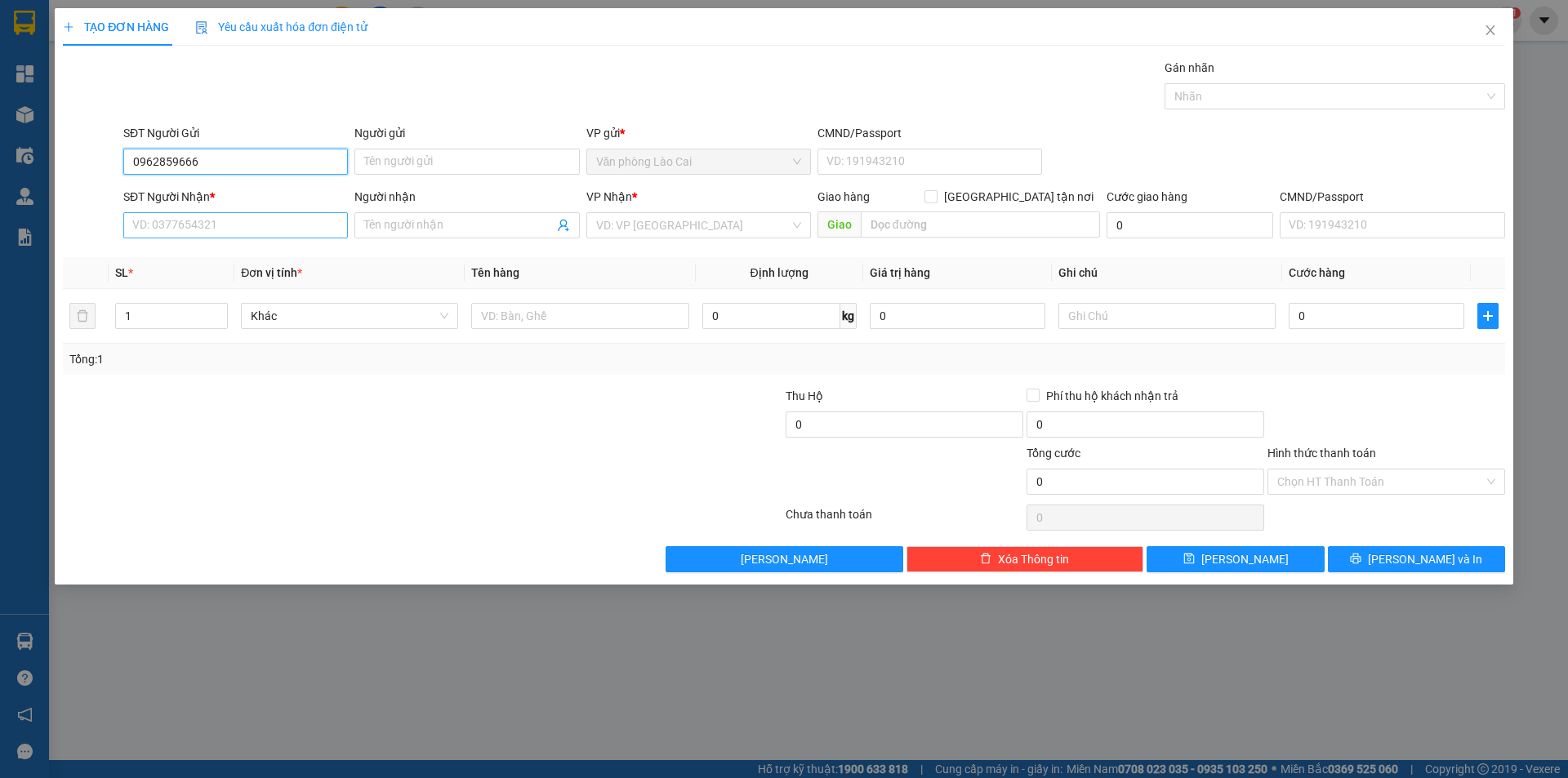
type input "0962859666"
click at [202, 218] on input "SĐT Người Nhận *" at bounding box center [236, 225] width 224 height 26
paste input "0961887860"
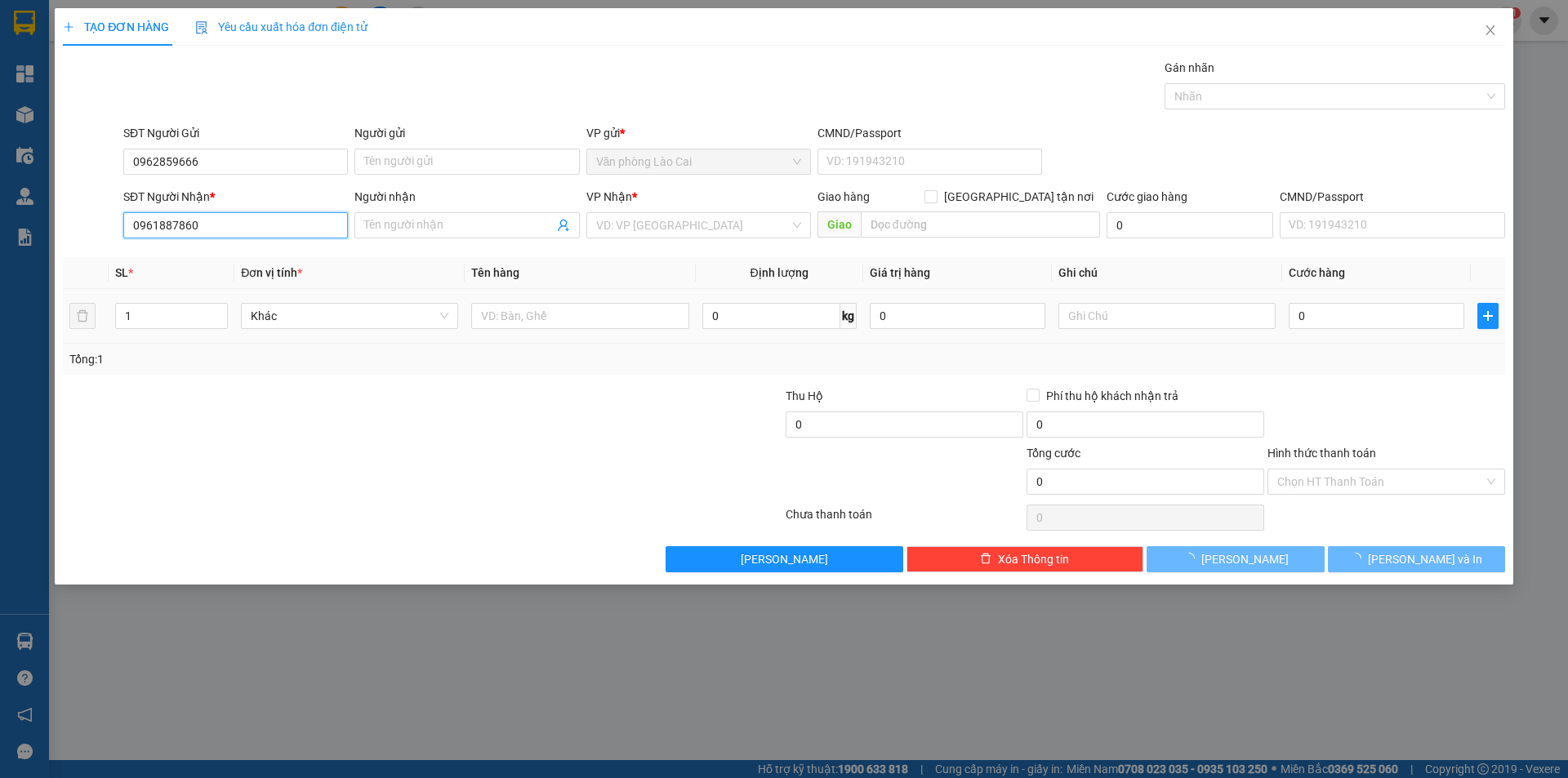
type input "0961887860"
click at [158, 332] on div "1" at bounding box center [171, 316] width 113 height 32
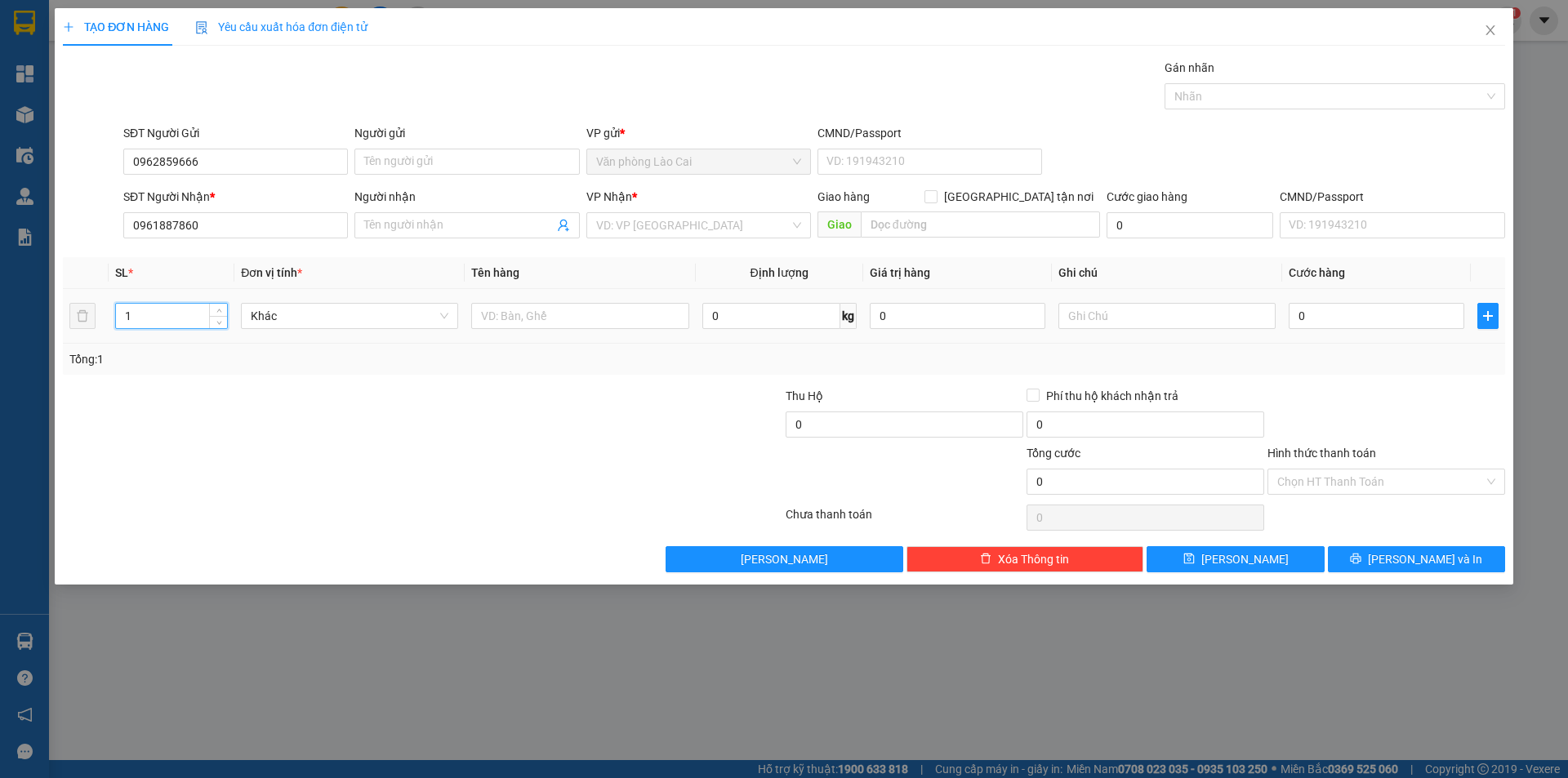
click at [155, 323] on input "1" at bounding box center [171, 316] width 111 height 24
click at [533, 318] on input "text" at bounding box center [580, 316] width 217 height 26
type input "1 xốp hồng"
click at [714, 227] on input "search" at bounding box center [693, 225] width 194 height 24
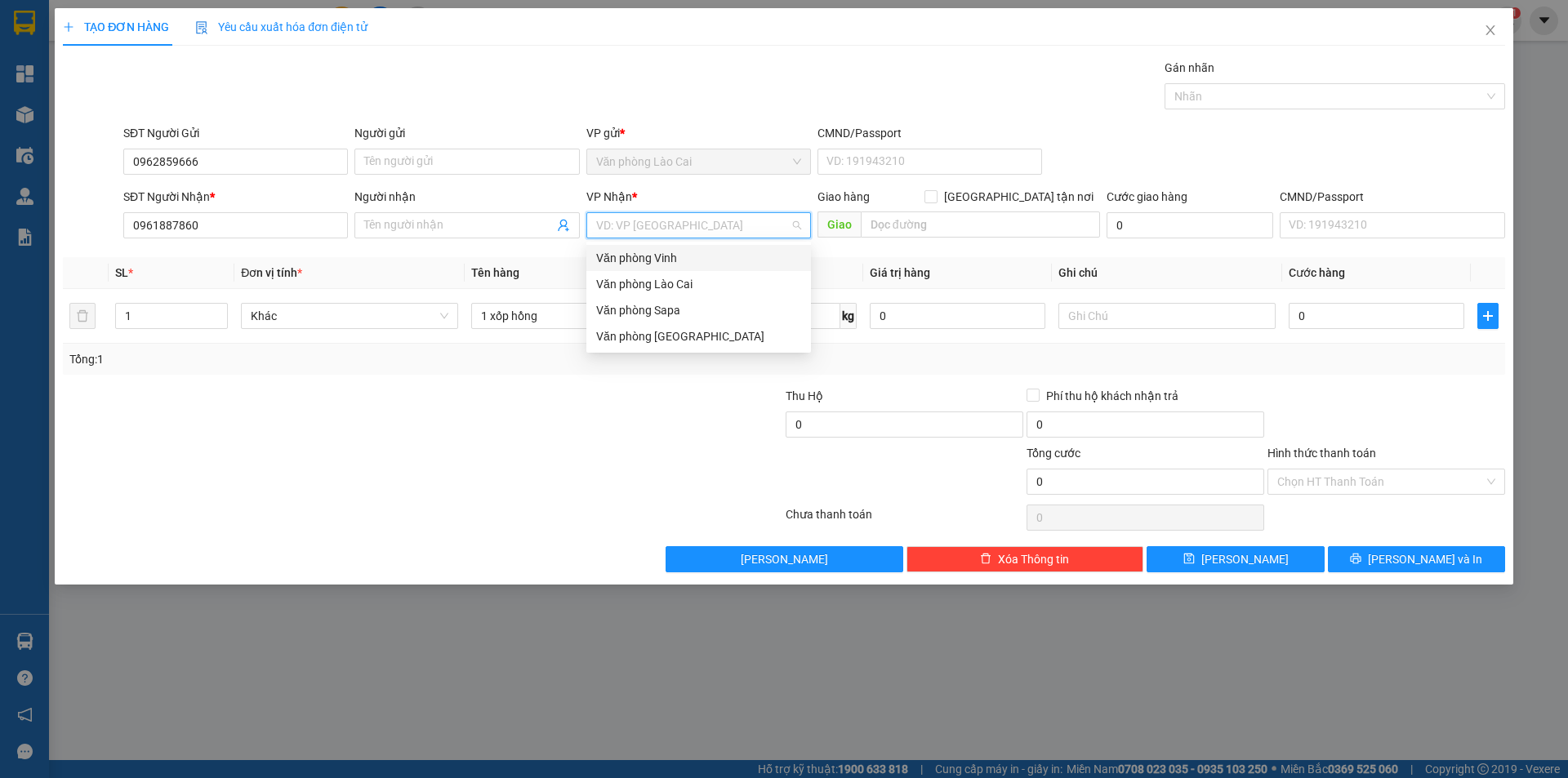
click at [676, 262] on div "Văn phòng Vinh" at bounding box center [698, 258] width 205 height 18
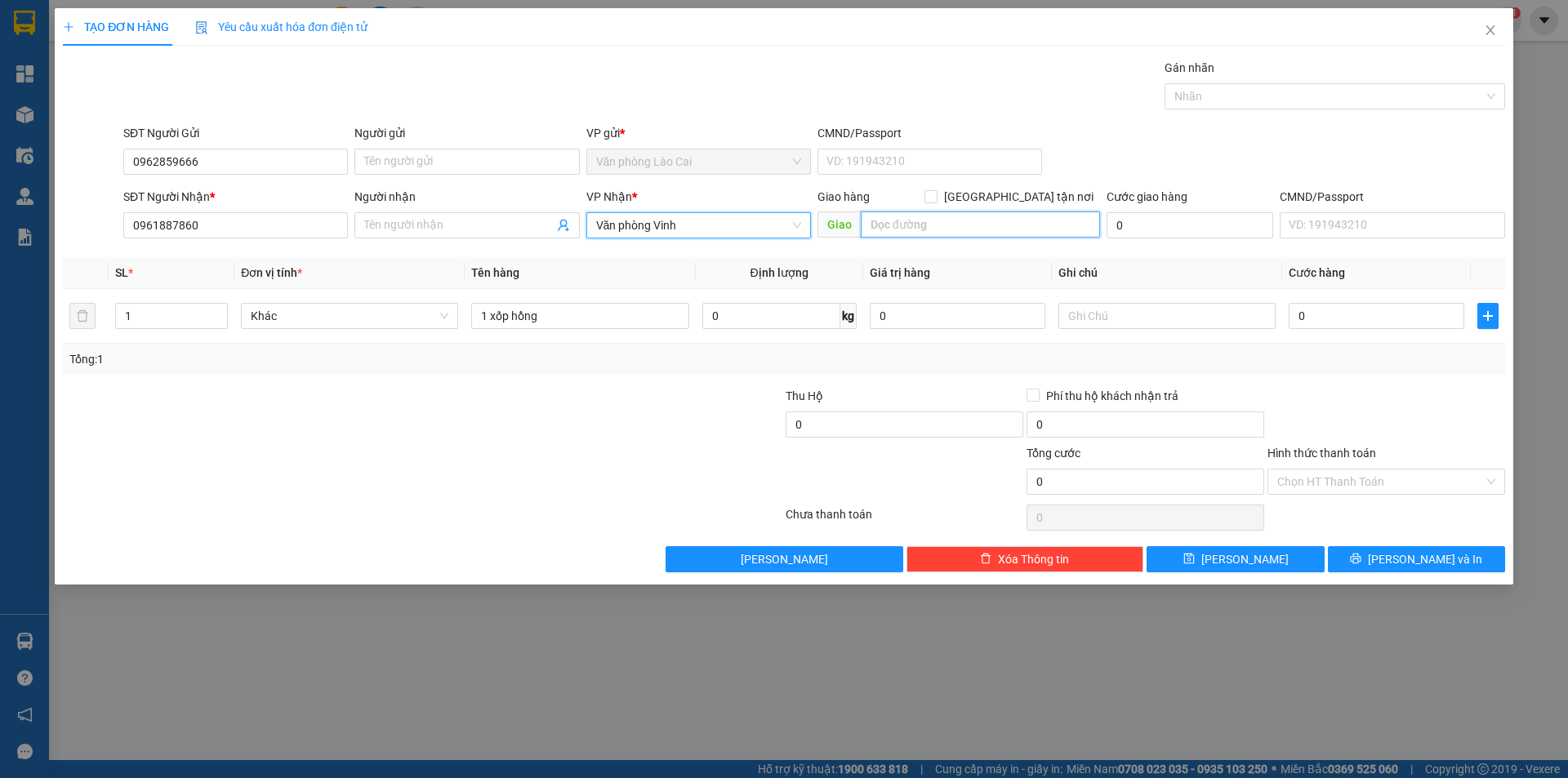
click at [888, 221] on input "text" at bounding box center [980, 224] width 239 height 26
type input "Q"
type input "Quảng Xương"
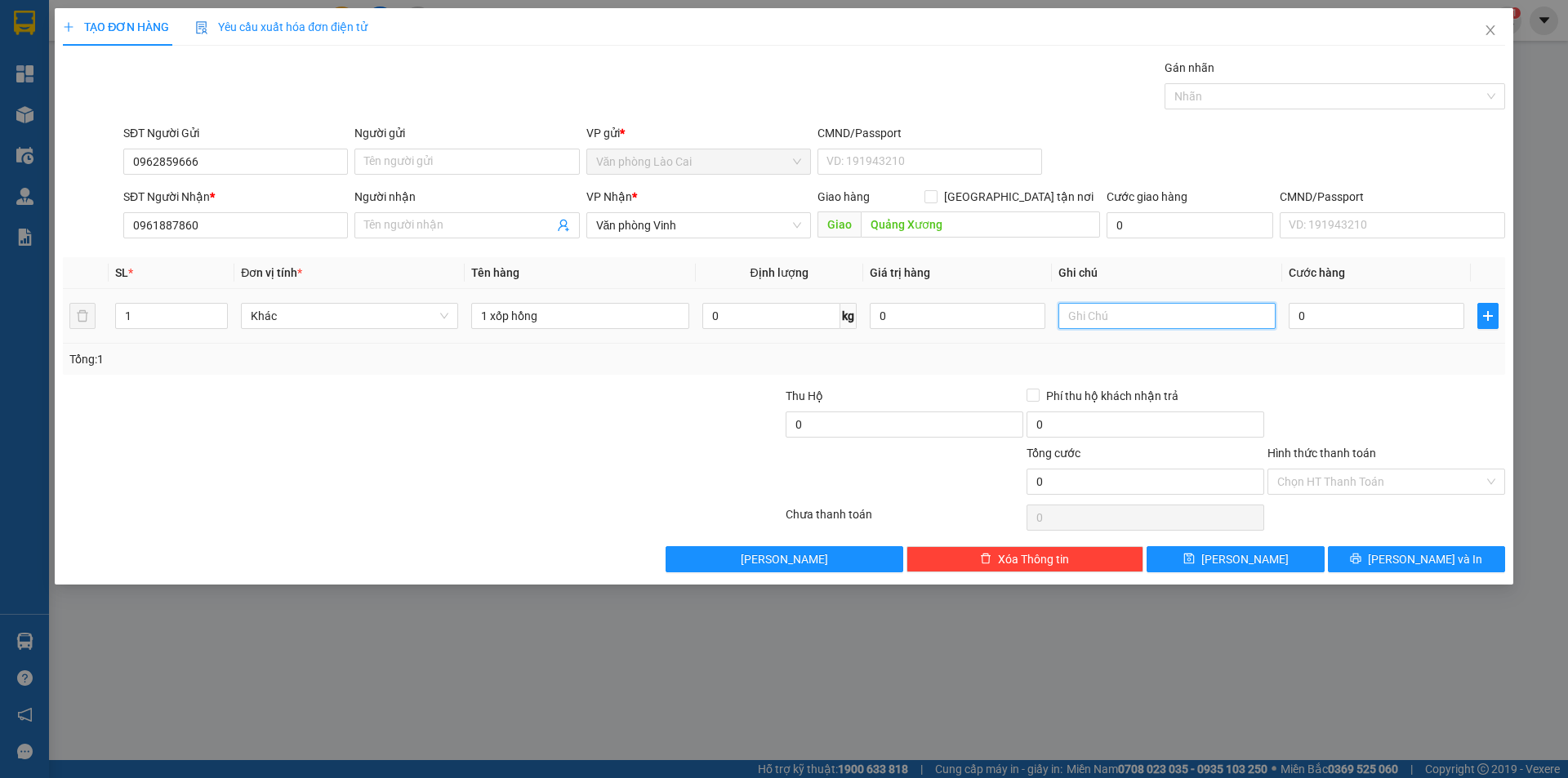
click at [1162, 313] on input "text" at bounding box center [1167, 316] width 217 height 26
click at [1086, 327] on input "text" at bounding box center [1167, 316] width 217 height 26
type input "b"
type input "bảo Hà chốt lại cước"
click at [1217, 568] on button "[PERSON_NAME]" at bounding box center [1235, 558] width 178 height 26
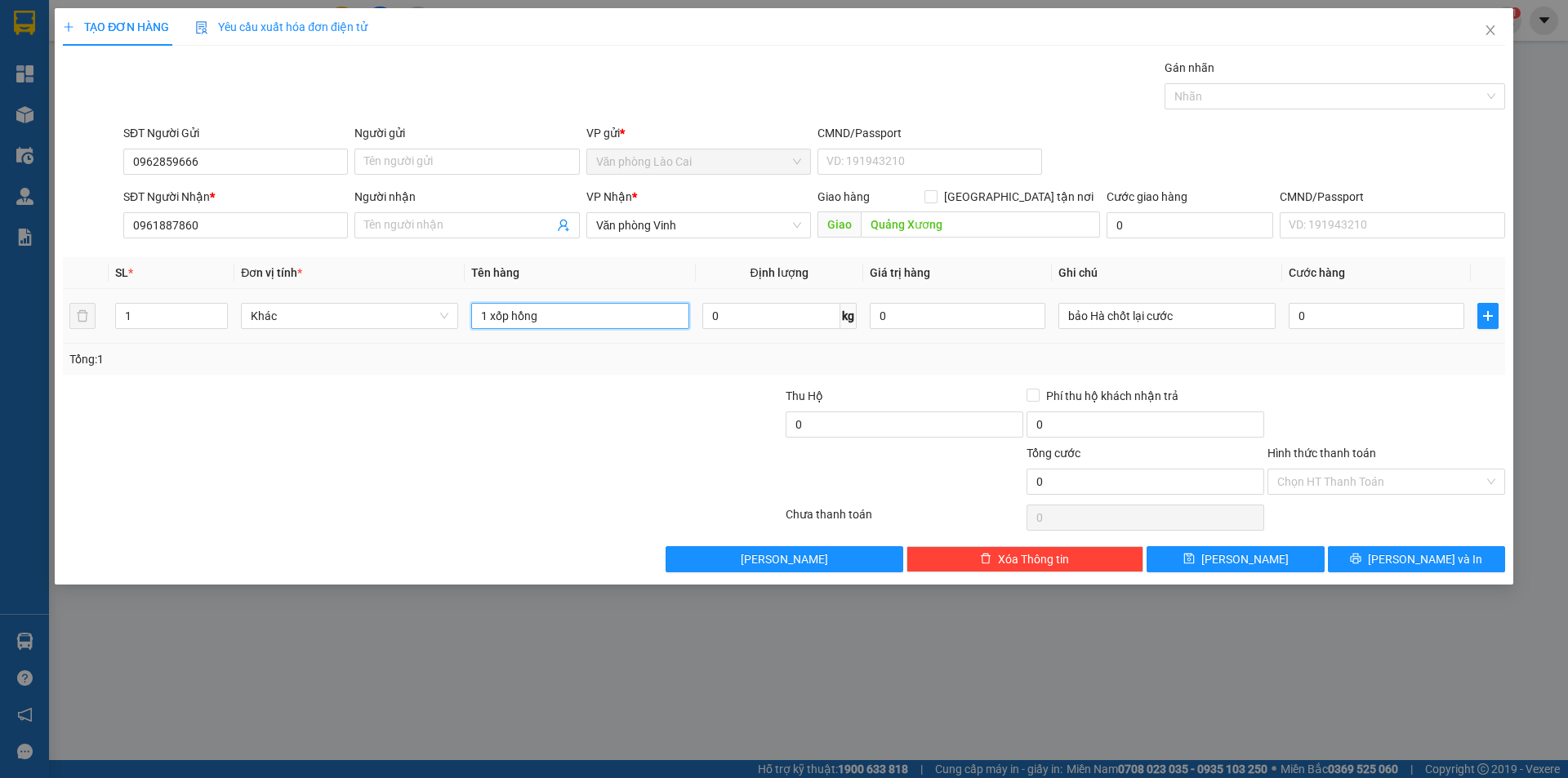
click at [532, 319] on input "1 xốp hồng" at bounding box center [580, 316] width 217 height 26
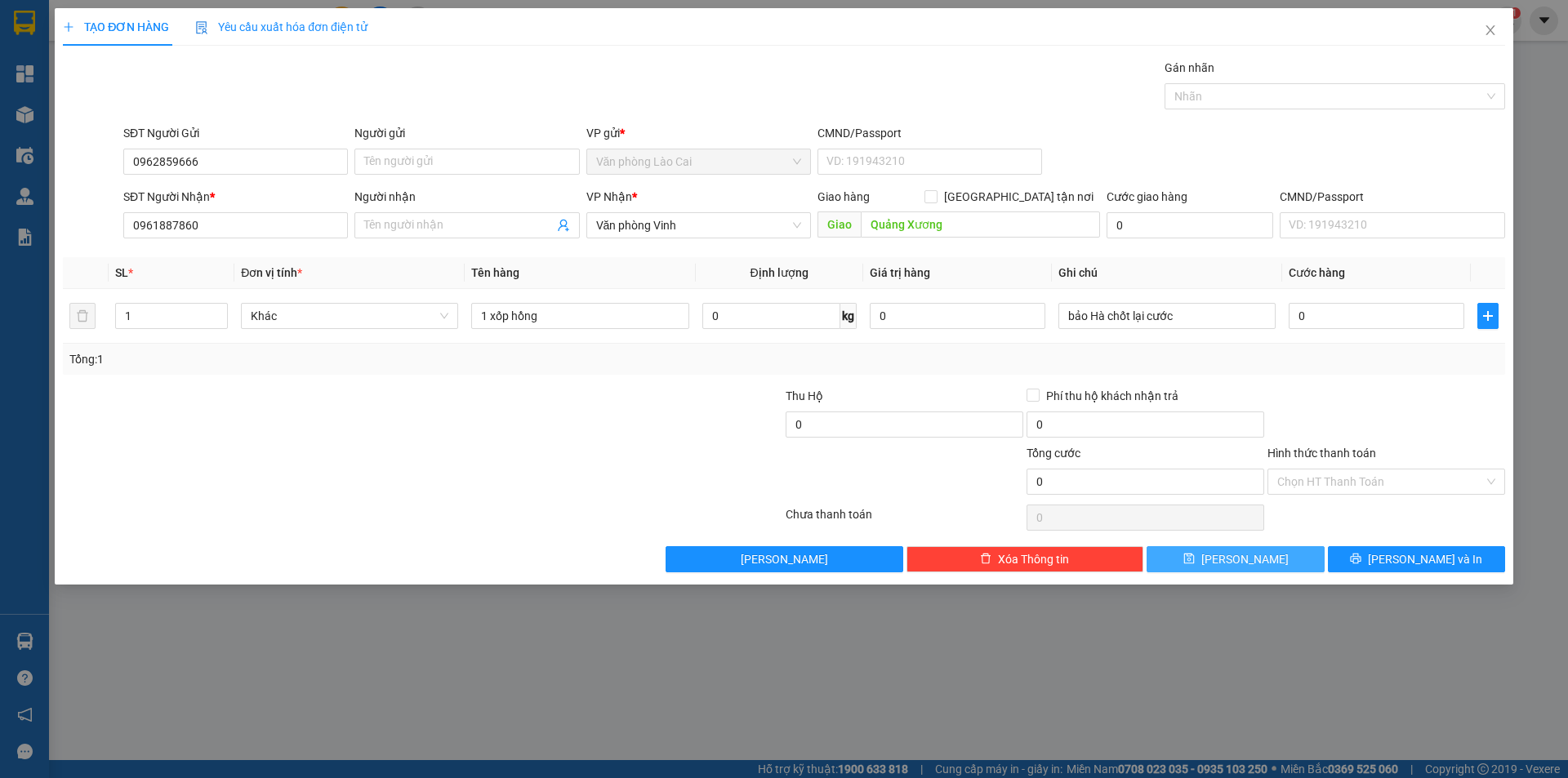
click at [1205, 556] on button "[PERSON_NAME]" at bounding box center [1235, 558] width 178 height 26
click at [1317, 312] on input "0" at bounding box center [1376, 316] width 176 height 26
type input "1"
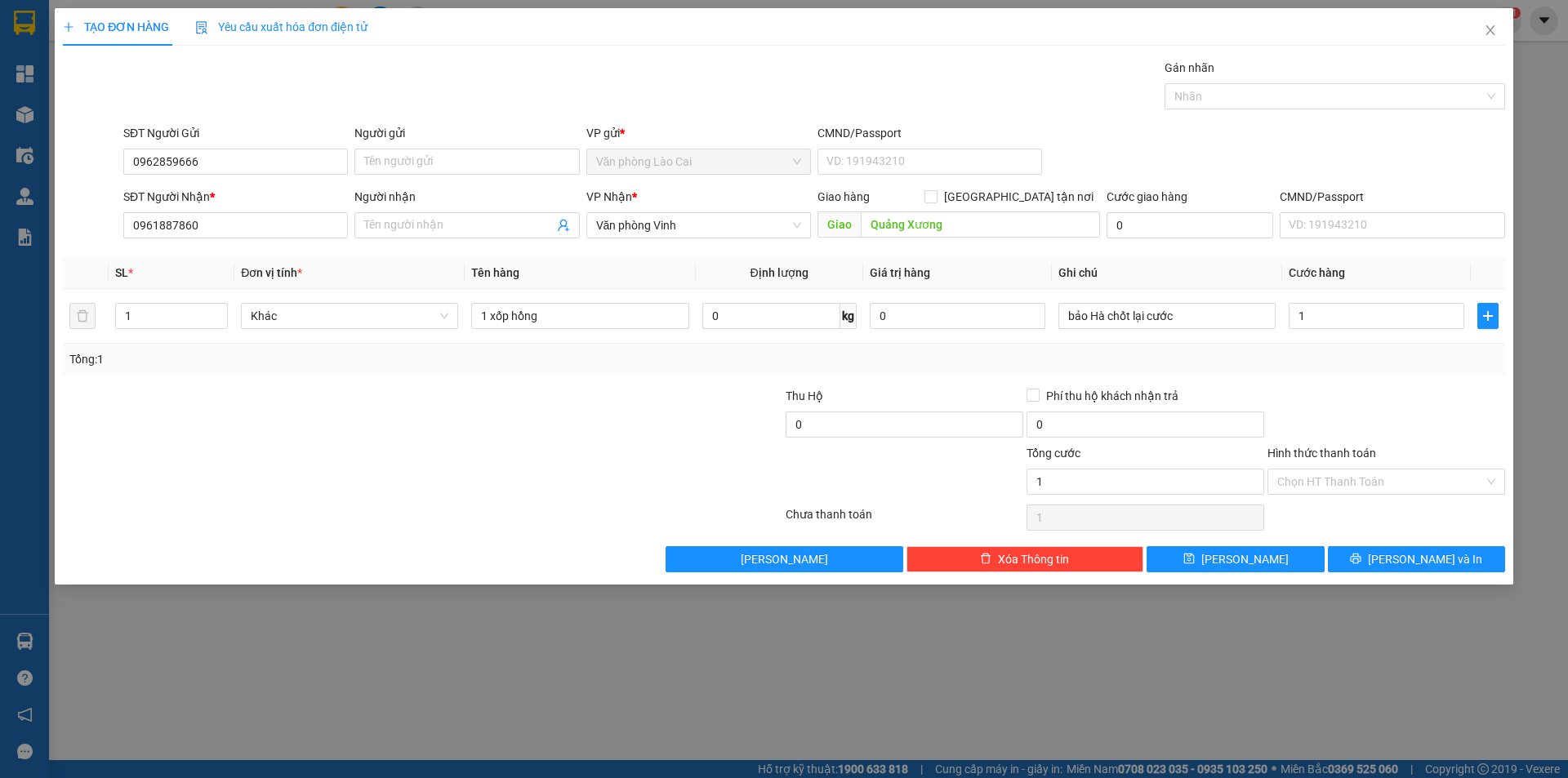
type input "1.000"
click at [1282, 409] on div at bounding box center [1386, 416] width 241 height 57
click at [1233, 569] on button "[PERSON_NAME]" at bounding box center [1235, 558] width 178 height 26
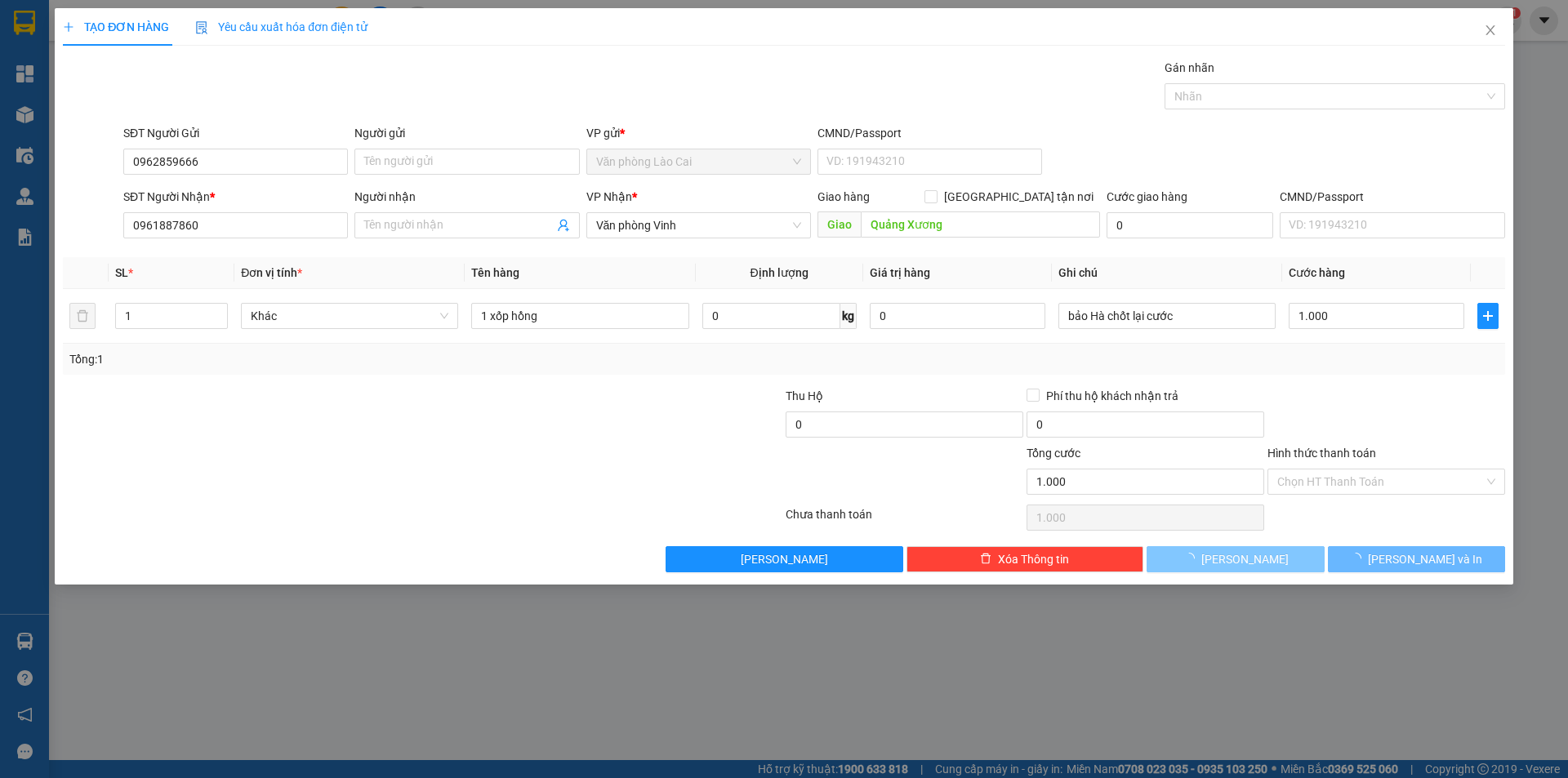
type input "0"
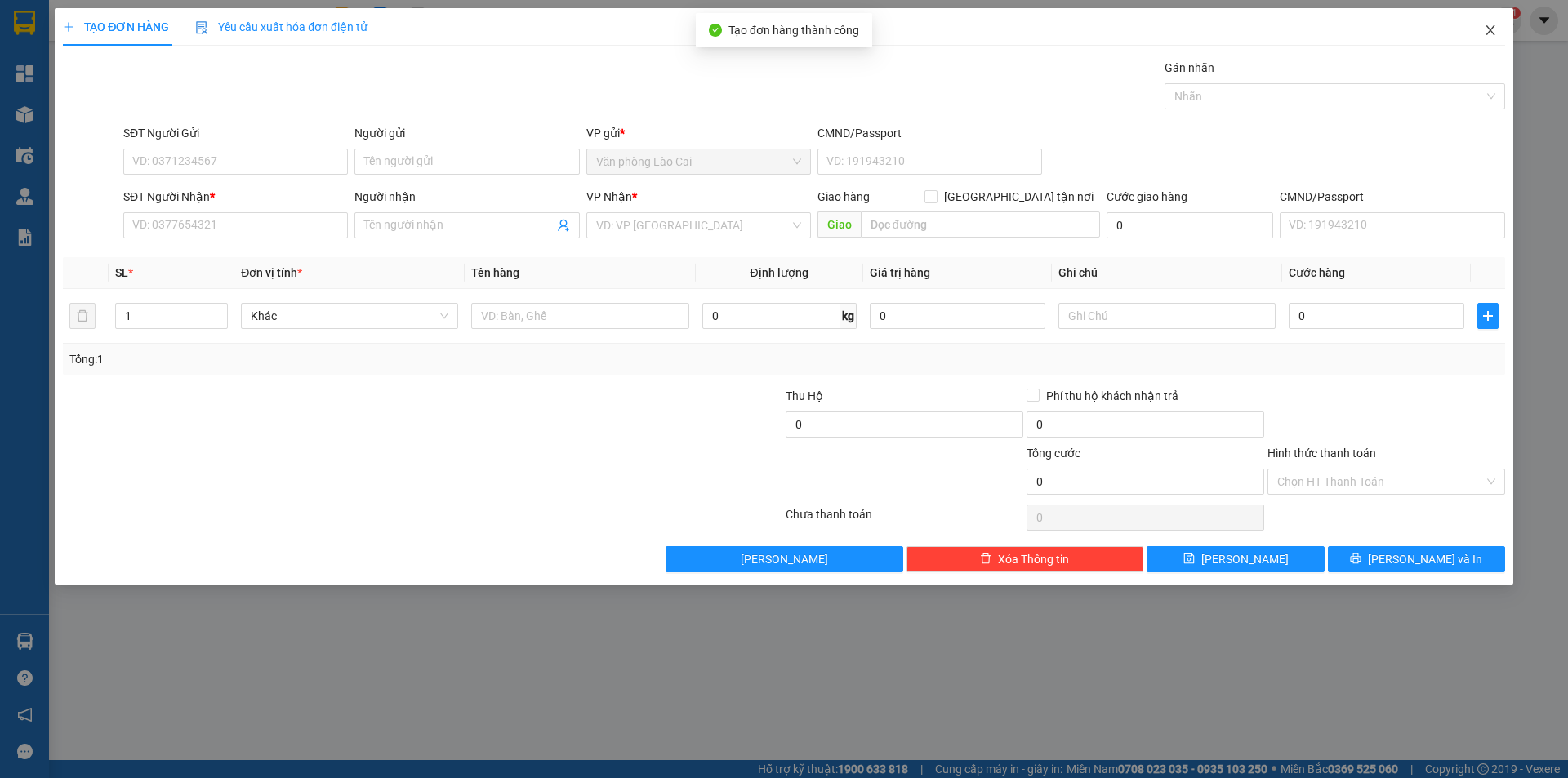
click at [1489, 32] on icon "close" at bounding box center [1490, 30] width 13 height 13
